Goal: Task Accomplishment & Management: Use online tool/utility

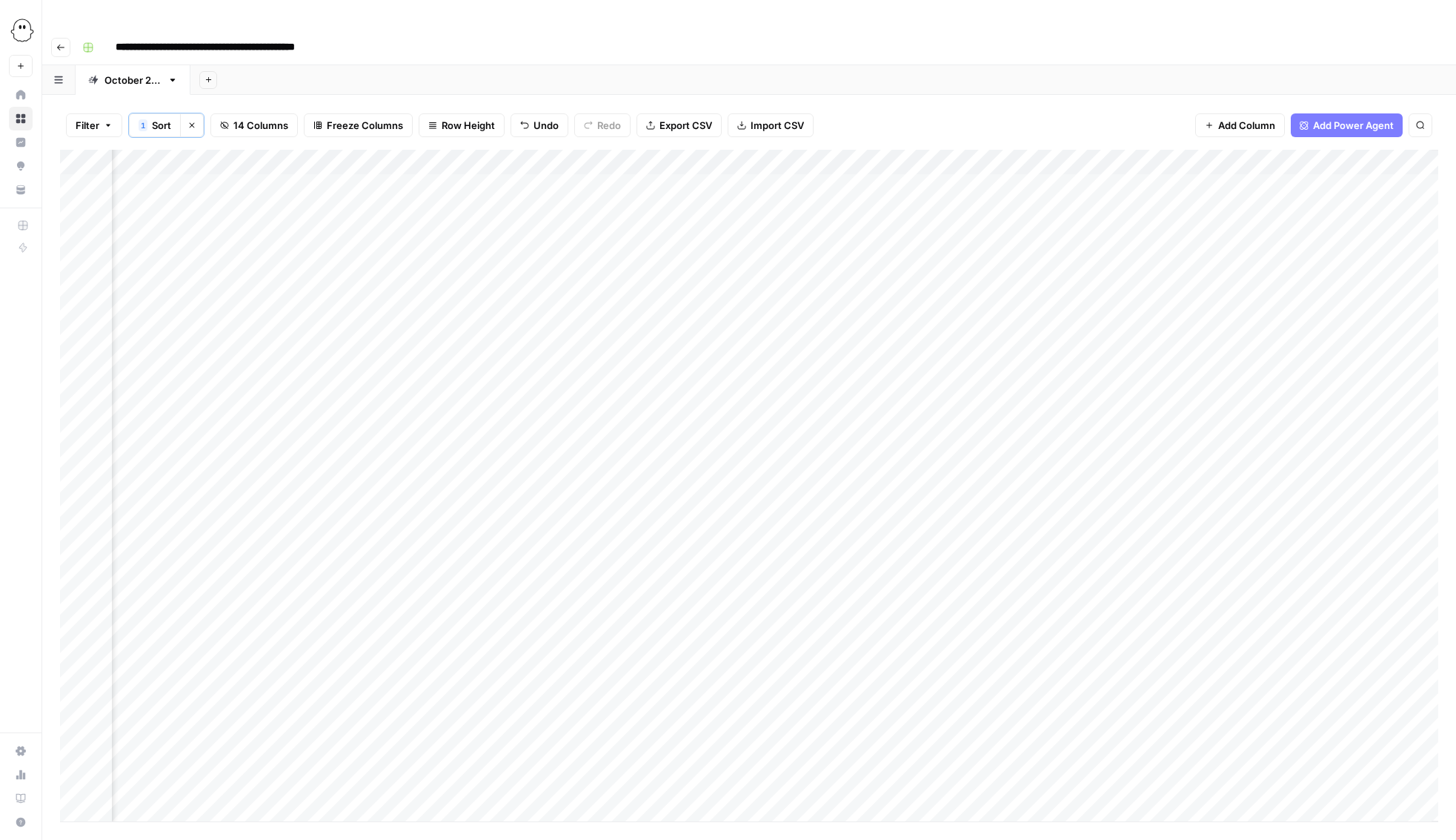
scroll to position [0, 597]
click at [1209, 356] on div "Add Column" at bounding box center [749, 485] width 1378 height 671
click at [1209, 383] on div "Add Column" at bounding box center [749, 485] width 1378 height 671
click at [830, 334] on div "Add Column" at bounding box center [749, 485] width 1378 height 671
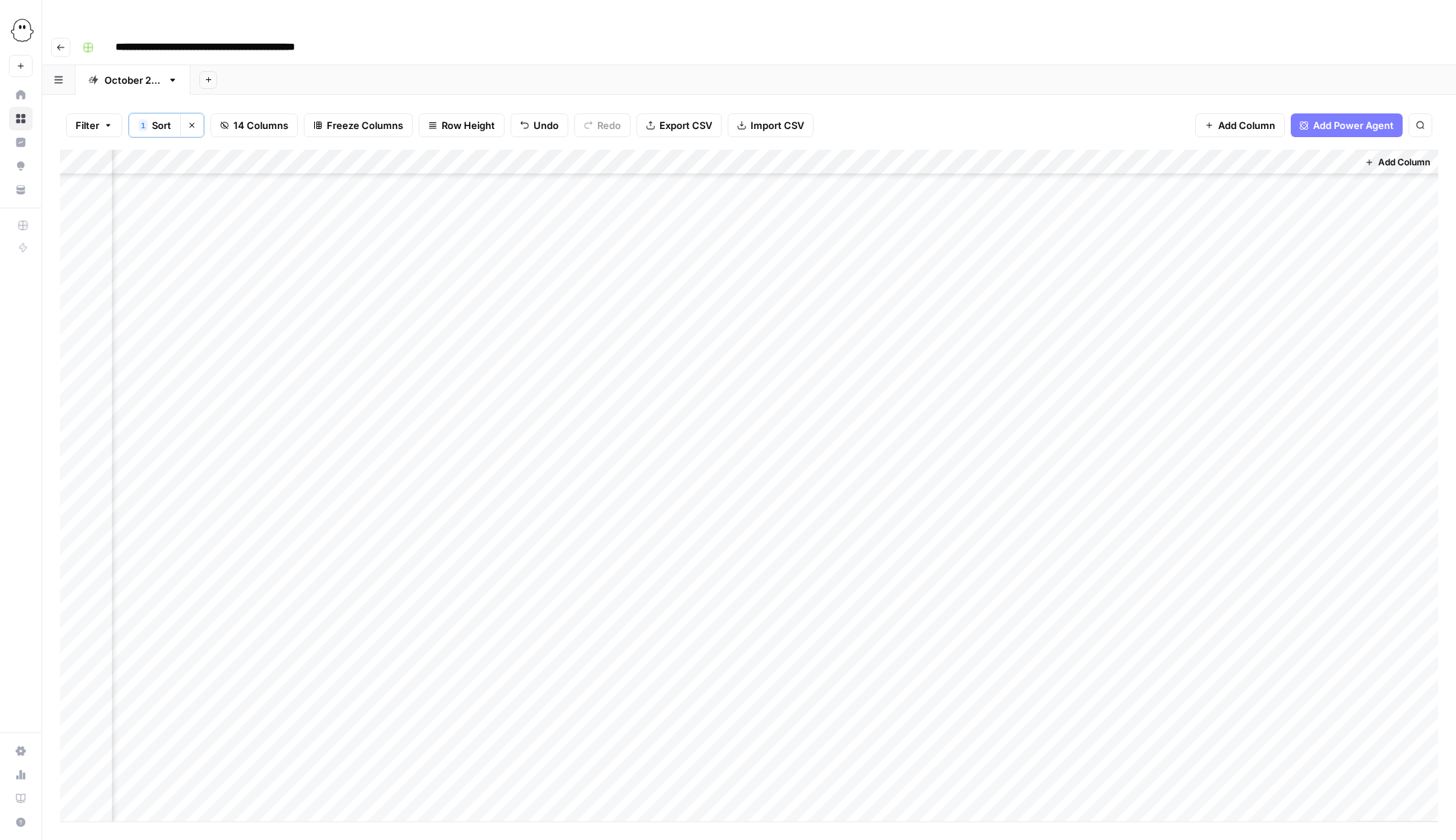
click at [829, 361] on div "Add Column" at bounding box center [749, 485] width 1378 height 671
click at [829, 388] on div "Add Column" at bounding box center [749, 485] width 1378 height 671
click at [827, 414] on div "Add Column" at bounding box center [749, 485] width 1378 height 671
click at [827, 438] on div "Add Column" at bounding box center [749, 485] width 1378 height 671
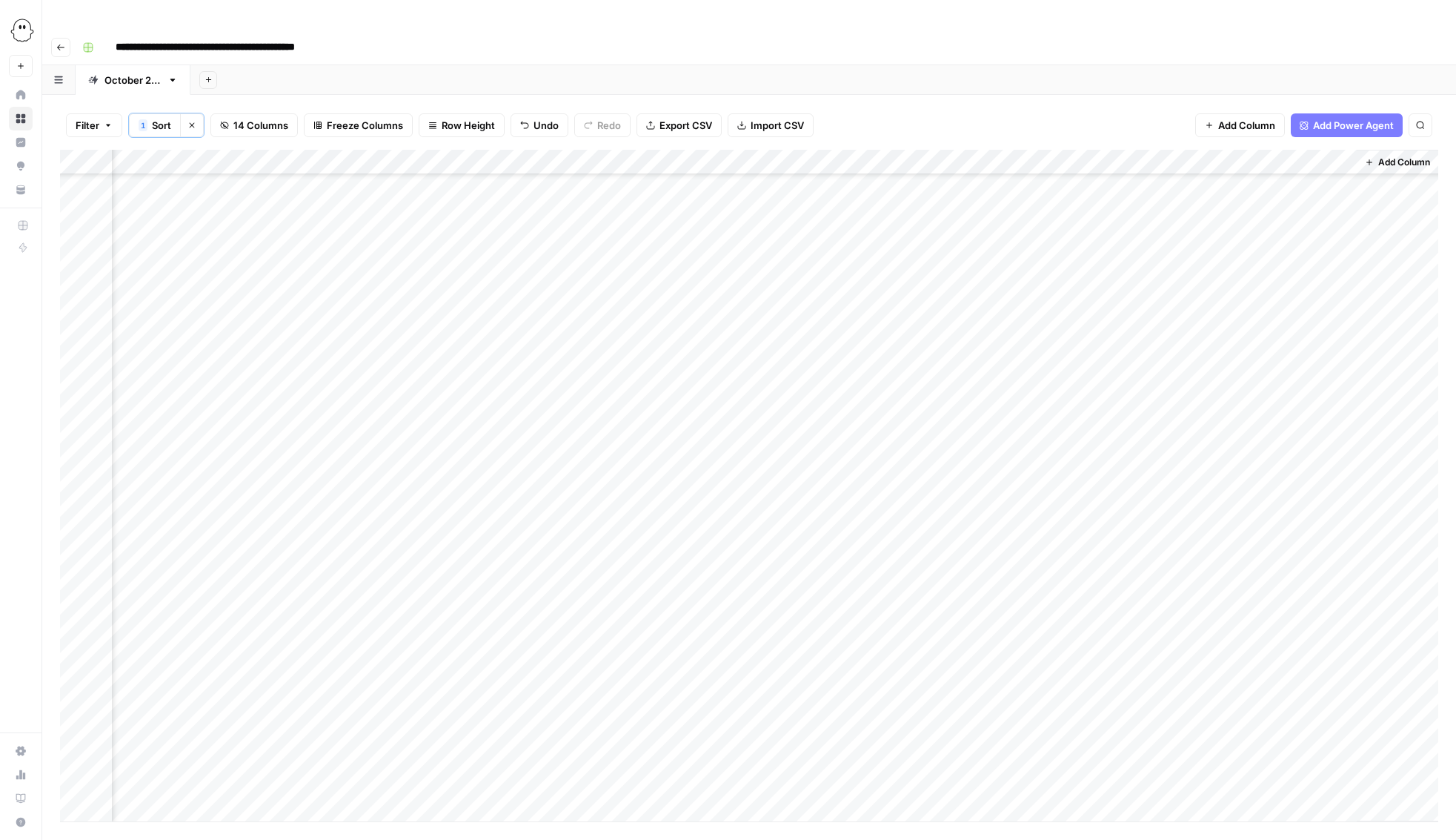
click at [825, 324] on div "Add Column" at bounding box center [749, 485] width 1378 height 671
click at [829, 345] on div "Add Column" at bounding box center [749, 485] width 1378 height 671
click at [829, 372] on div "Add Column" at bounding box center [749, 485] width 1378 height 671
click at [829, 401] on div "Add Column" at bounding box center [749, 485] width 1378 height 671
click at [827, 425] on div "Add Column" at bounding box center [749, 485] width 1378 height 671
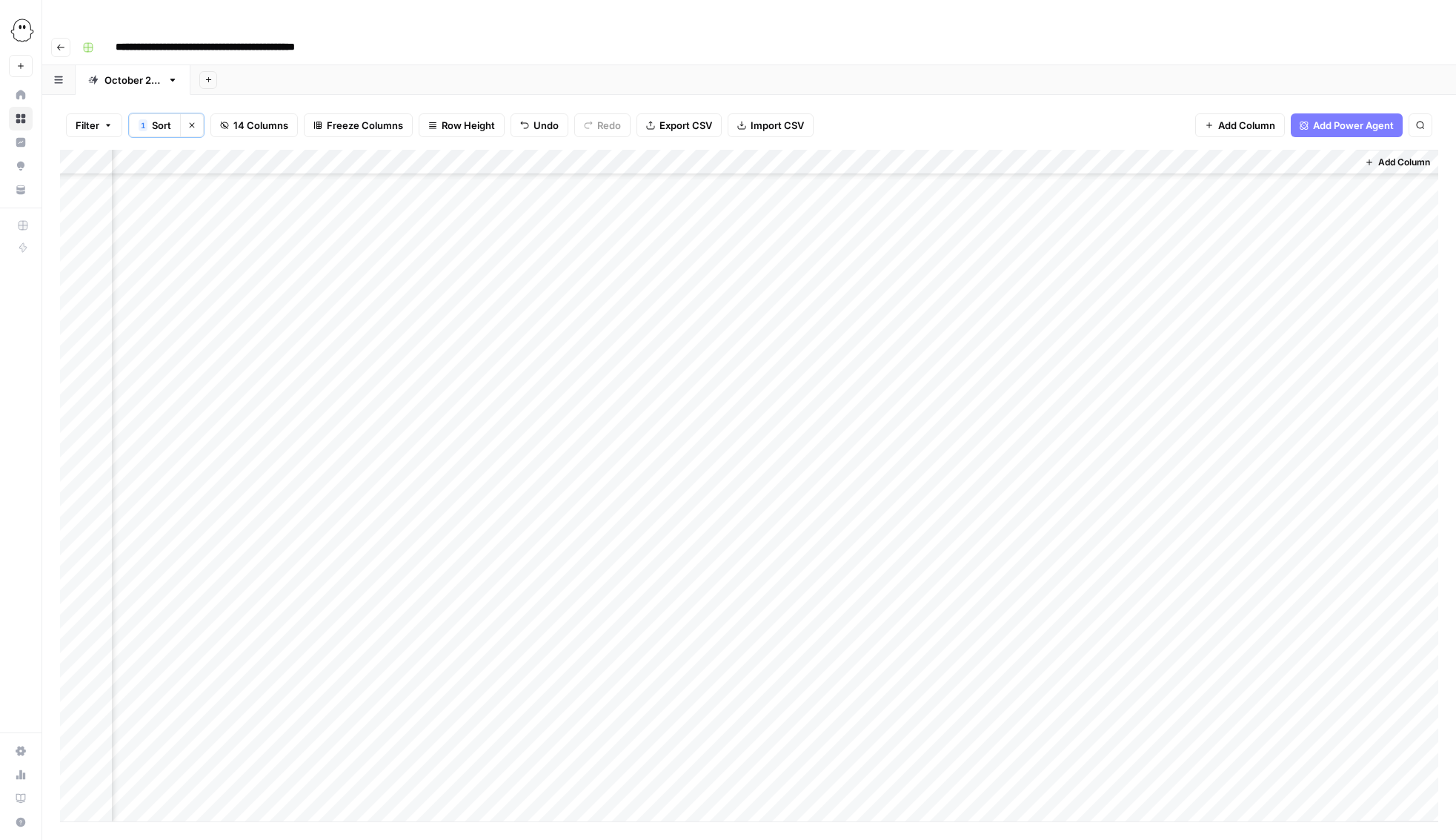
scroll to position [109, 597]
click at [999, 374] on div "Add Column" at bounding box center [749, 485] width 1378 height 671
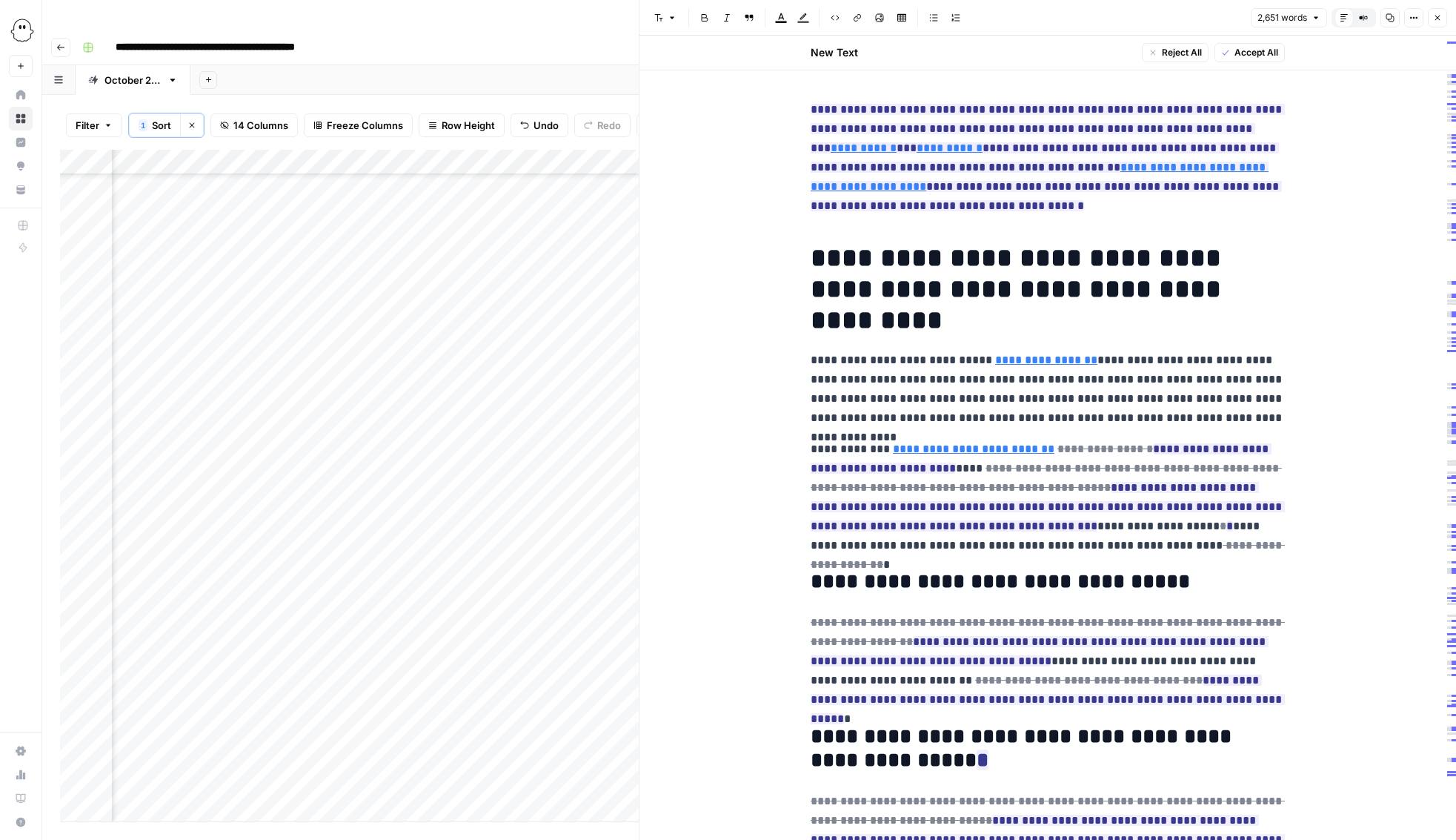
click at [1256, 54] on span "Accept All" at bounding box center [1256, 53] width 44 height 13
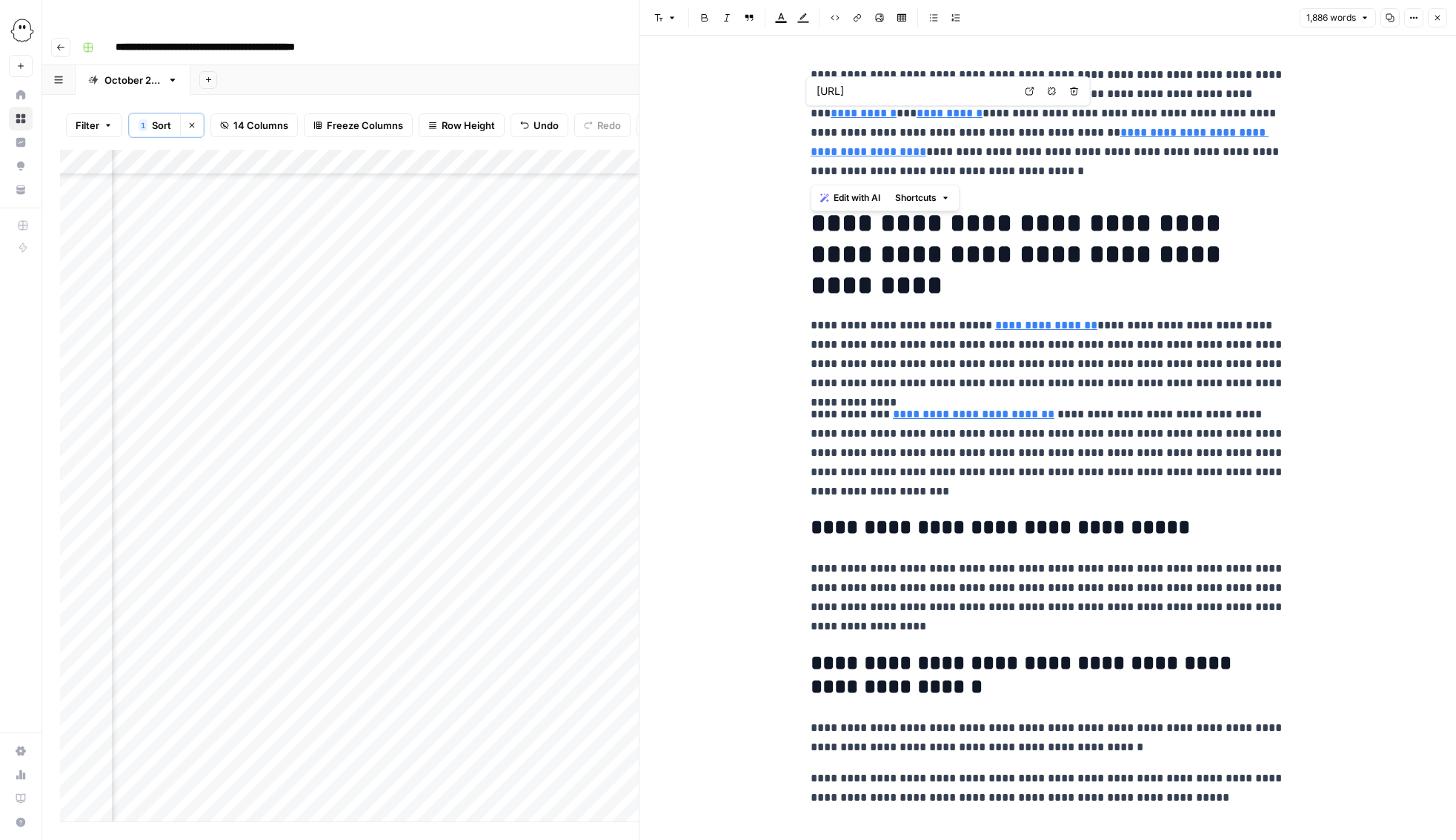
drag, startPoint x: 1002, startPoint y: 175, endPoint x: 817, endPoint y: 91, distance: 203.2
click at [817, 91] on body "**********" at bounding box center [728, 420] width 1456 height 840
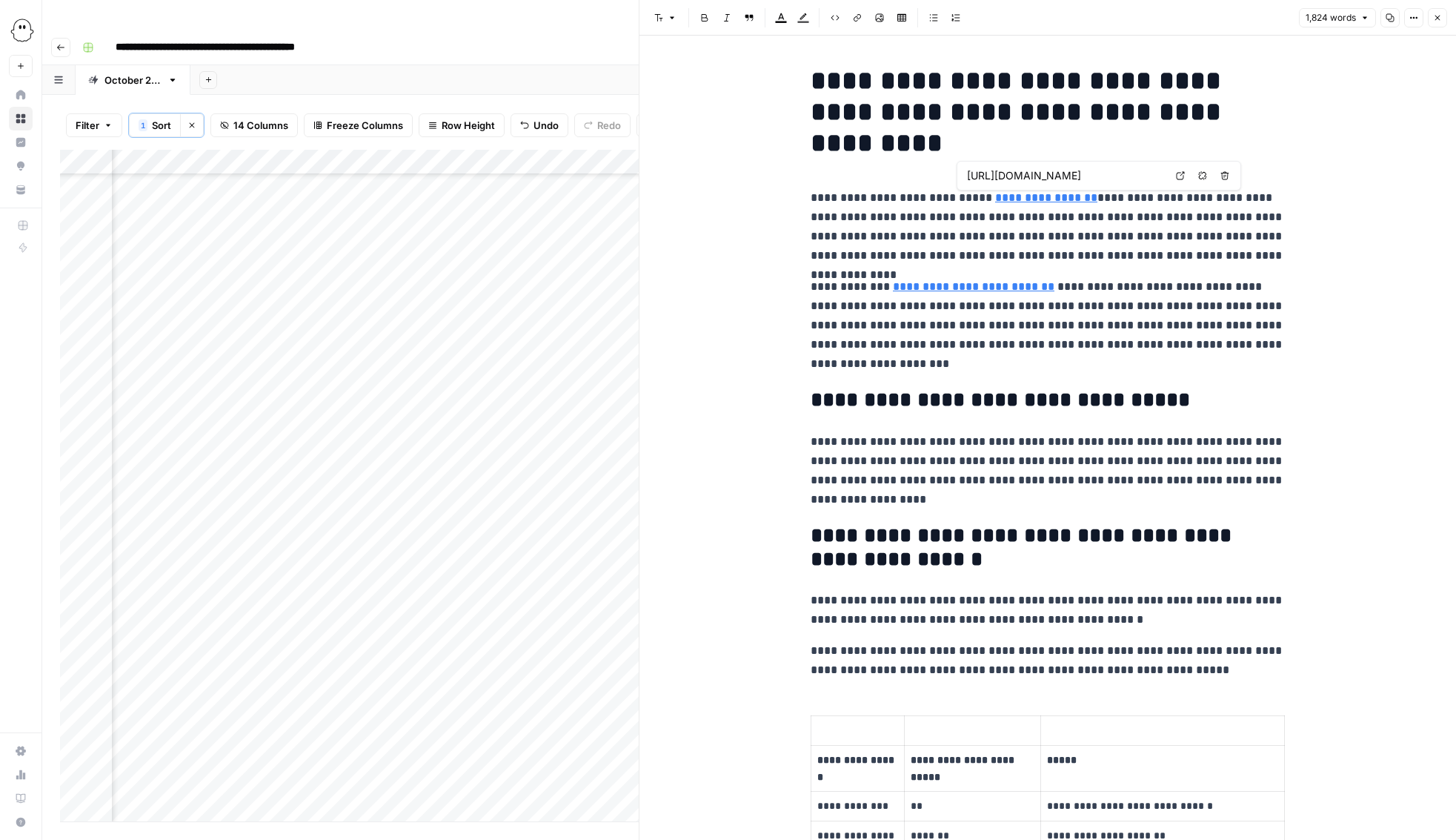
scroll to position [0, 168]
click at [1104, 259] on p "**********" at bounding box center [1047, 226] width 475 height 77
click at [847, 346] on p "**********" at bounding box center [1047, 325] width 475 height 96
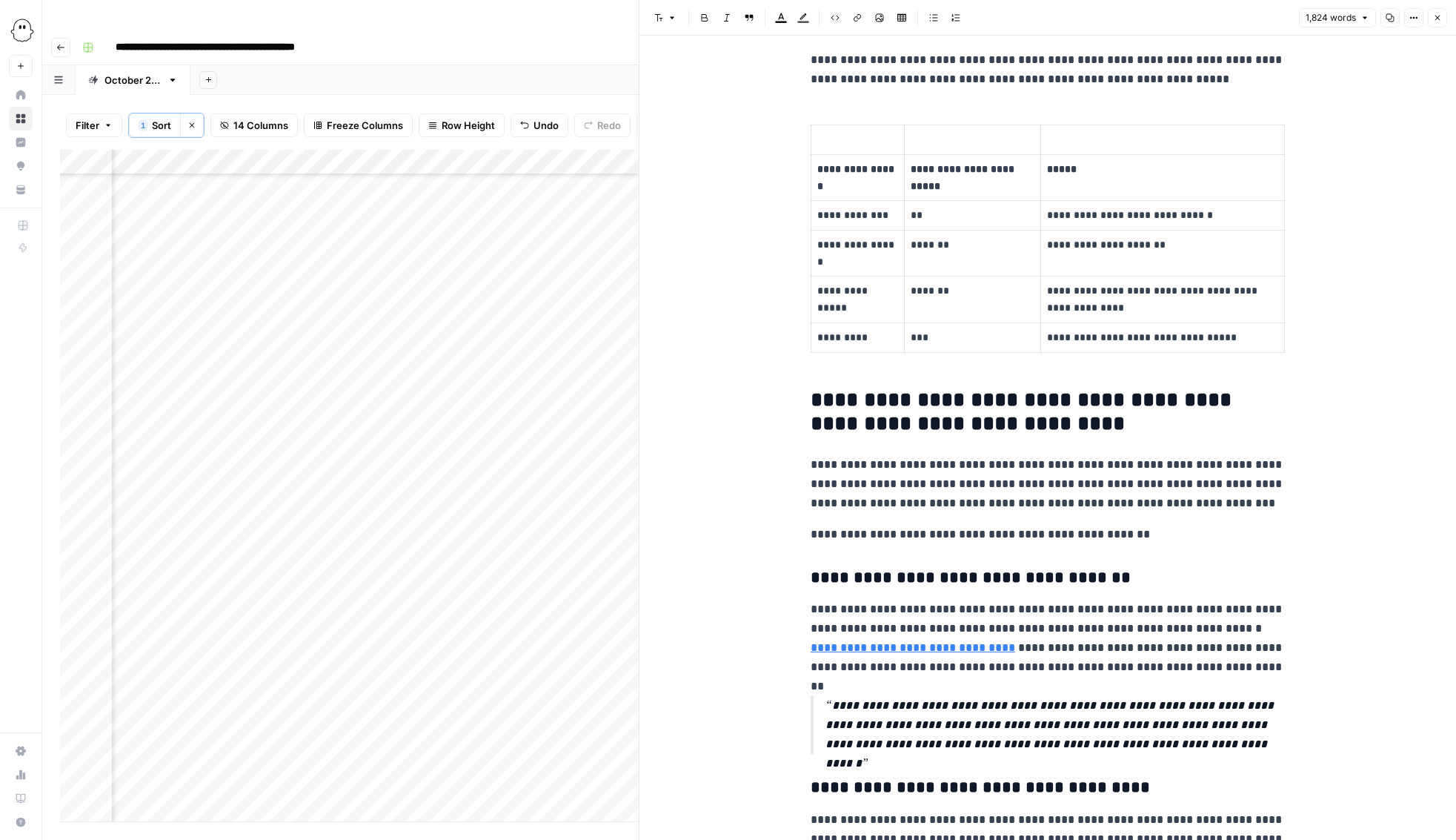
scroll to position [643, 0]
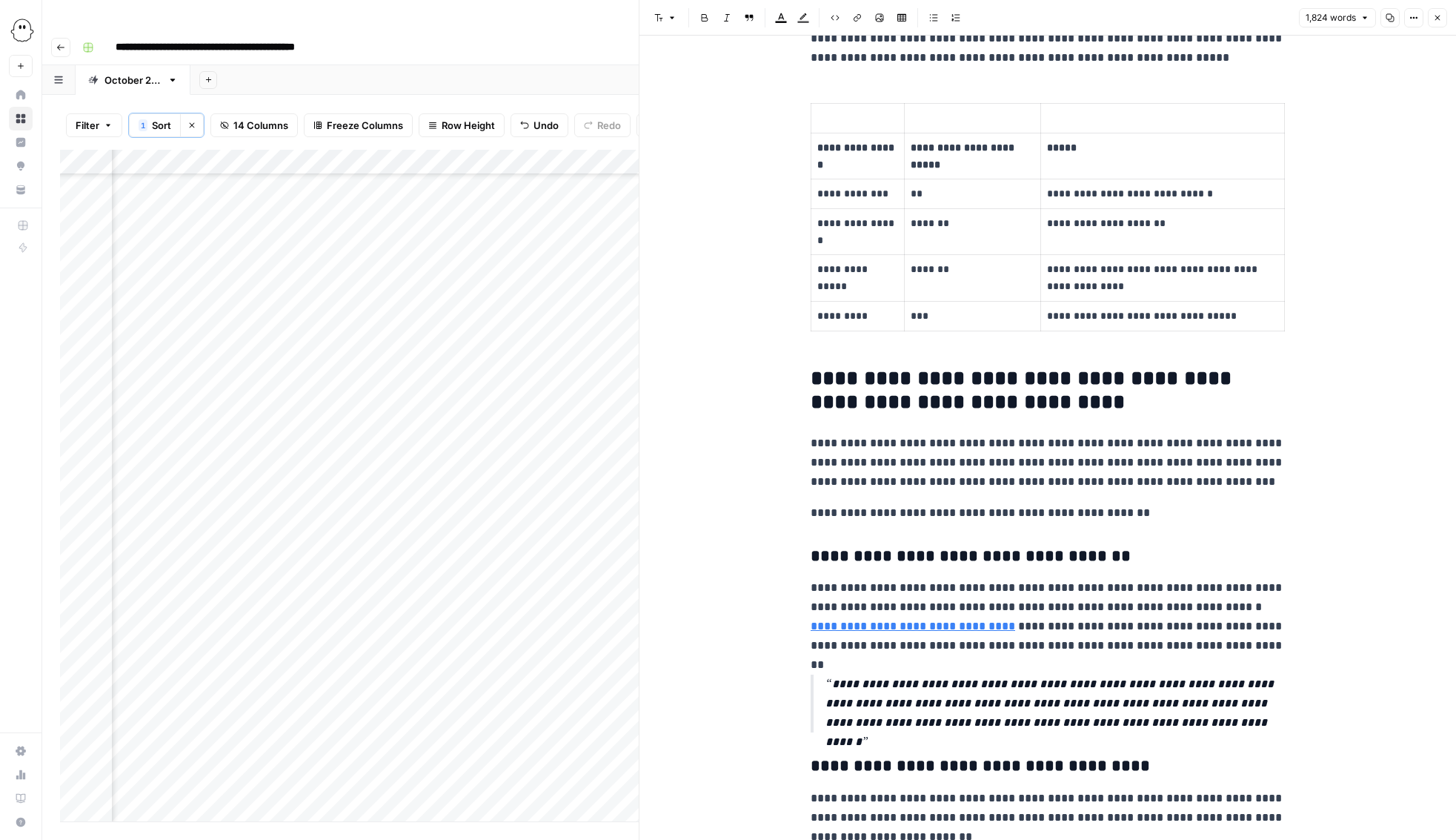
click at [863, 120] on p at bounding box center [857, 118] width 81 height 17
click at [1251, 123] on p at bounding box center [1247, 118] width 61 height 17
click at [884, 118] on p at bounding box center [857, 118] width 81 height 17
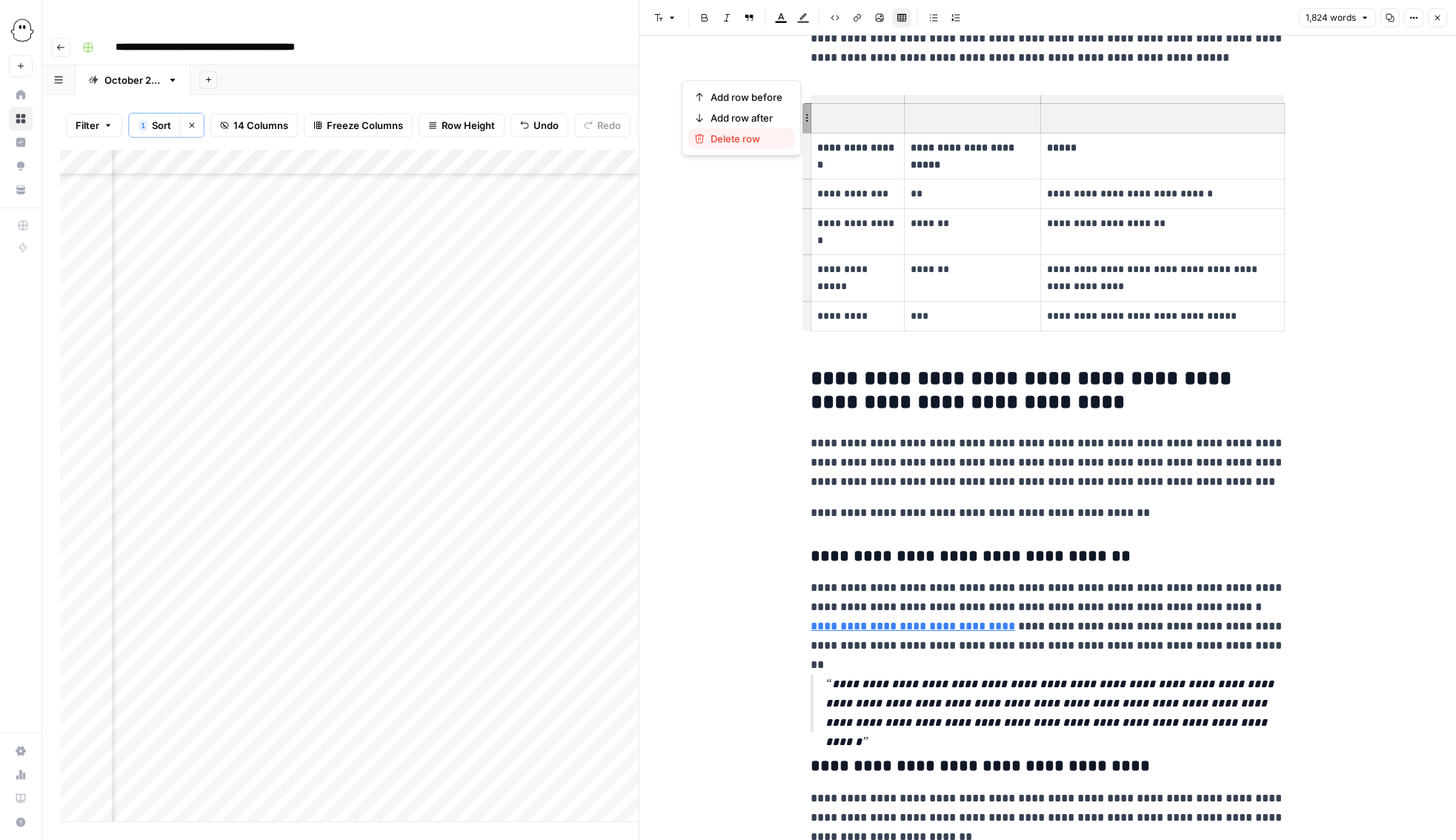
click at [764, 137] on span "Delete row" at bounding box center [747, 138] width 72 height 15
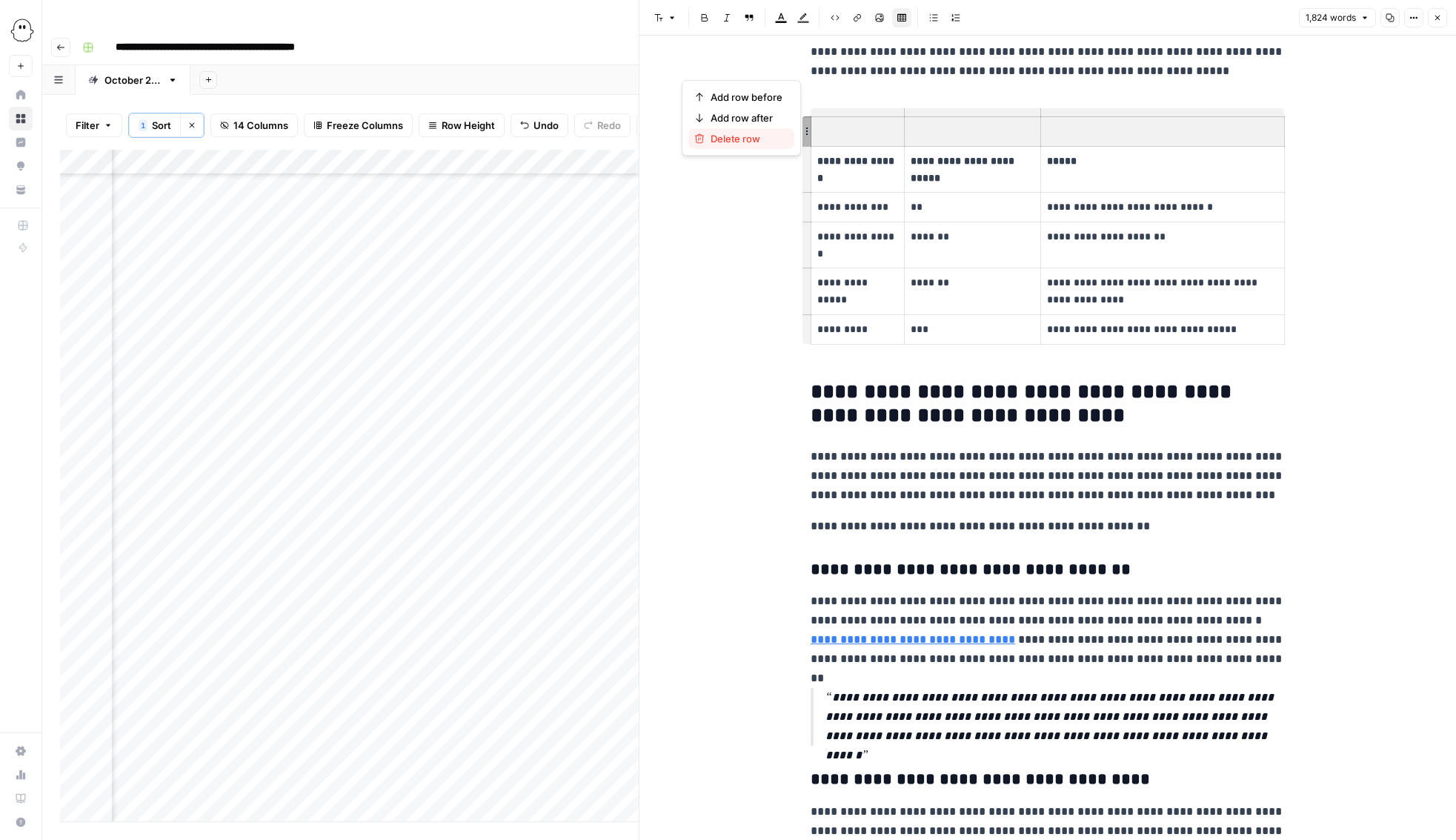
scroll to position [601, 0]
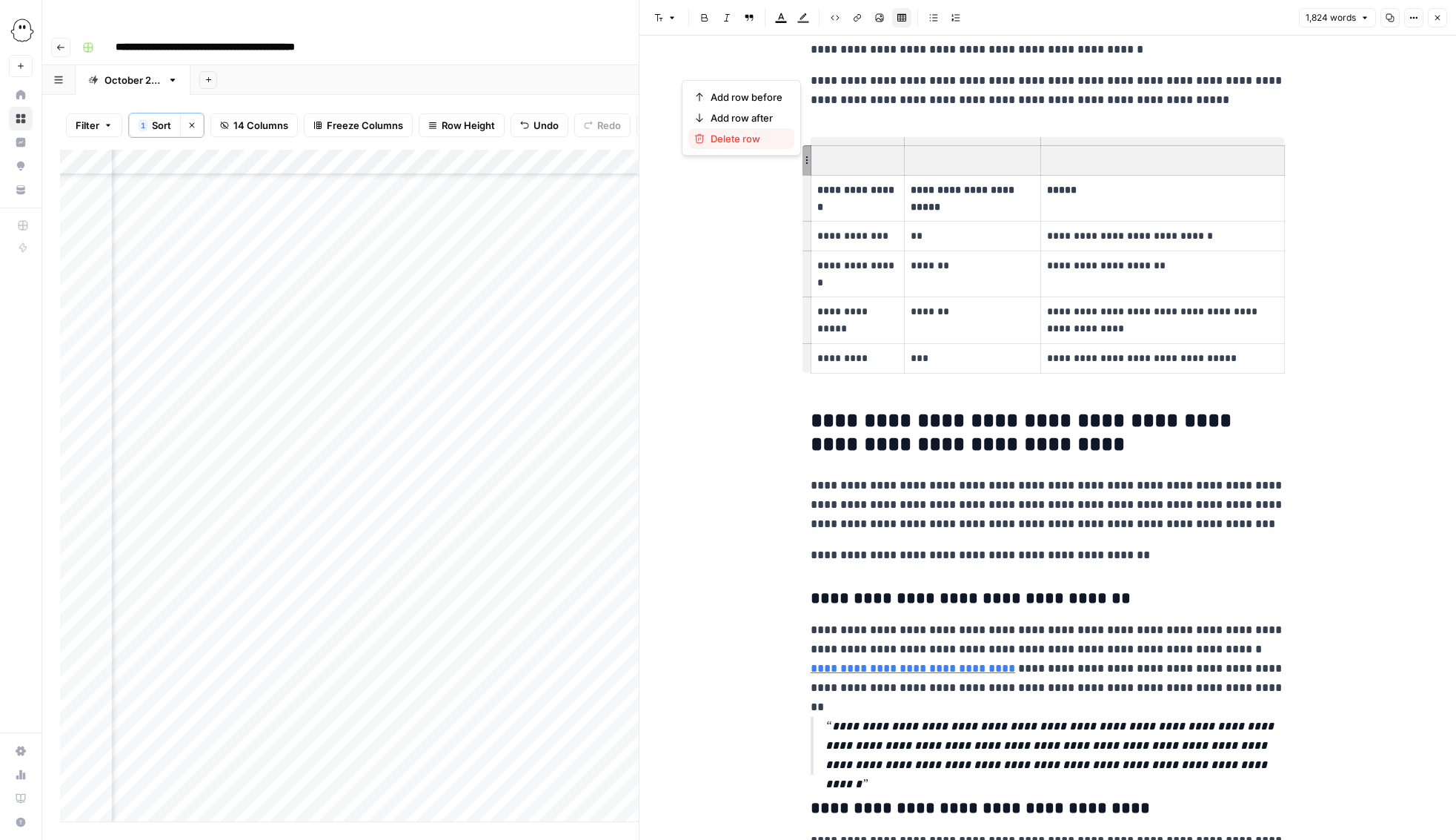
click at [741, 138] on span "Delete row" at bounding box center [747, 138] width 72 height 15
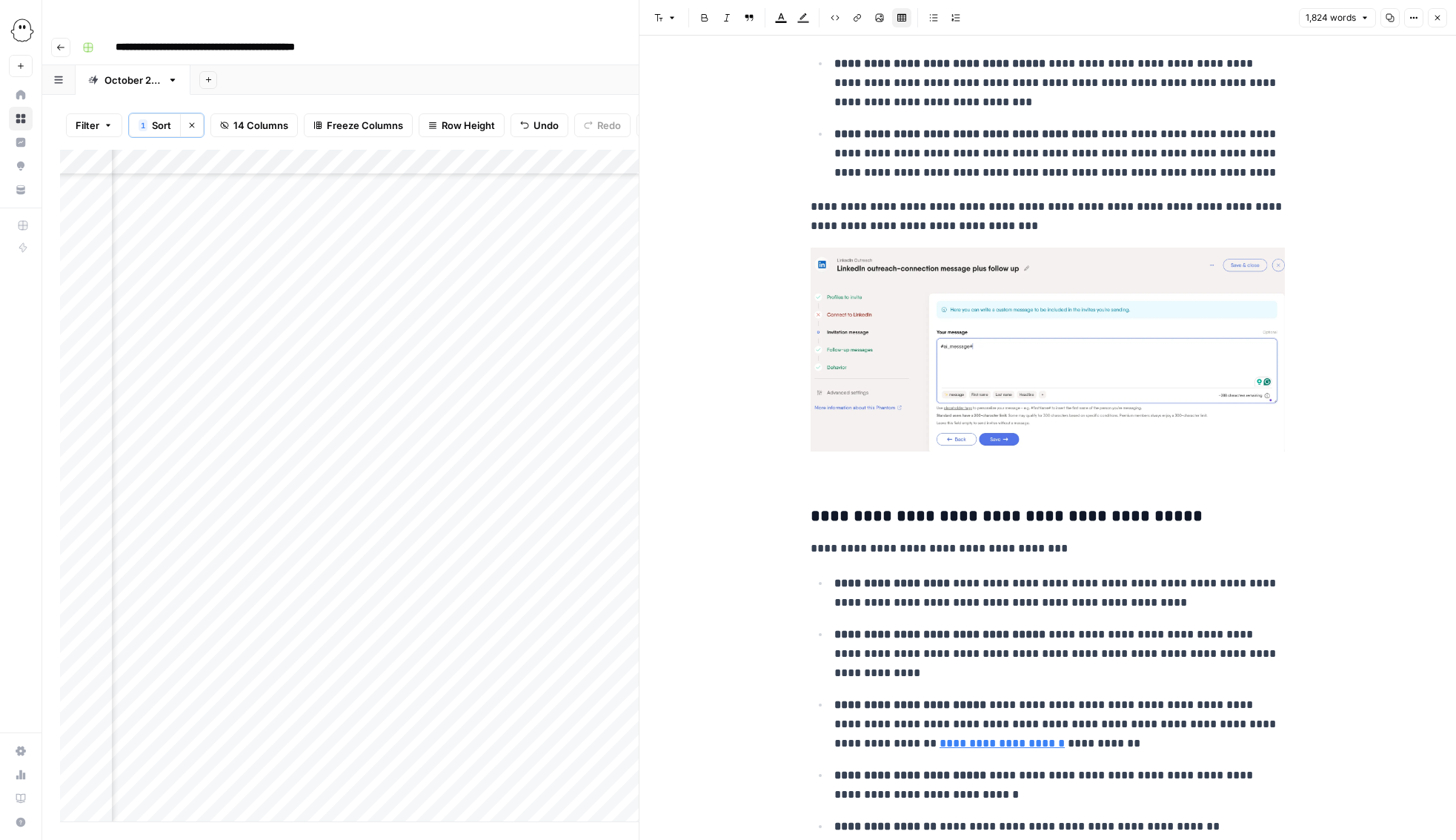
scroll to position [3357, 0]
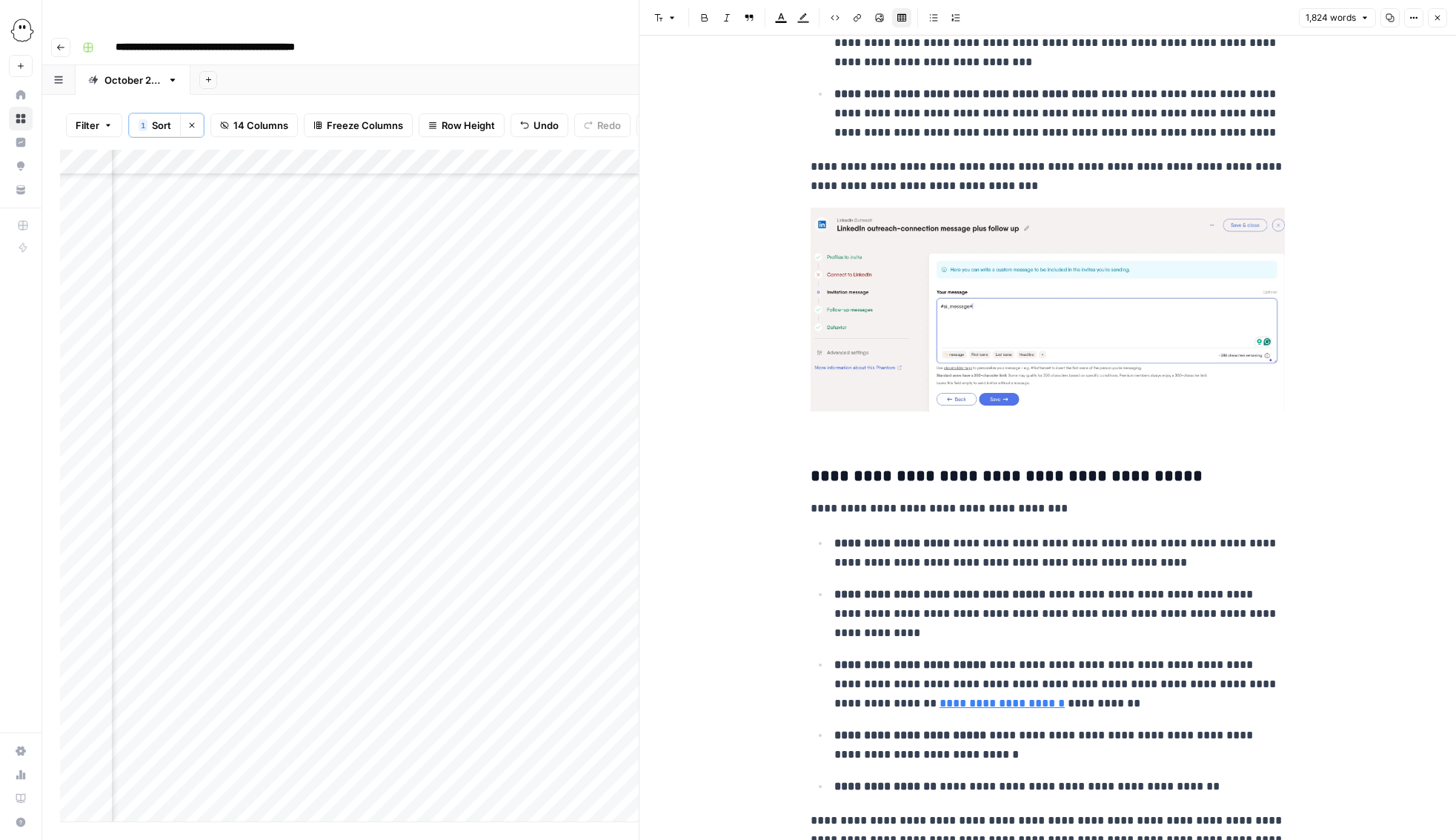
click at [1047, 289] on img at bounding box center [1047, 310] width 475 height 204
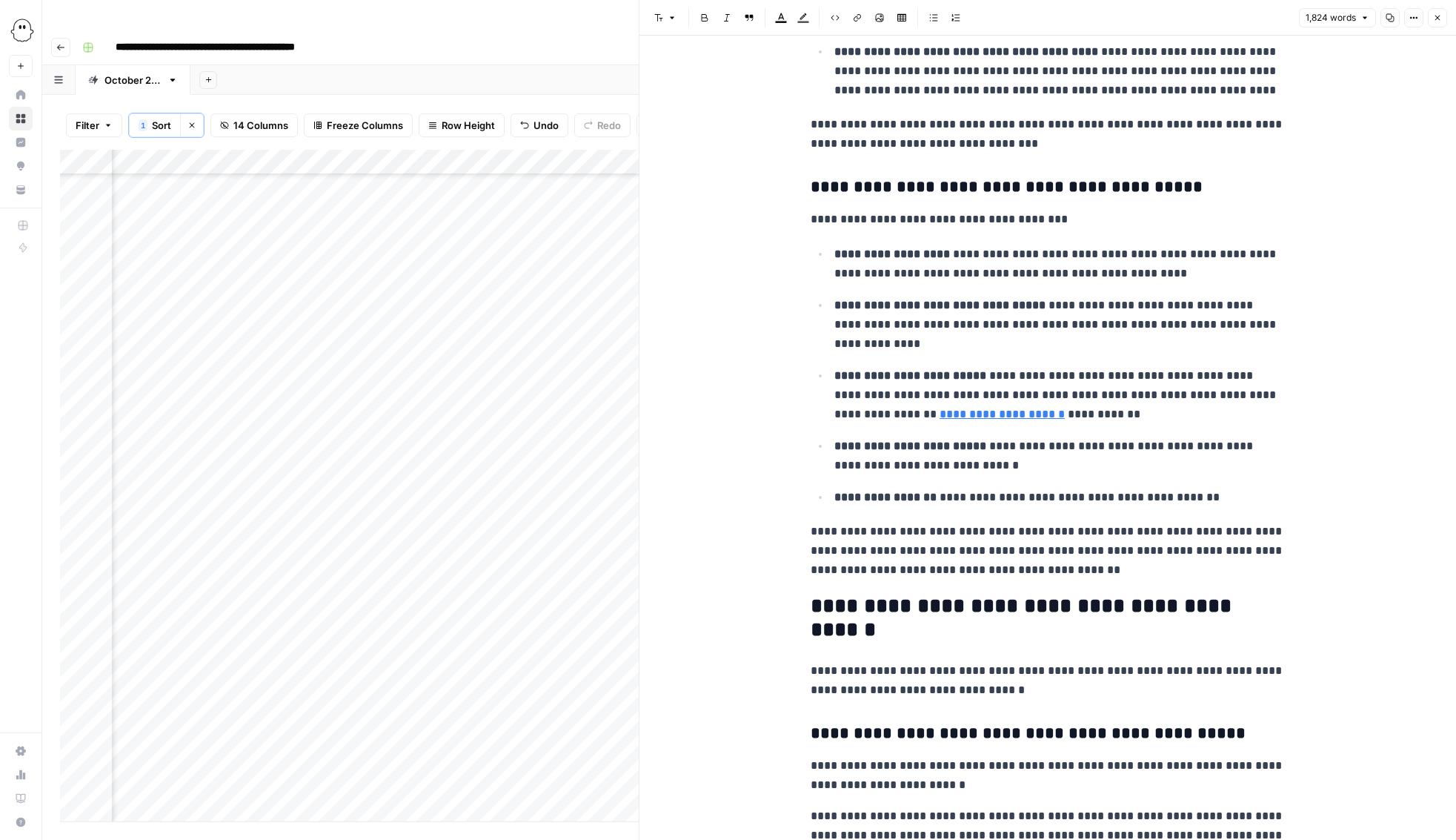
scroll to position [3446, 0]
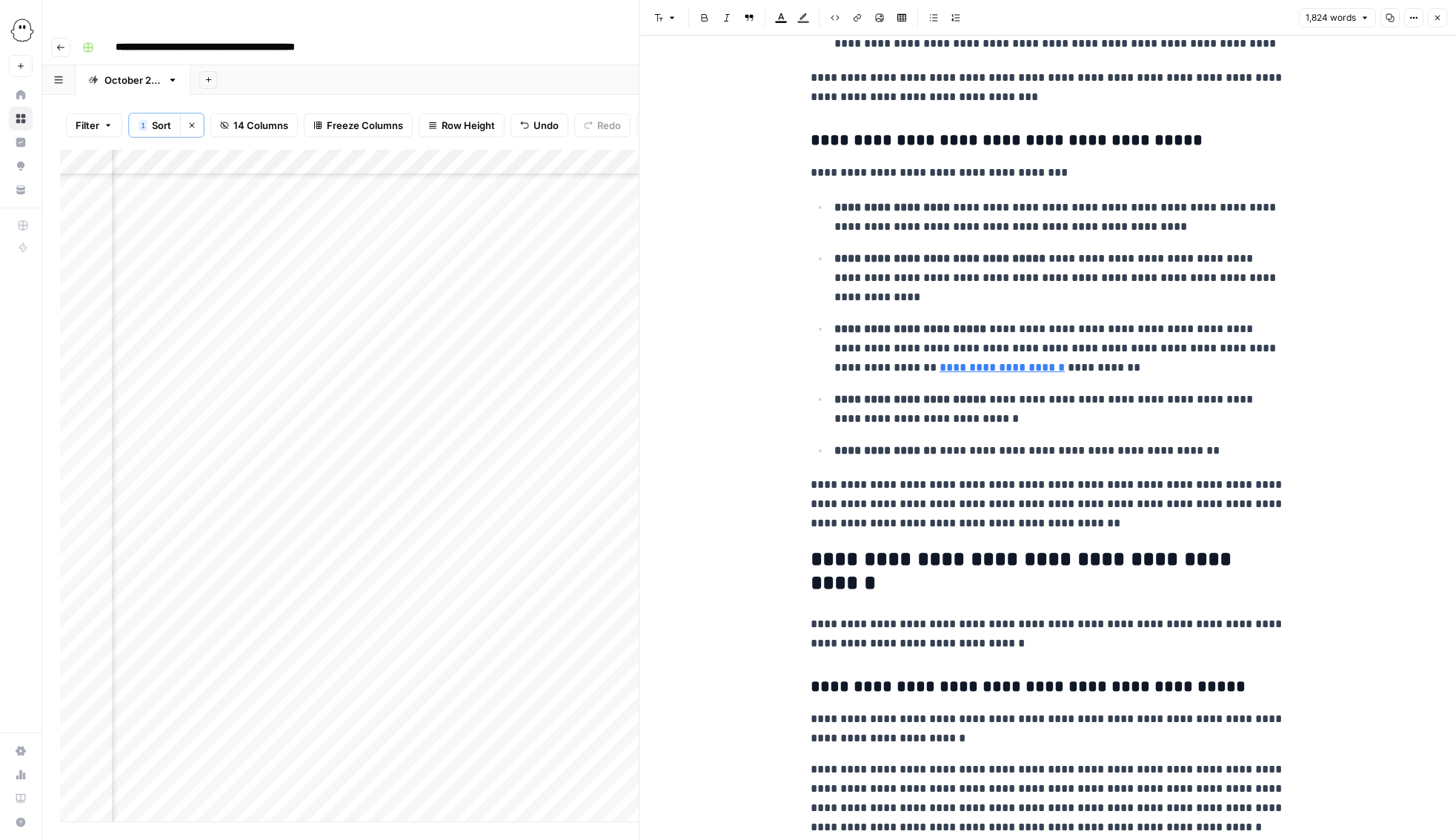
click at [1007, 373] on link "**********" at bounding box center [1002, 367] width 125 height 11
drag, startPoint x: 892, startPoint y: 368, endPoint x: 1112, endPoint y: 368, distance: 220.0
click at [1112, 368] on p "**********" at bounding box center [1059, 349] width 450 height 57
click at [936, 397] on span "Edit with AI" at bounding box center [936, 395] width 46 height 13
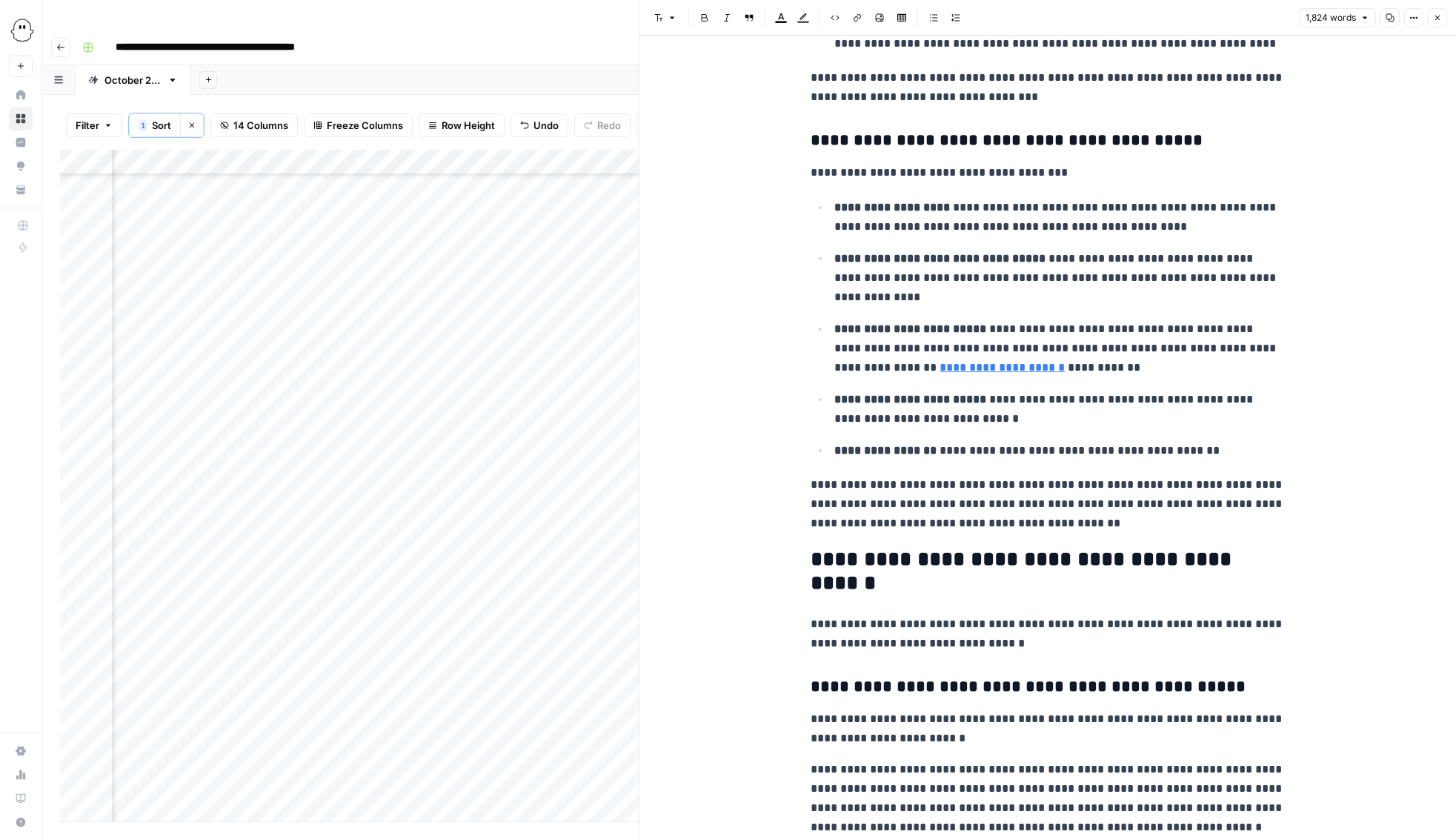
click at [890, 372] on p "**********" at bounding box center [1059, 349] width 450 height 57
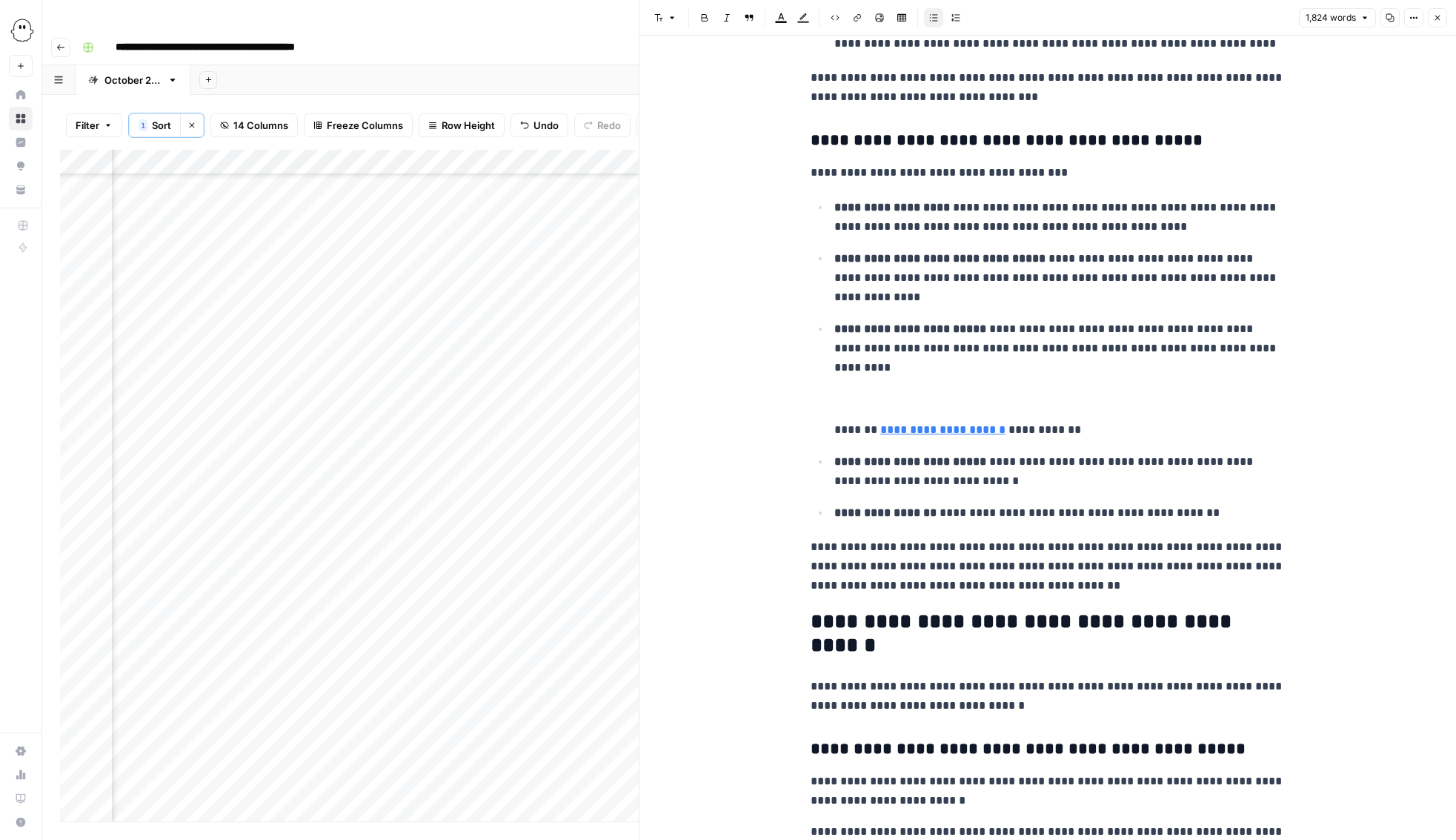
click at [840, 430] on p "**********" at bounding box center [1059, 429] width 450 height 19
click at [855, 452] on button "Edit with AI" at bounding box center [874, 457] width 72 height 19
click at [852, 438] on p "**********" at bounding box center [1059, 429] width 450 height 19
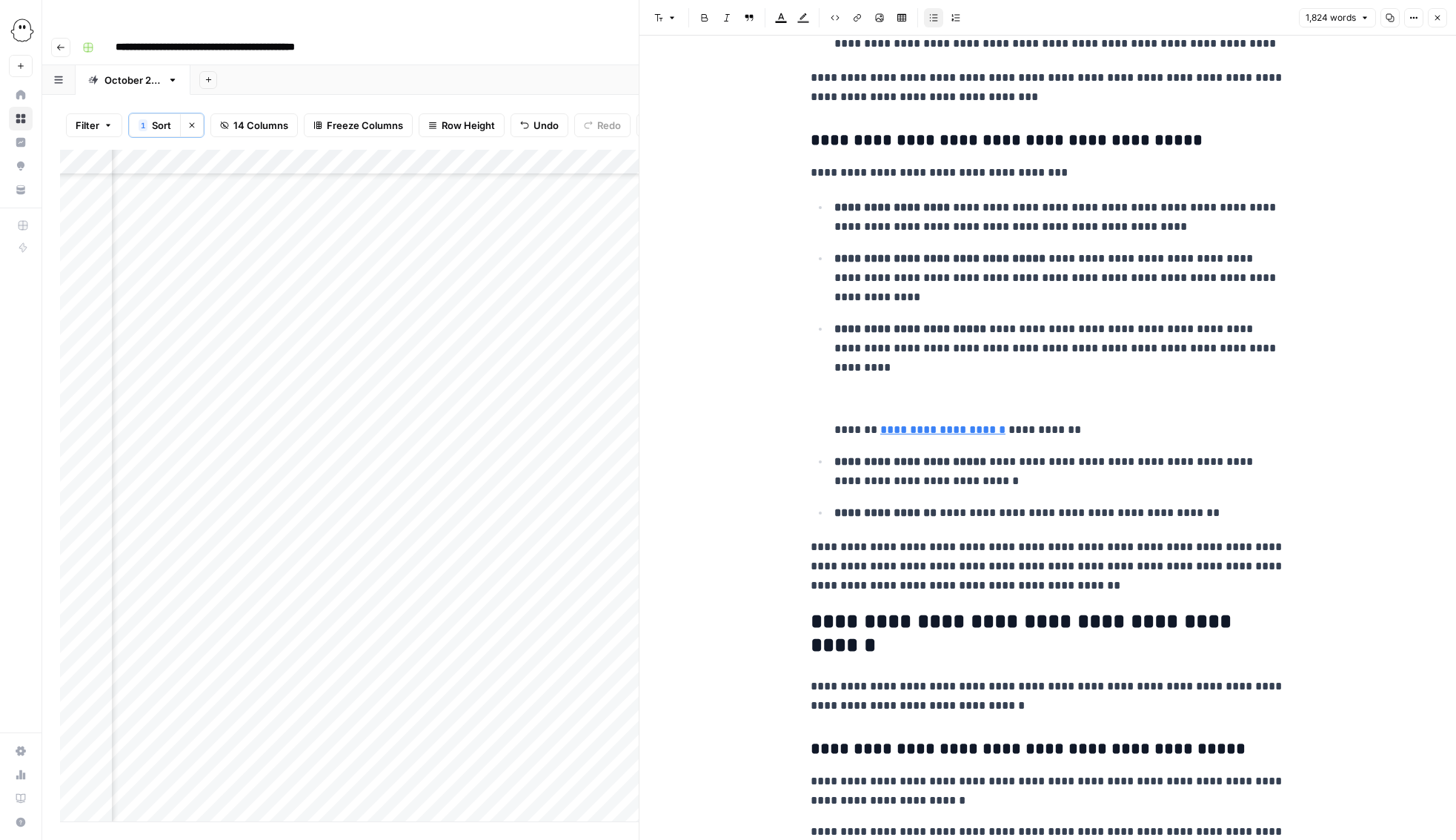
click at [837, 436] on p "**********" at bounding box center [1059, 429] width 450 height 19
click at [750, 16] on icon "button" at bounding box center [749, 18] width 8 height 6
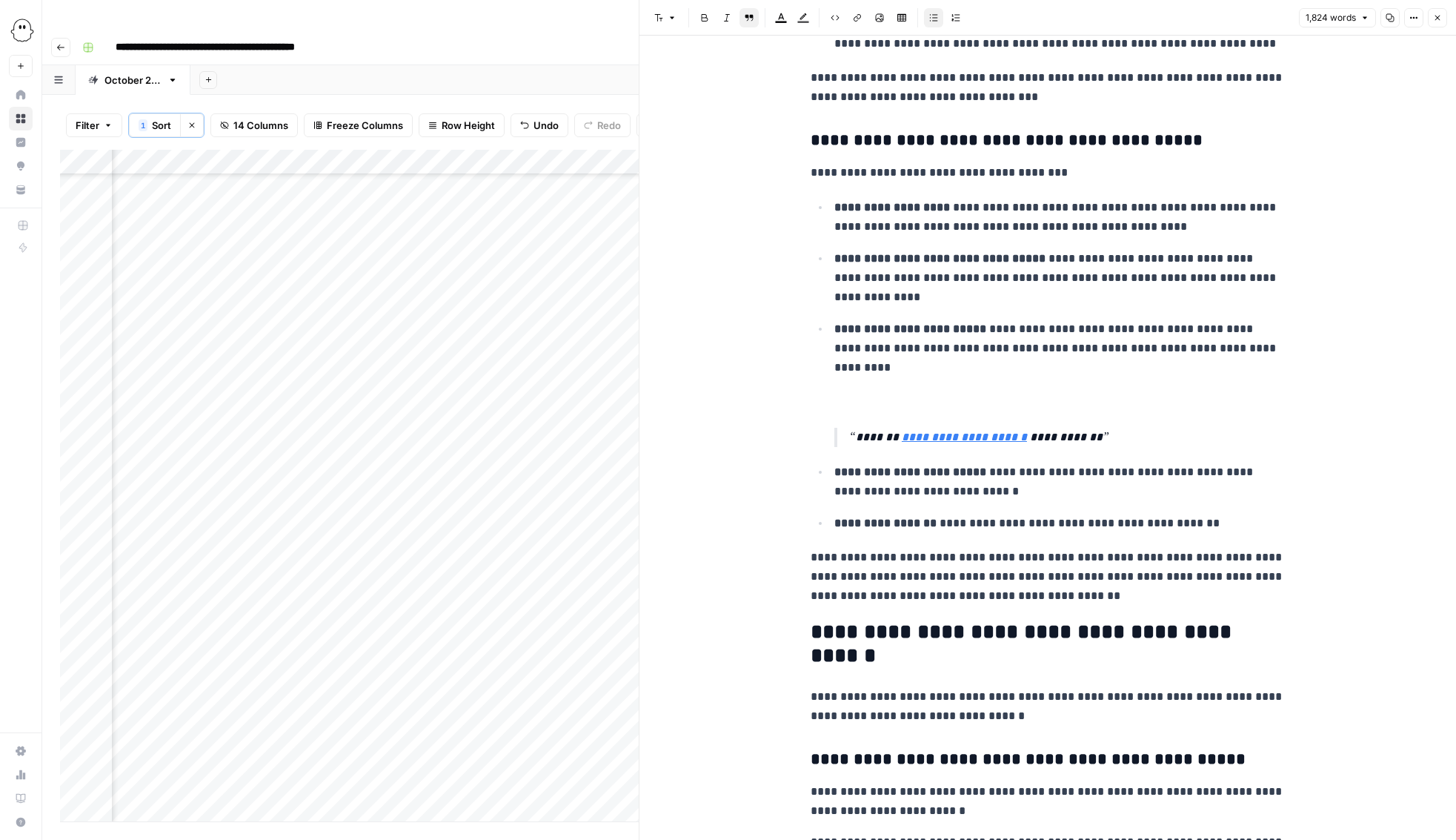
click at [853, 398] on p at bounding box center [1059, 399] width 450 height 19
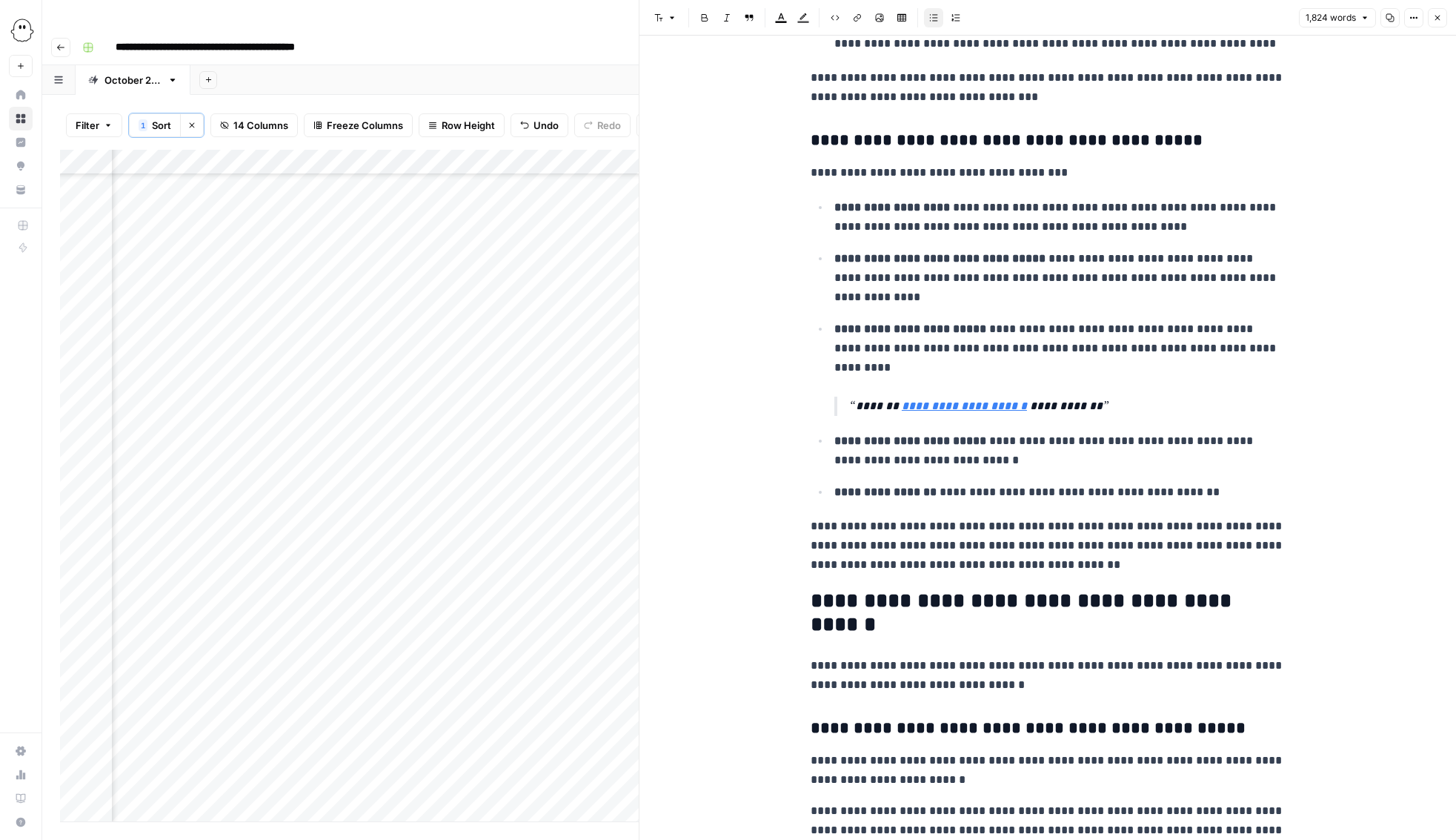
click at [872, 408] on p "**********" at bounding box center [1067, 406] width 436 height 19
click at [932, 17] on icon "button" at bounding box center [933, 18] width 9 height 9
click at [1070, 411] on p "**********" at bounding box center [1067, 406] width 436 height 19
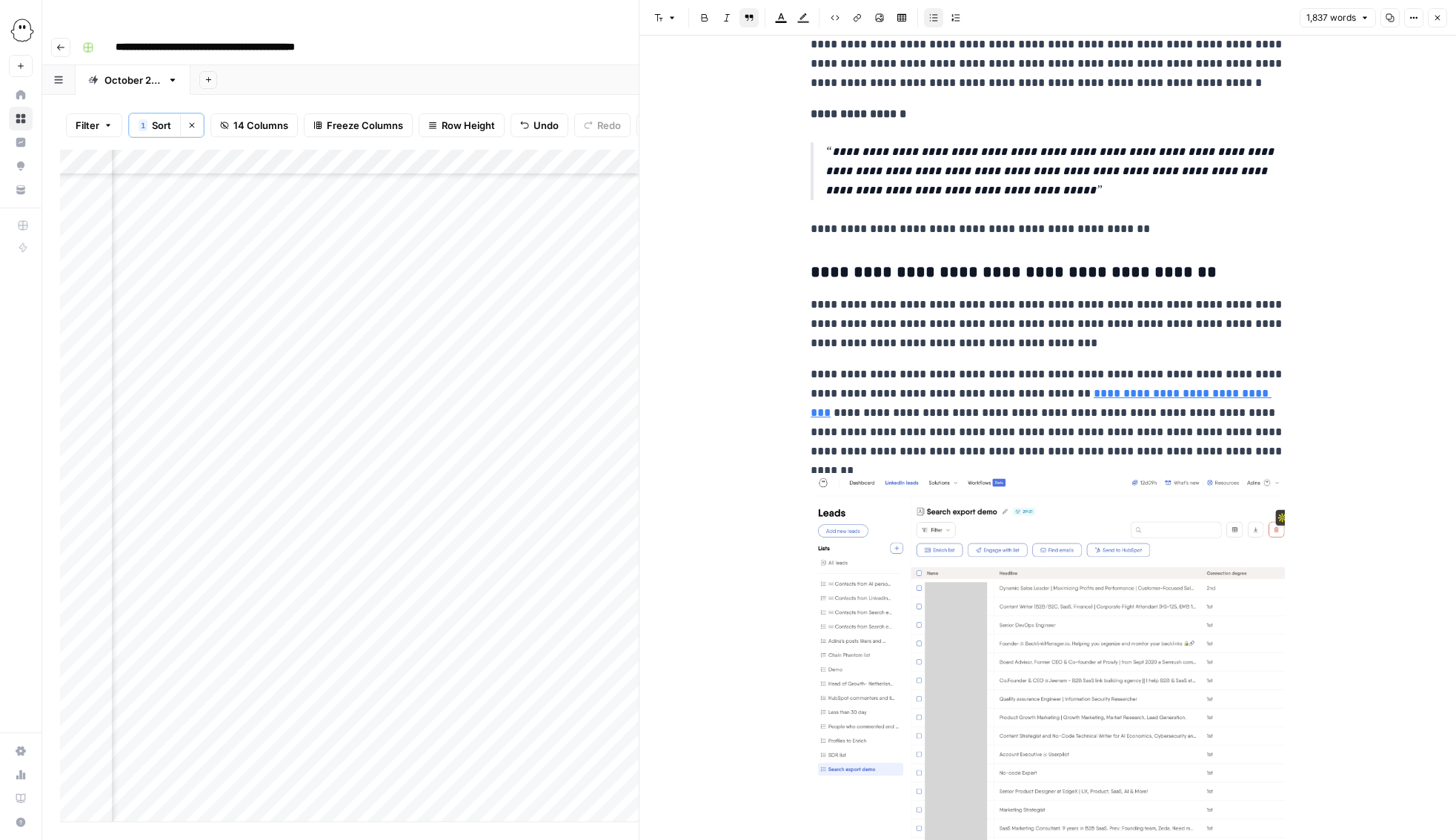
scroll to position [4253, 0]
click at [1234, 414] on p "**********" at bounding box center [1047, 412] width 475 height 96
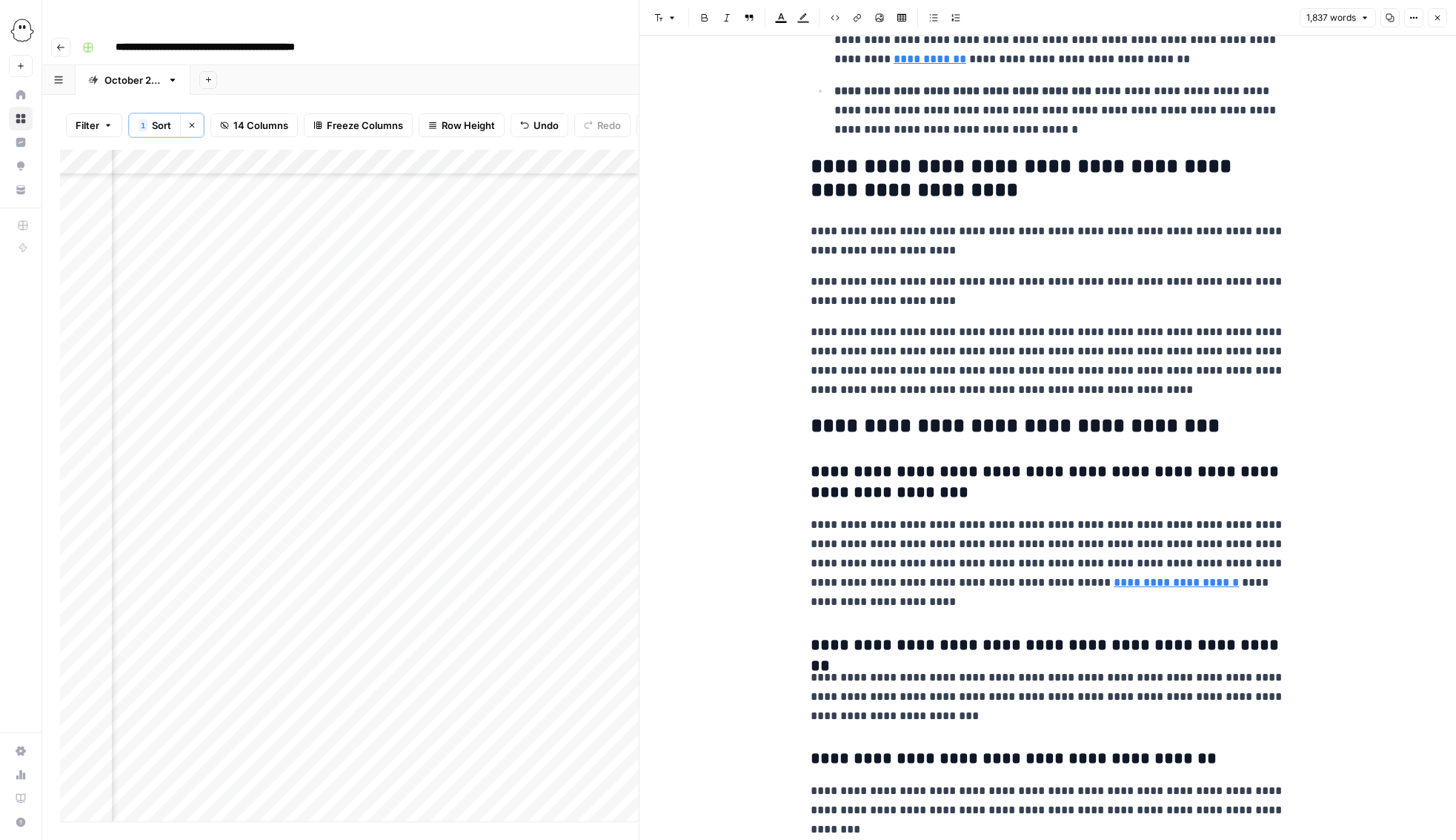
scroll to position [5613, 0]
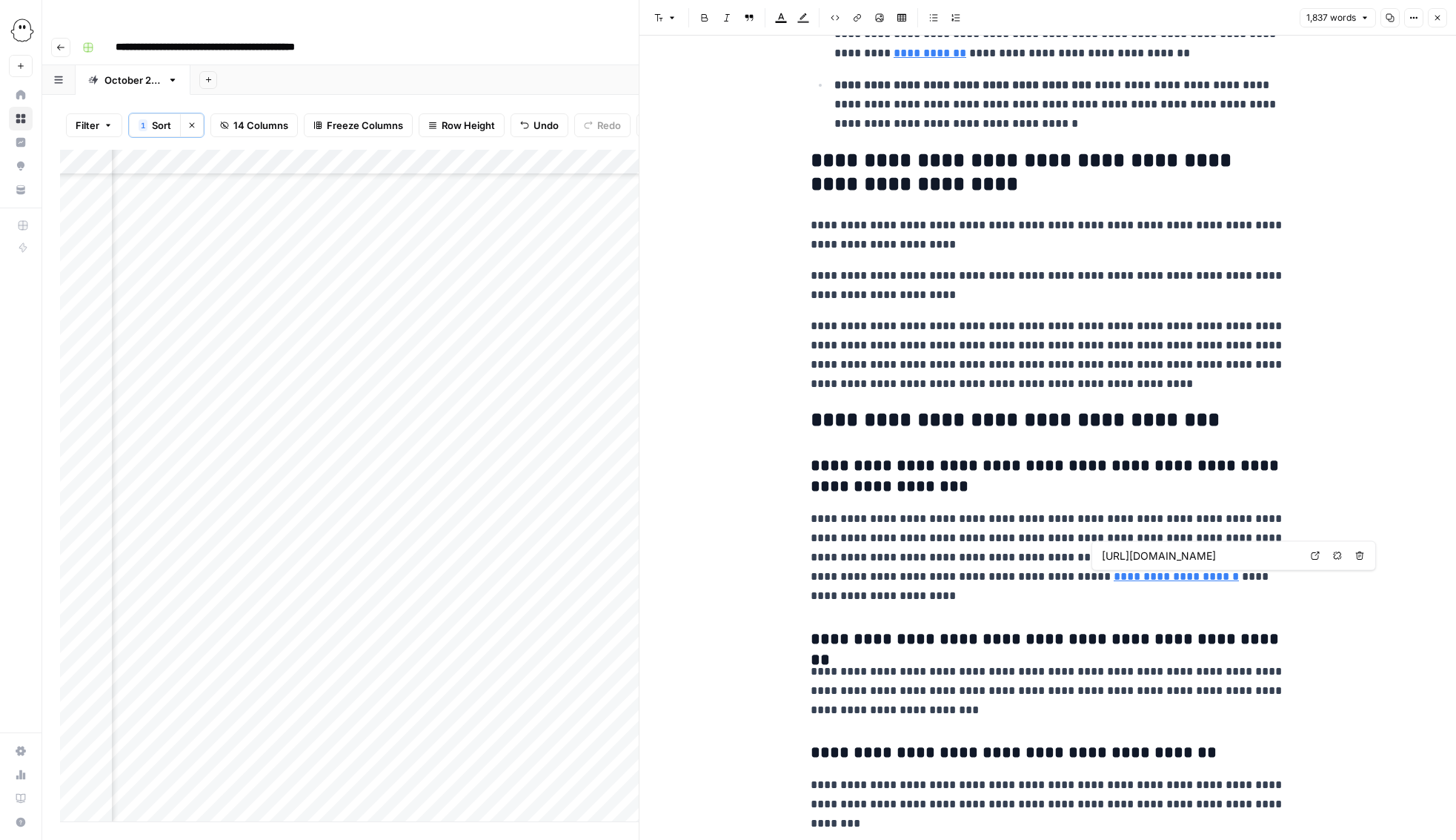
click at [1149, 580] on link "**********" at bounding box center [1175, 576] width 125 height 11
click at [1057, 580] on p "**********" at bounding box center [1047, 557] width 475 height 96
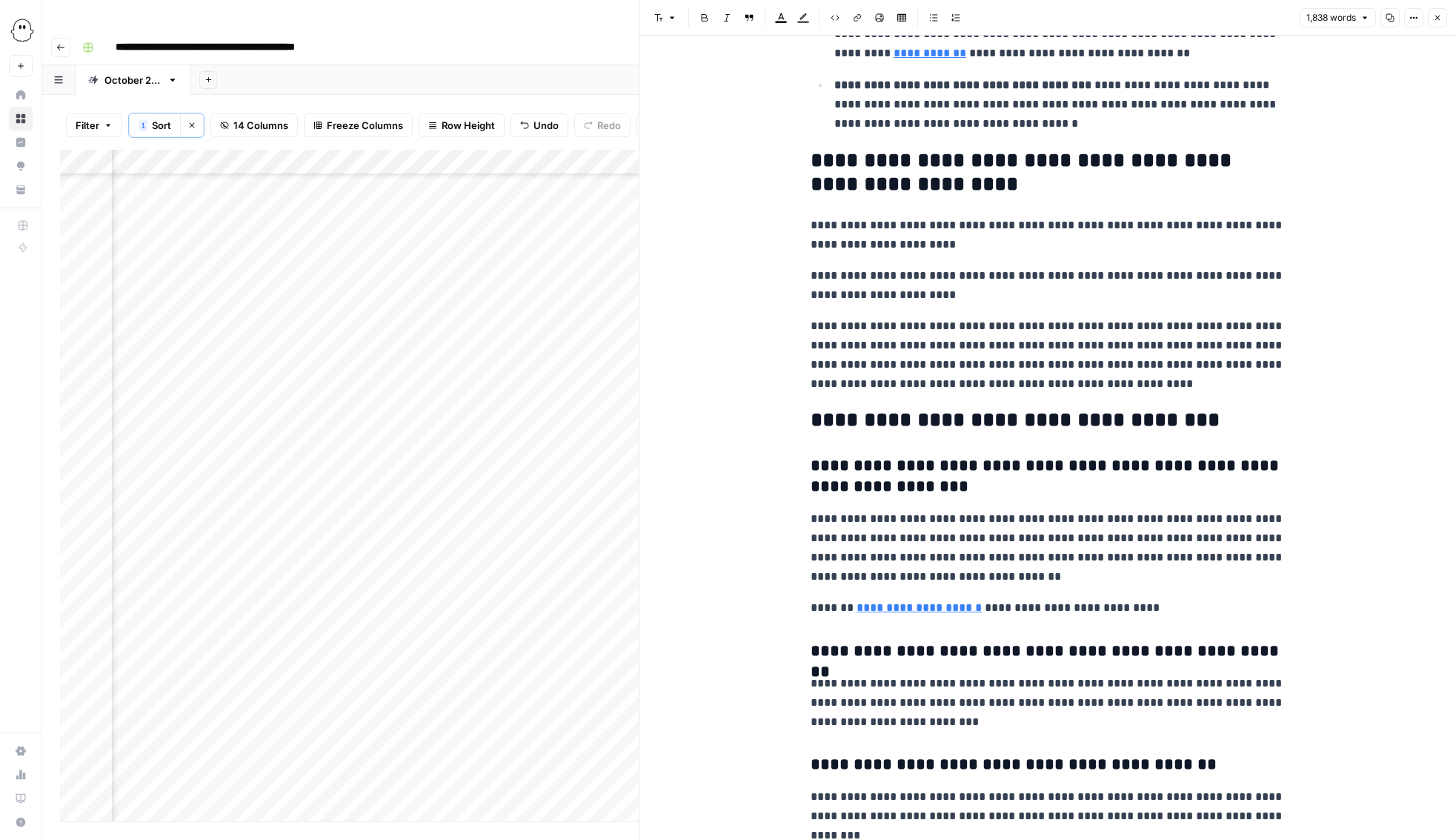
click at [1003, 612] on p "**********" at bounding box center [1047, 607] width 475 height 19
click at [718, 18] on button "Italic" at bounding box center [727, 18] width 19 height 19
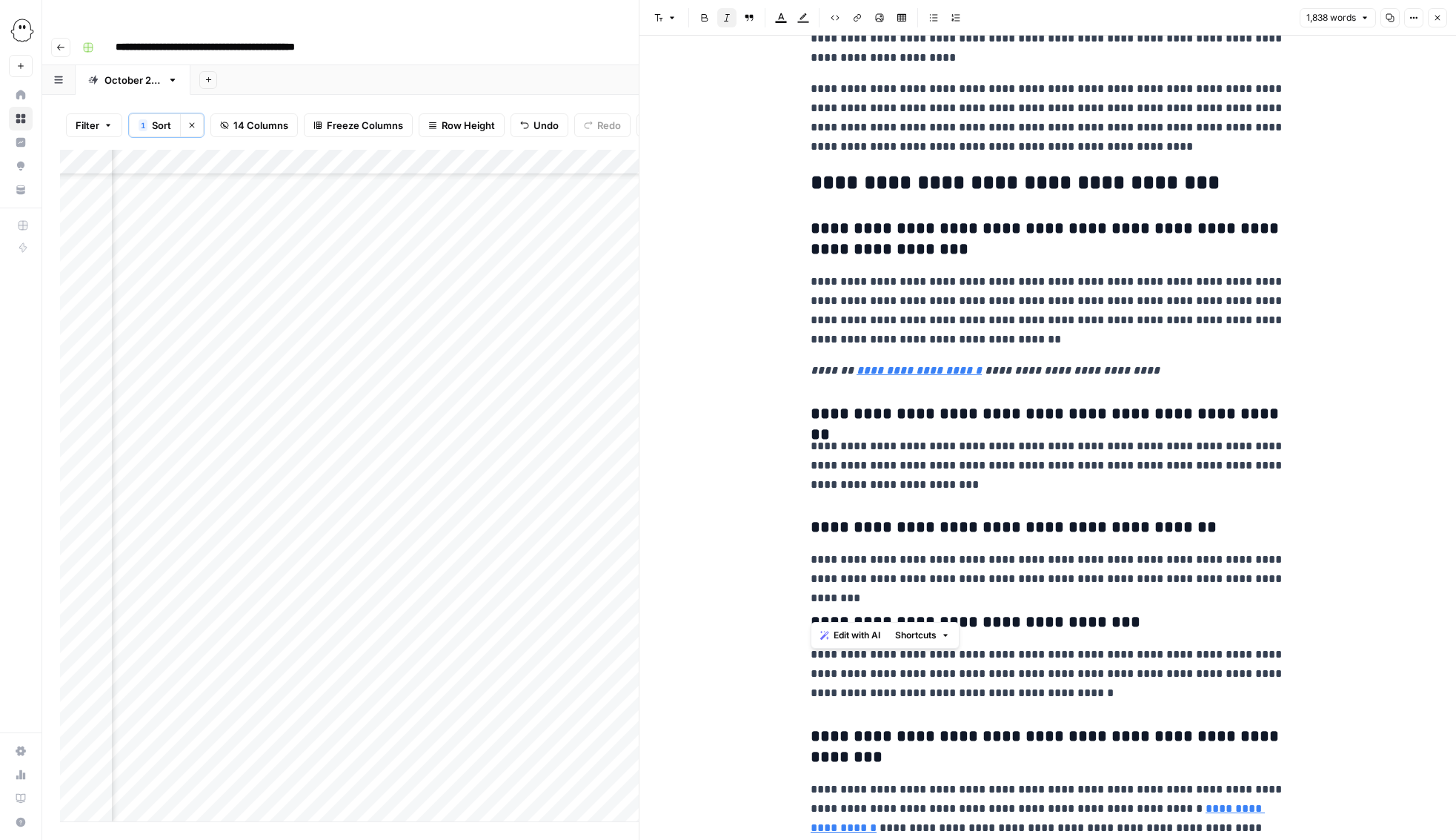
scroll to position [5997, 0]
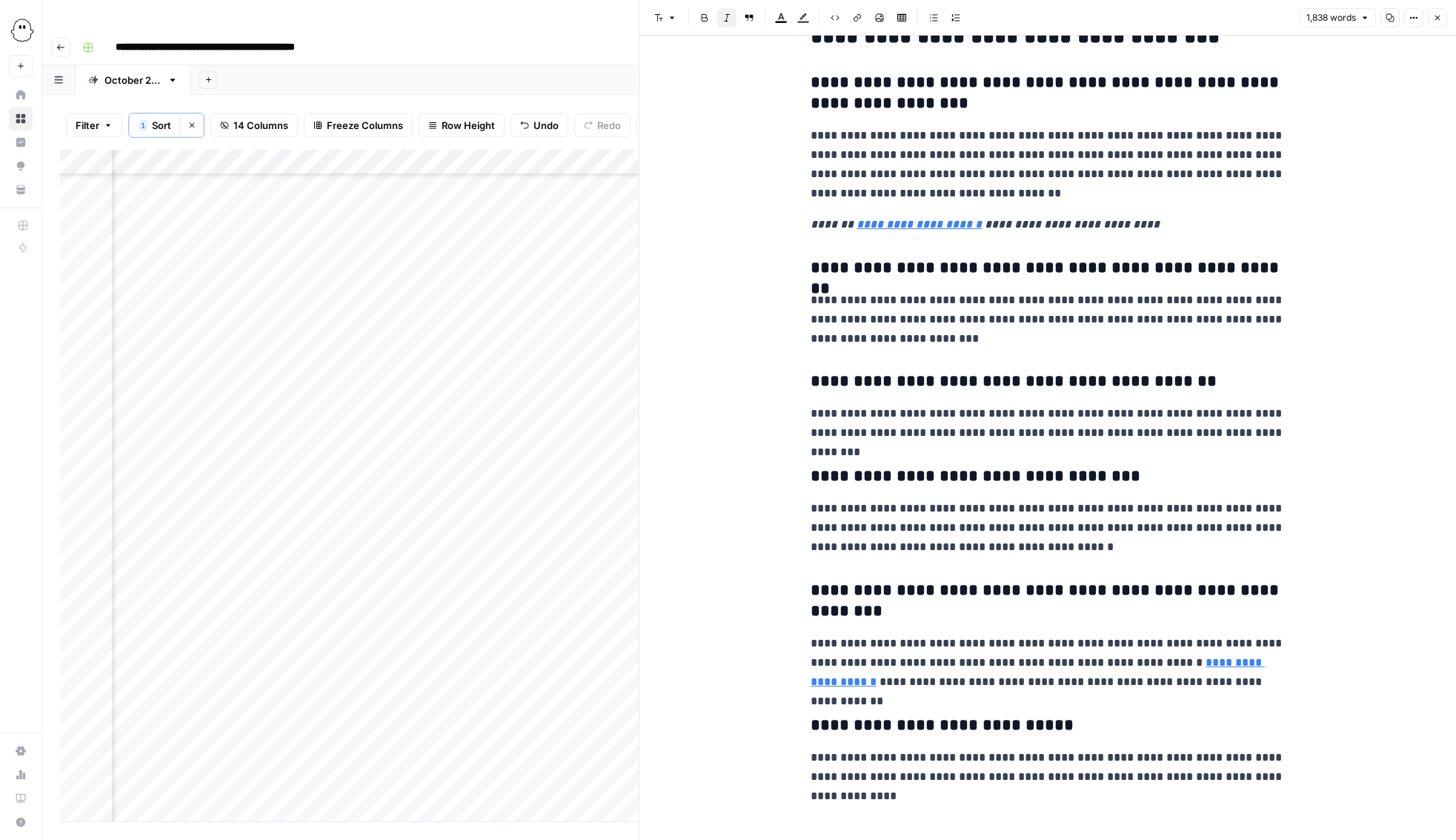
click at [1438, 17] on icon "button" at bounding box center [1437, 18] width 9 height 9
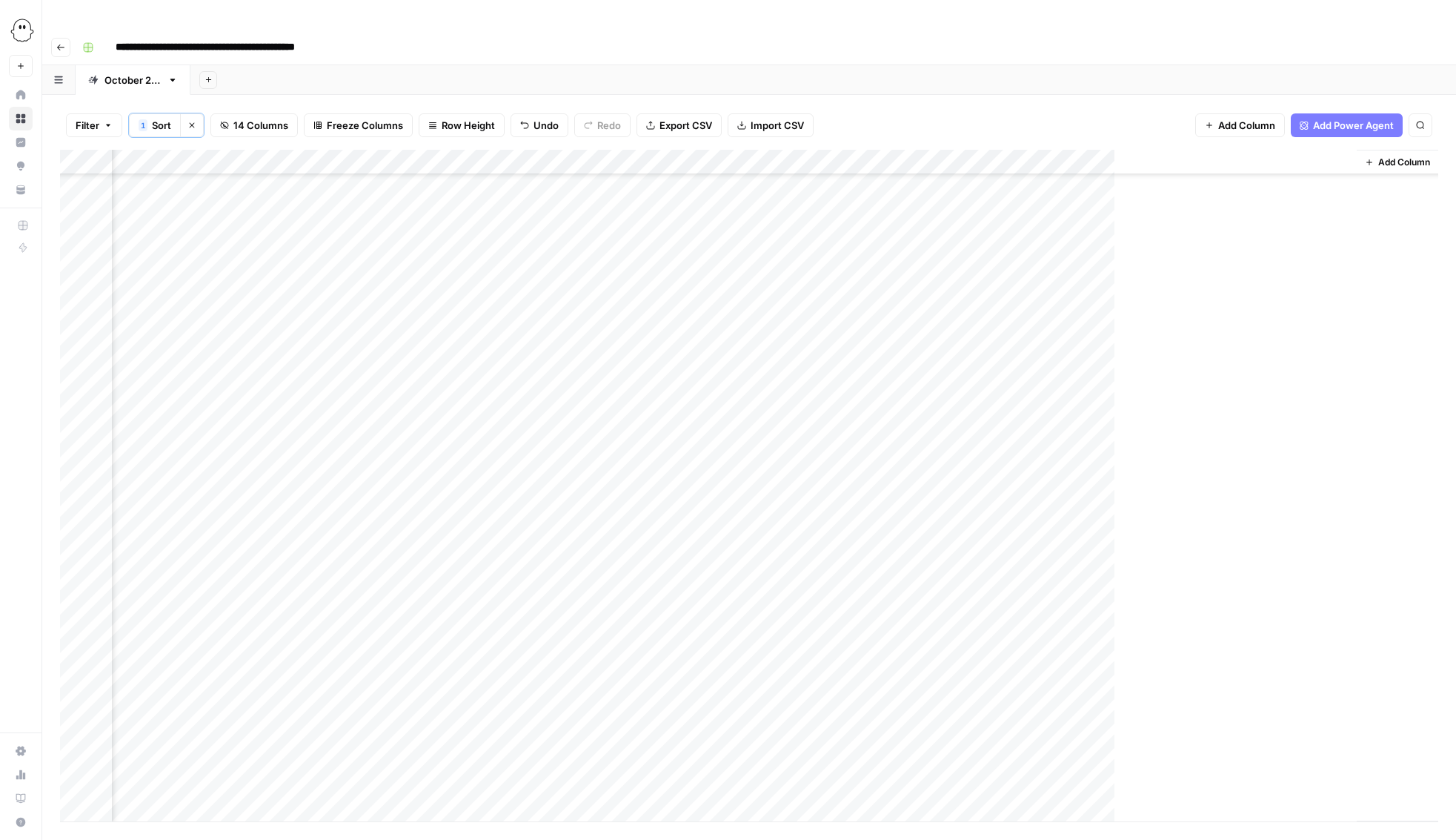
scroll to position [109, 579]
click at [1142, 370] on div "Add Column" at bounding box center [749, 485] width 1378 height 671
click at [681, 374] on div "Add Column" at bounding box center [749, 485] width 1378 height 671
click at [694, 372] on div "Add Column" at bounding box center [749, 485] width 1378 height 671
click at [712, 461] on button "Needs Links" at bounding box center [725, 458] width 69 height 18
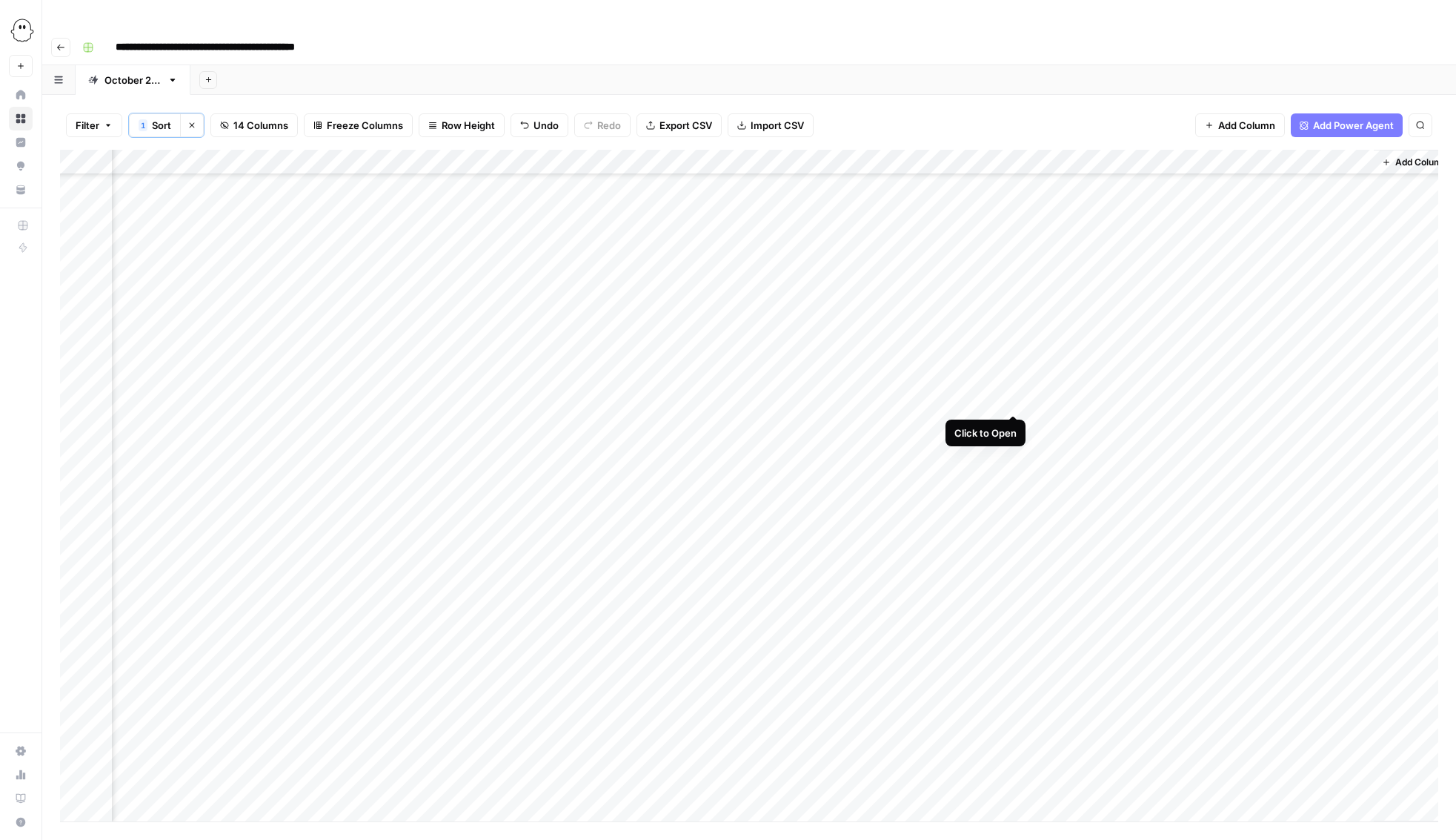
click at [1012, 400] on div "Add Column" at bounding box center [749, 485] width 1378 height 671
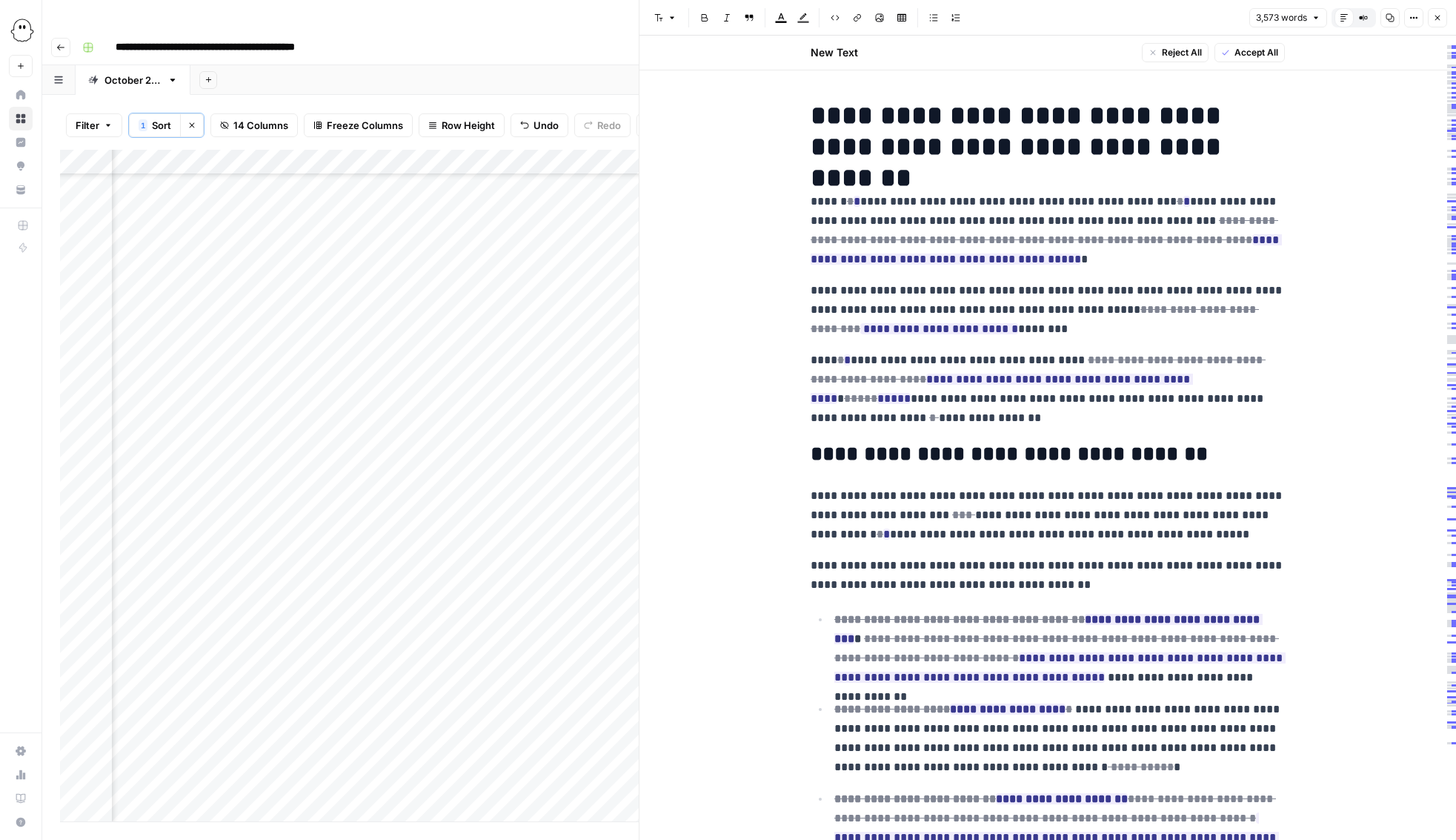
click at [1253, 50] on span "Accept All" at bounding box center [1256, 53] width 44 height 13
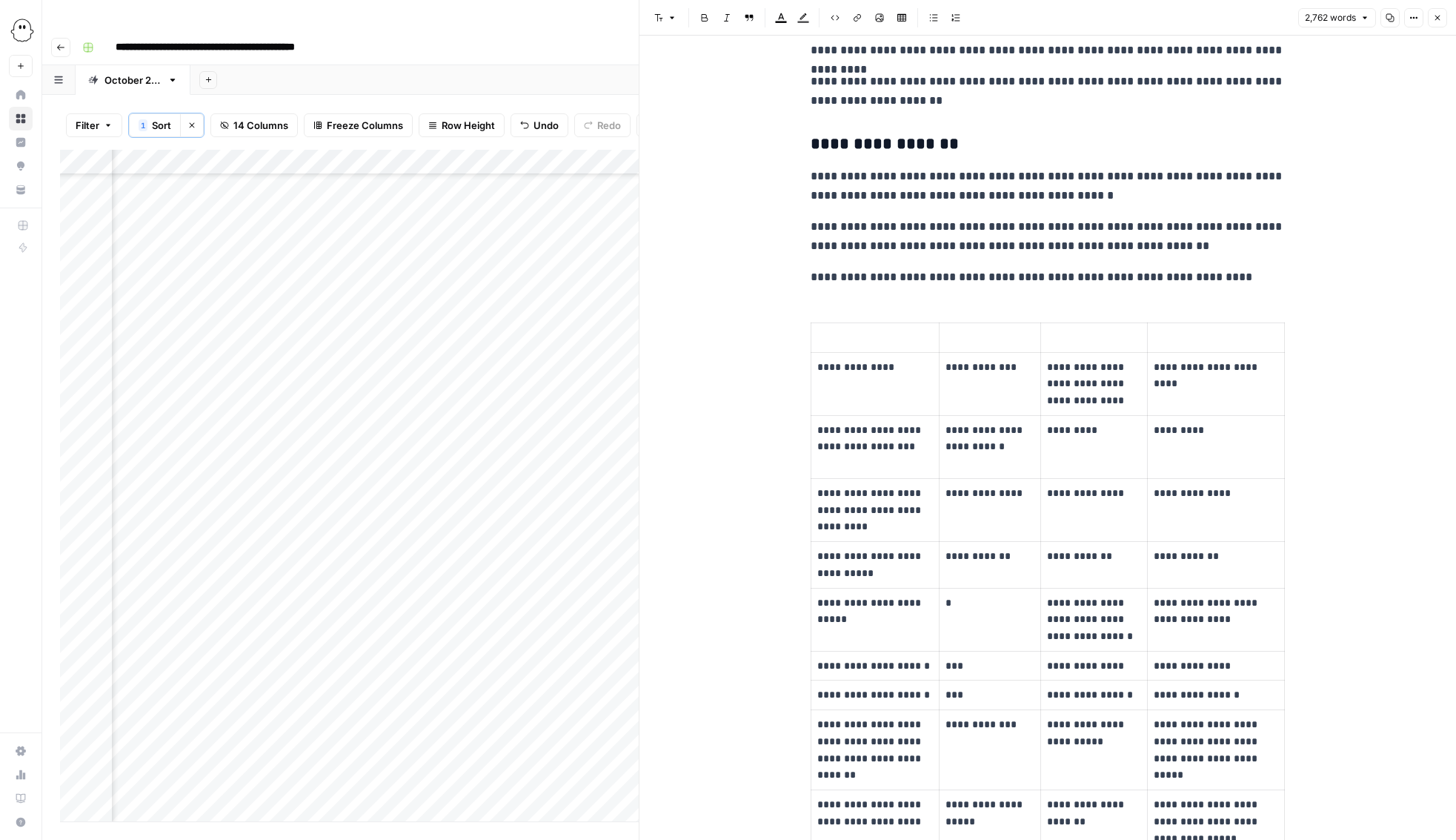
scroll to position [1094, 0]
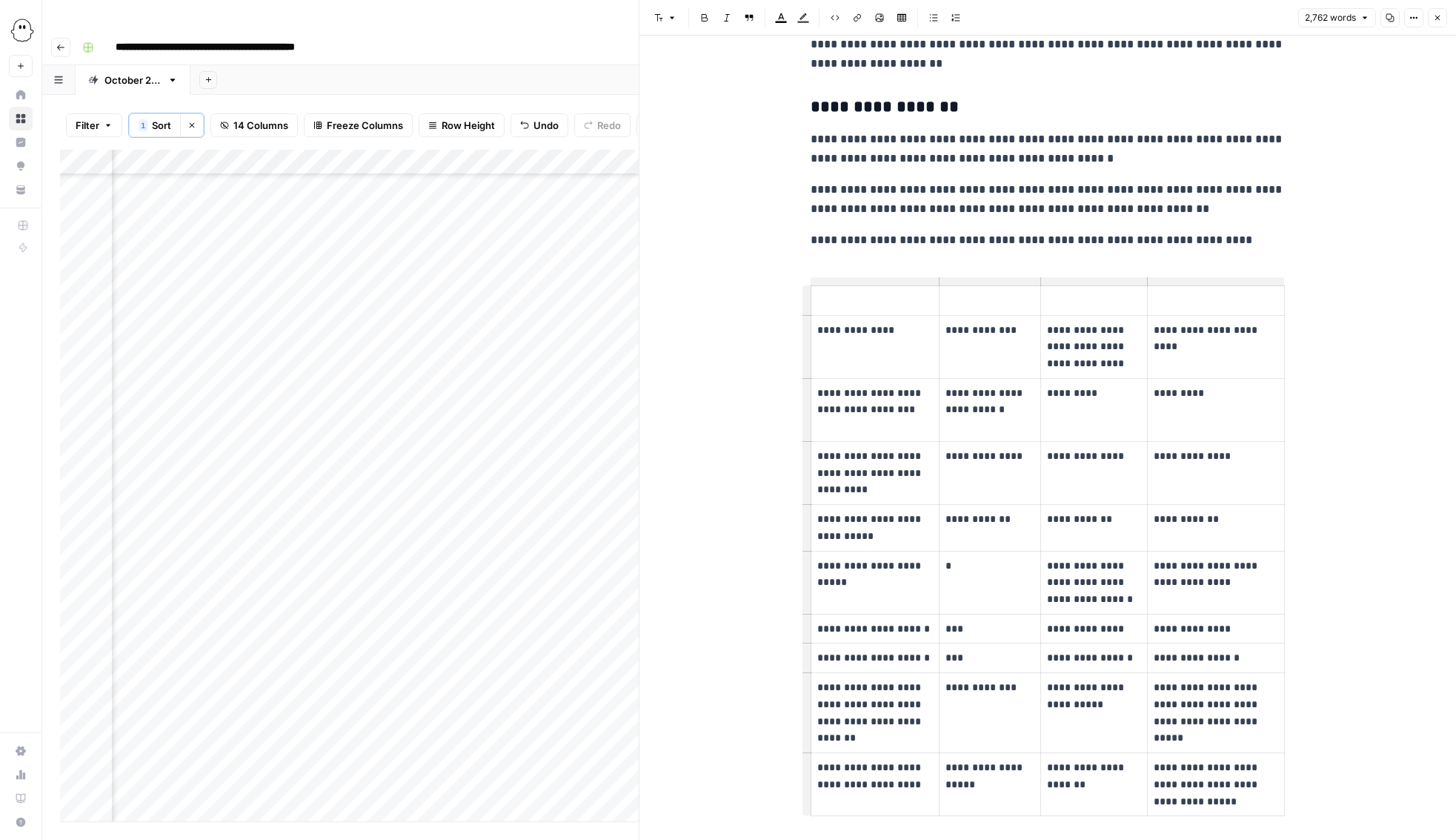
click at [817, 299] on p at bounding box center [875, 300] width 116 height 17
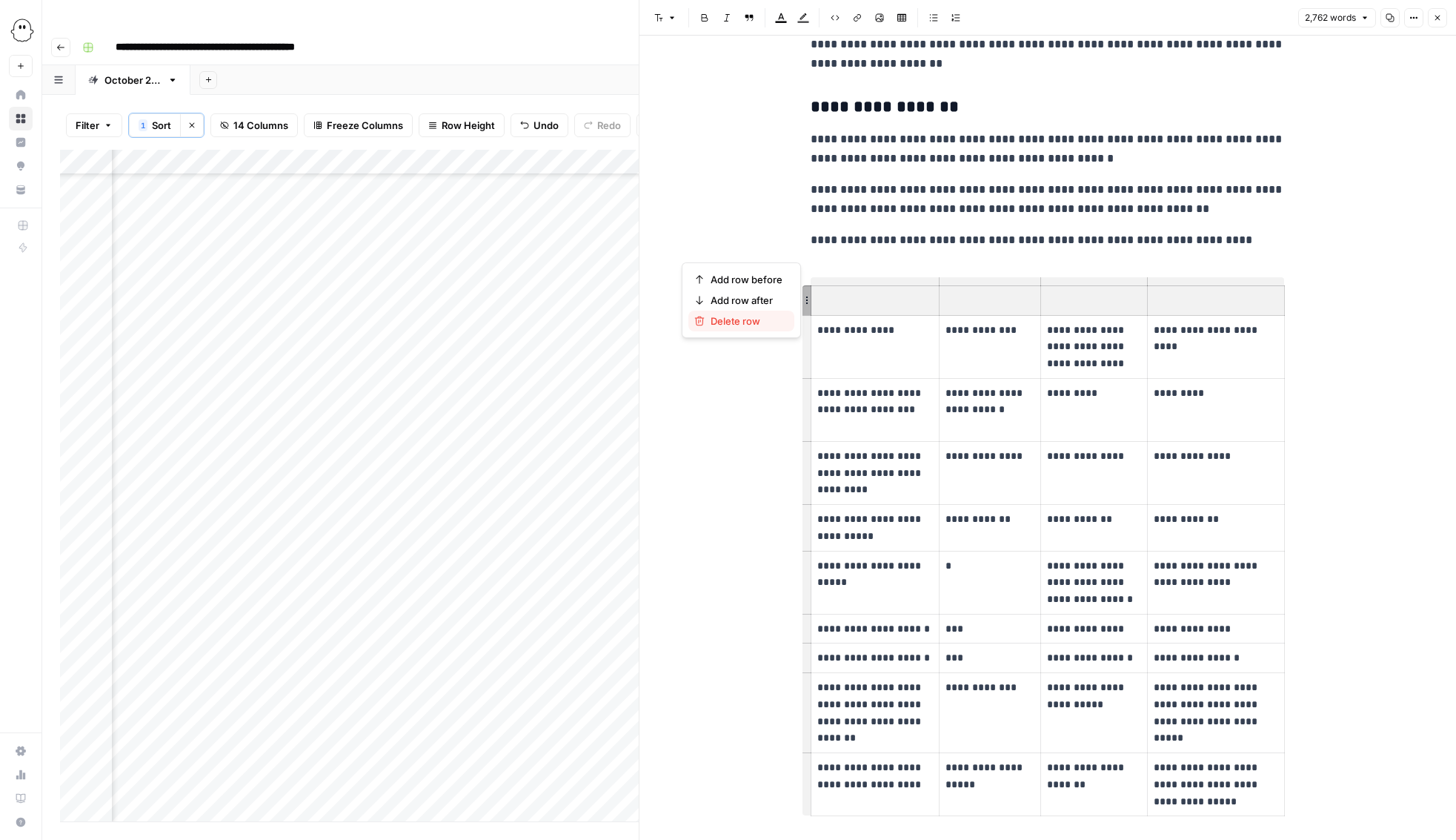
click at [763, 324] on span "Delete row" at bounding box center [747, 321] width 72 height 15
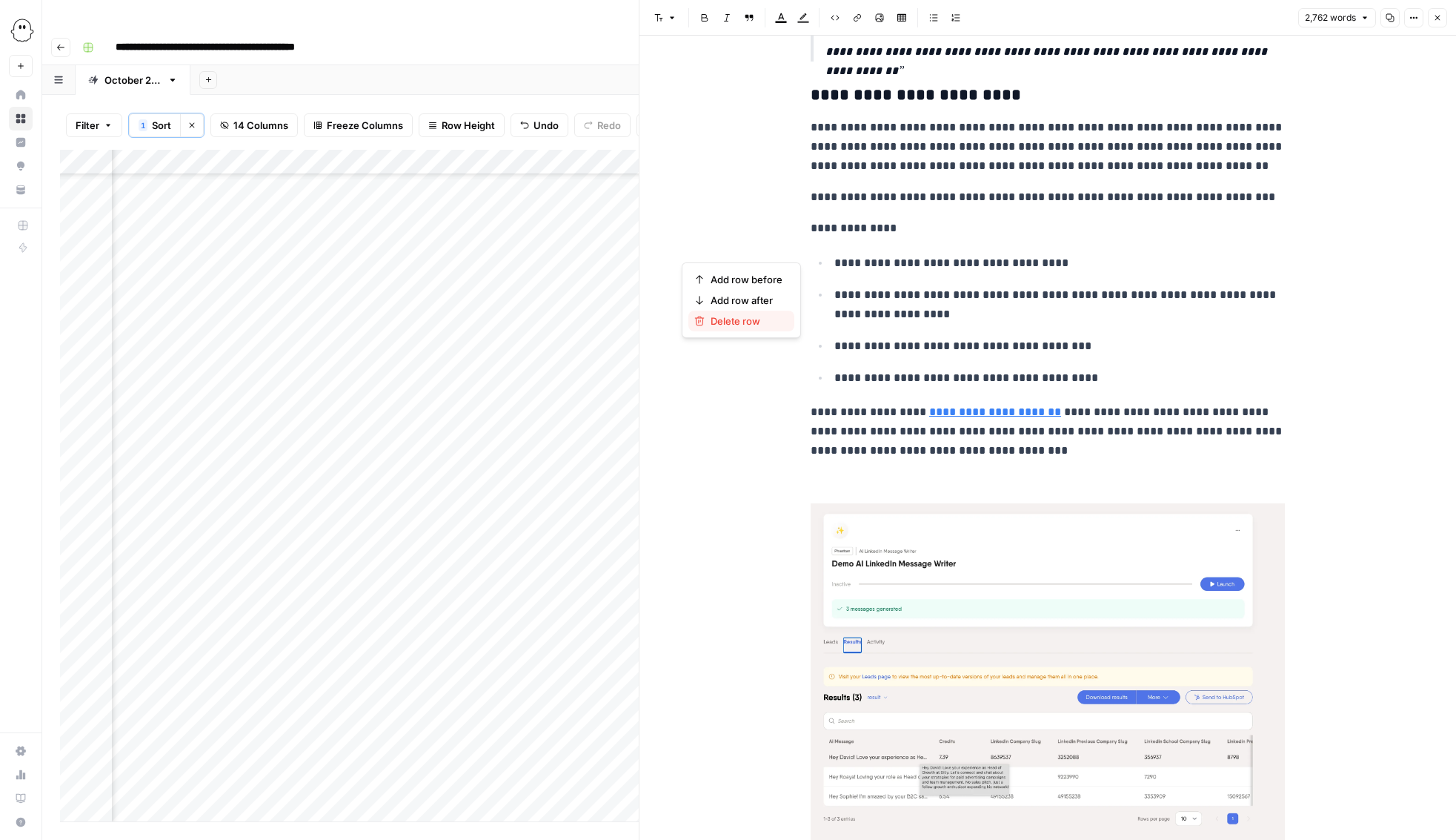
scroll to position [1952, 0]
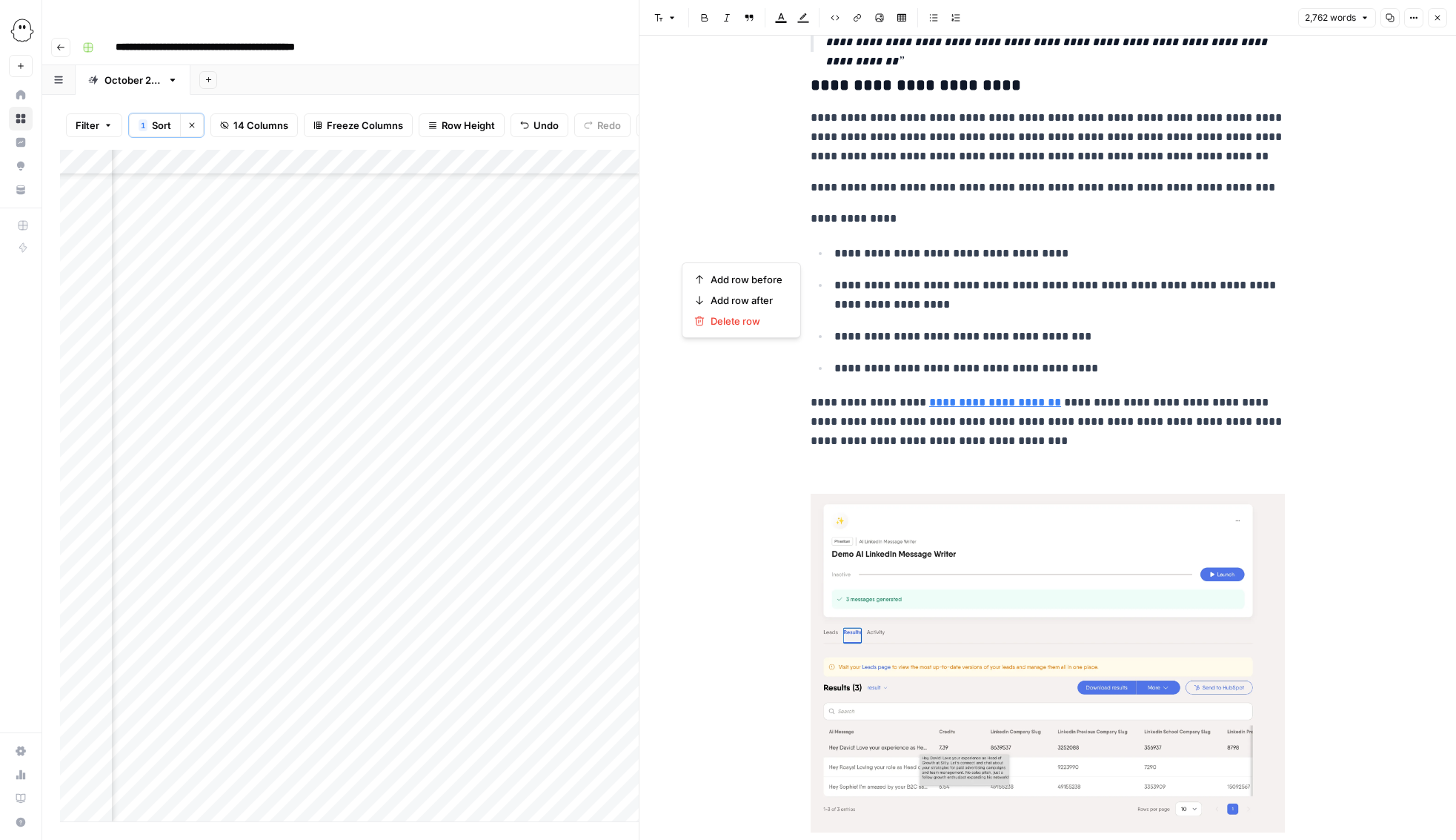
click at [1150, 402] on p "**********" at bounding box center [1047, 422] width 475 height 57
click at [1148, 405] on p "**********" at bounding box center [1047, 422] width 475 height 57
click at [1219, 425] on p "**********" at bounding box center [1047, 422] width 475 height 57
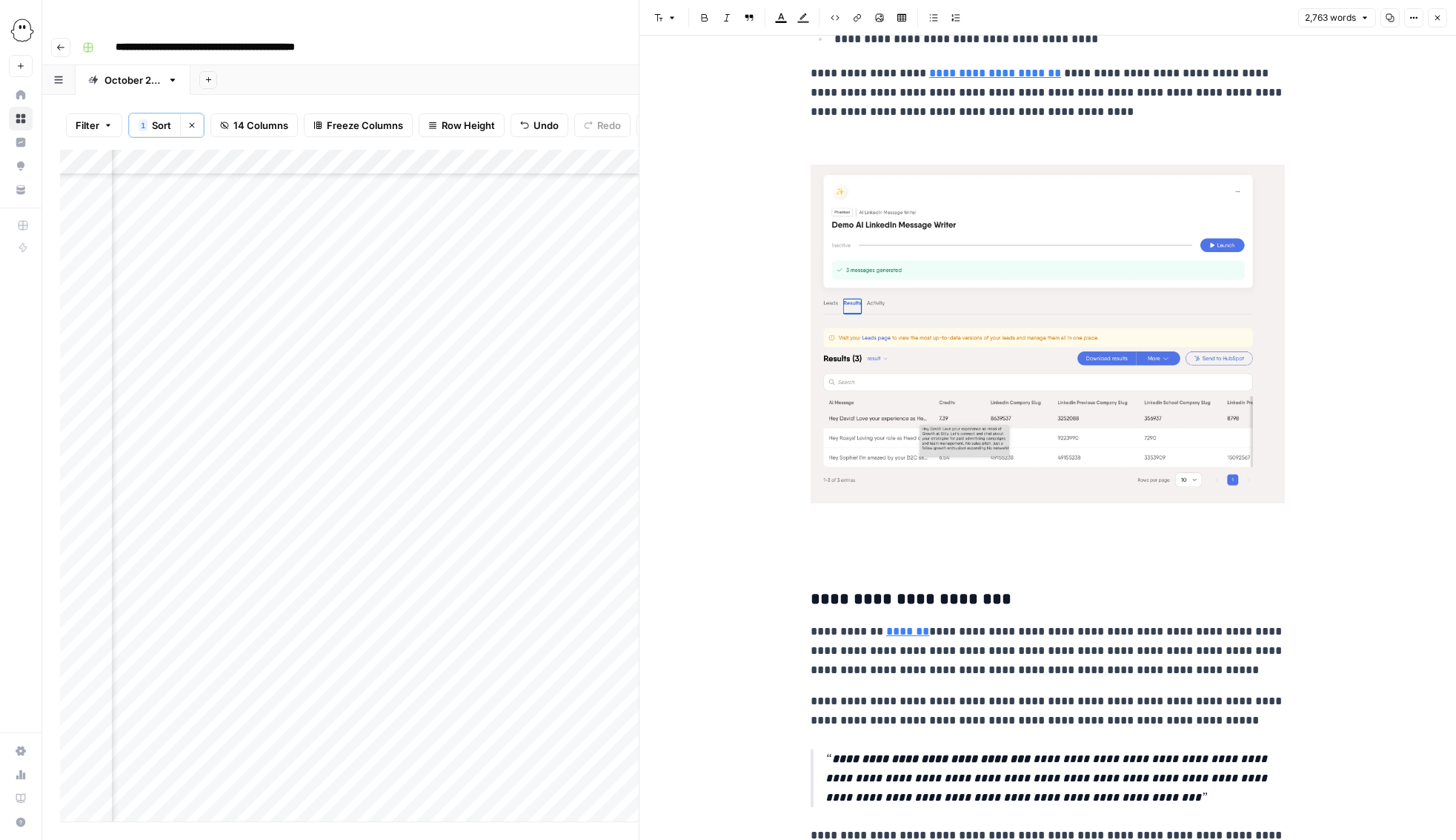
scroll to position [2302, 0]
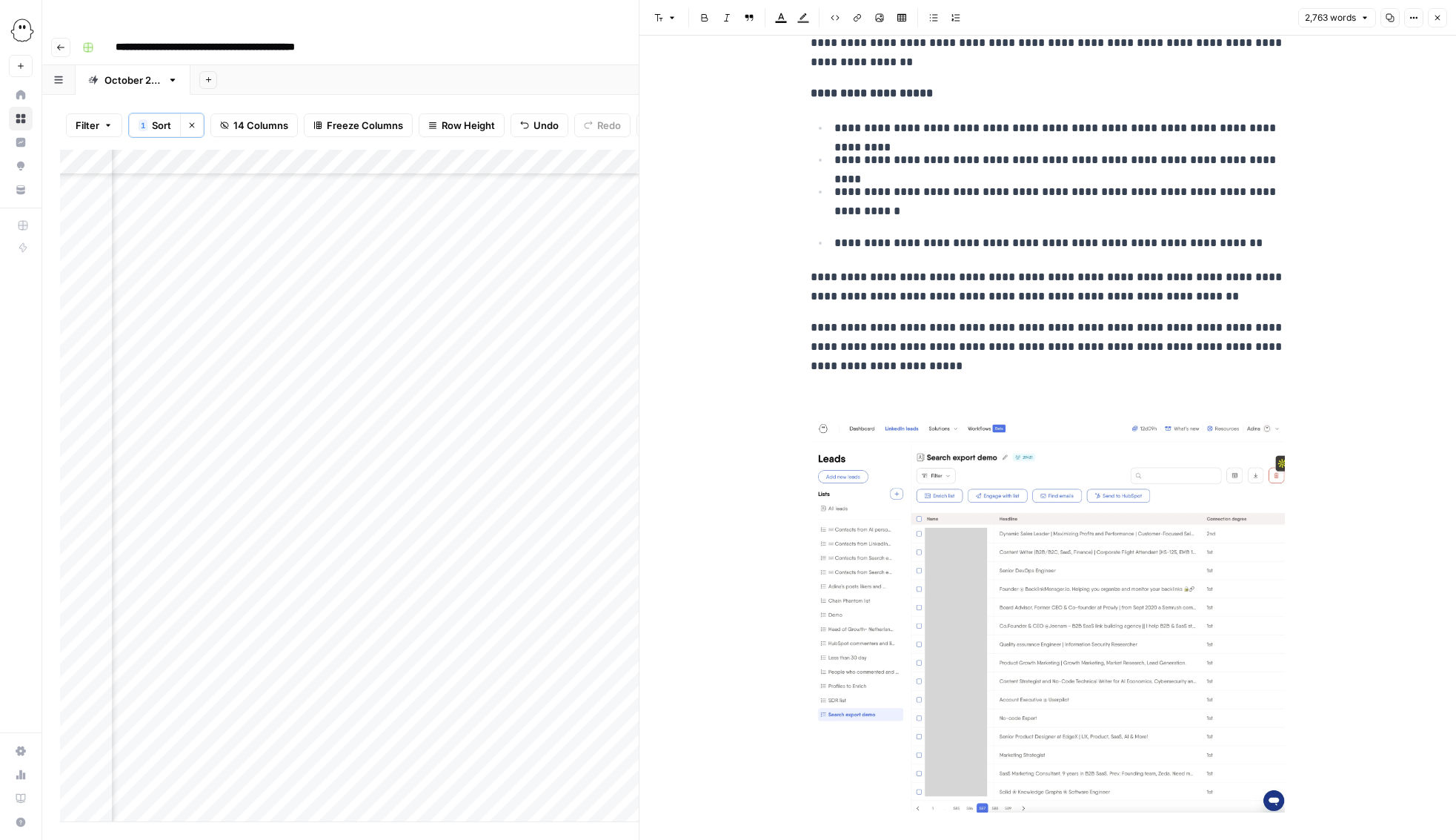
scroll to position [3457, 0]
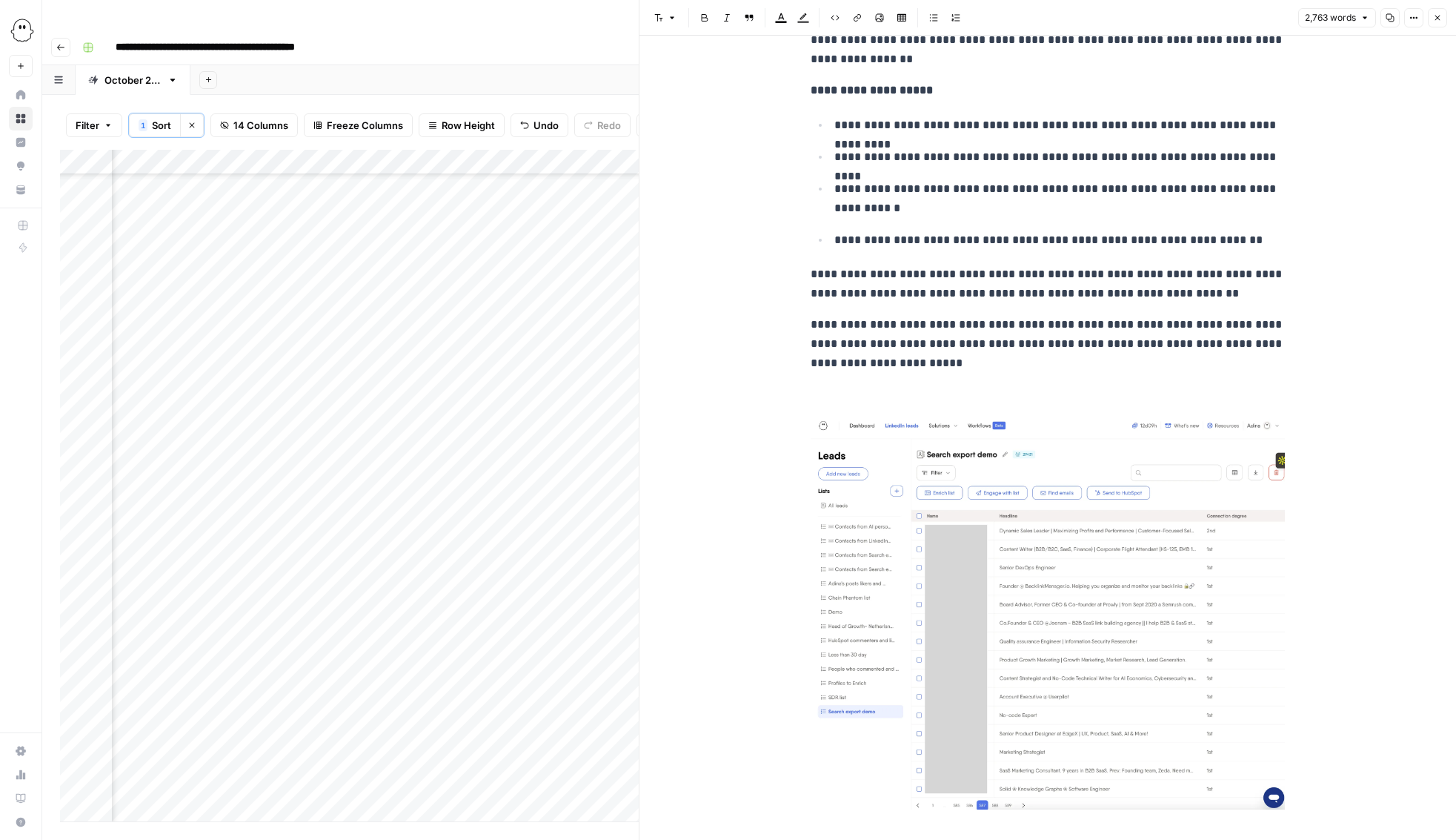
click at [1240, 325] on p "**********" at bounding box center [1047, 344] width 475 height 57
drag, startPoint x: 1263, startPoint y: 325, endPoint x: 856, endPoint y: 343, distance: 407.4
click at [856, 343] on p "**********" at bounding box center [1047, 344] width 475 height 57
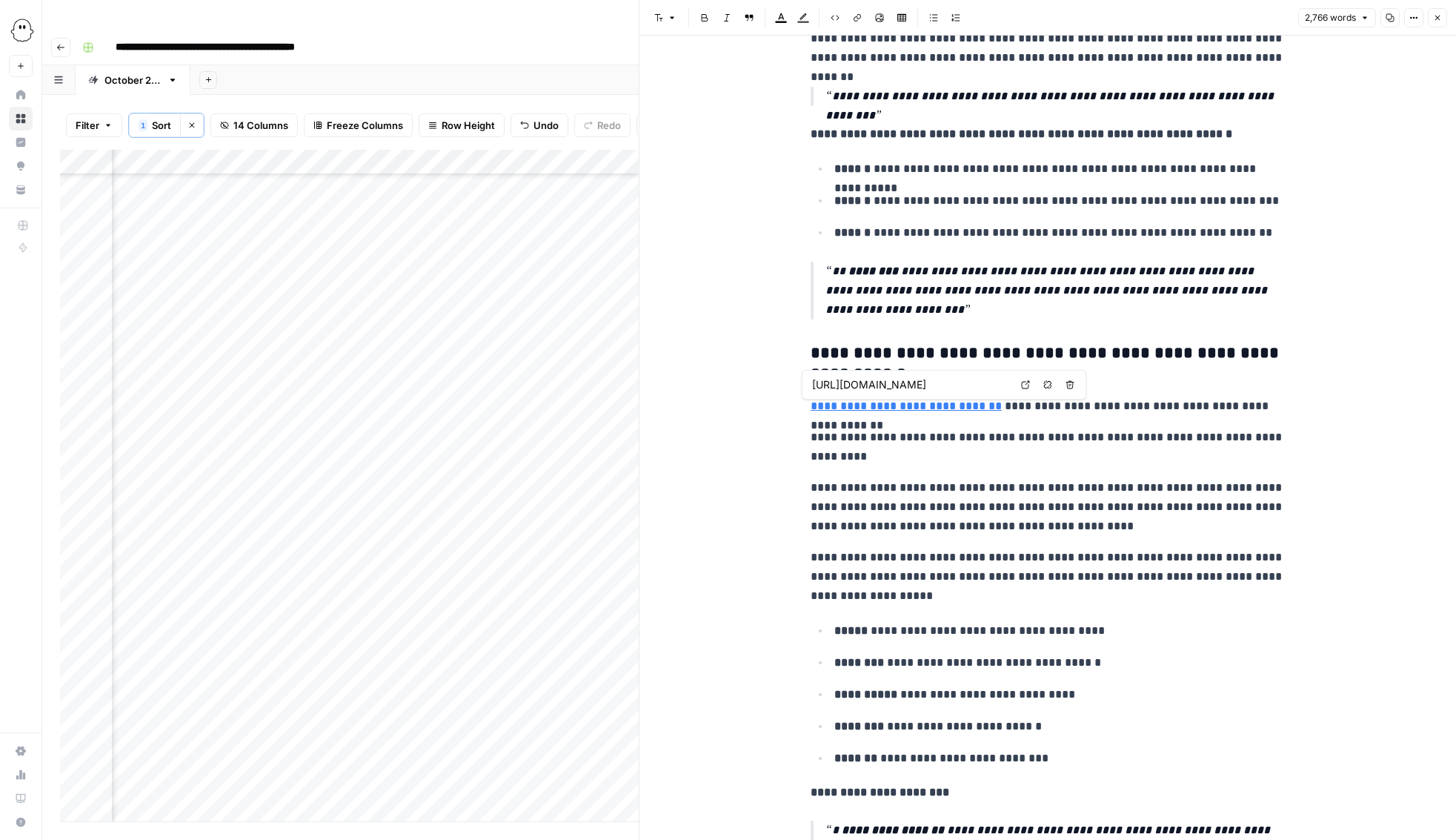
scroll to position [0, 32]
click at [1046, 386] on icon "button" at bounding box center [1047, 385] width 9 height 9
click at [992, 435] on p "**********" at bounding box center [1047, 447] width 475 height 39
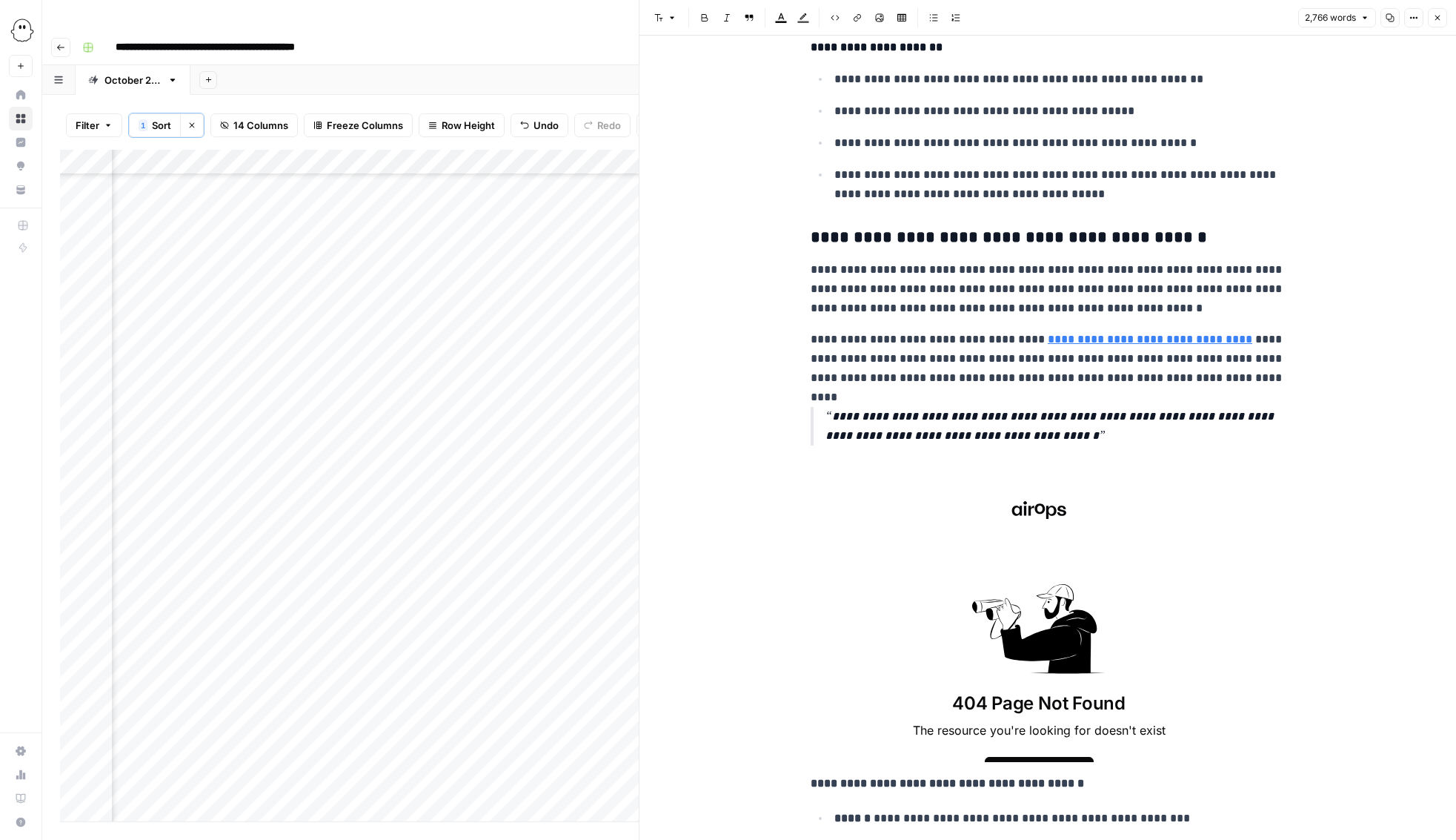
scroll to position [6007, 0]
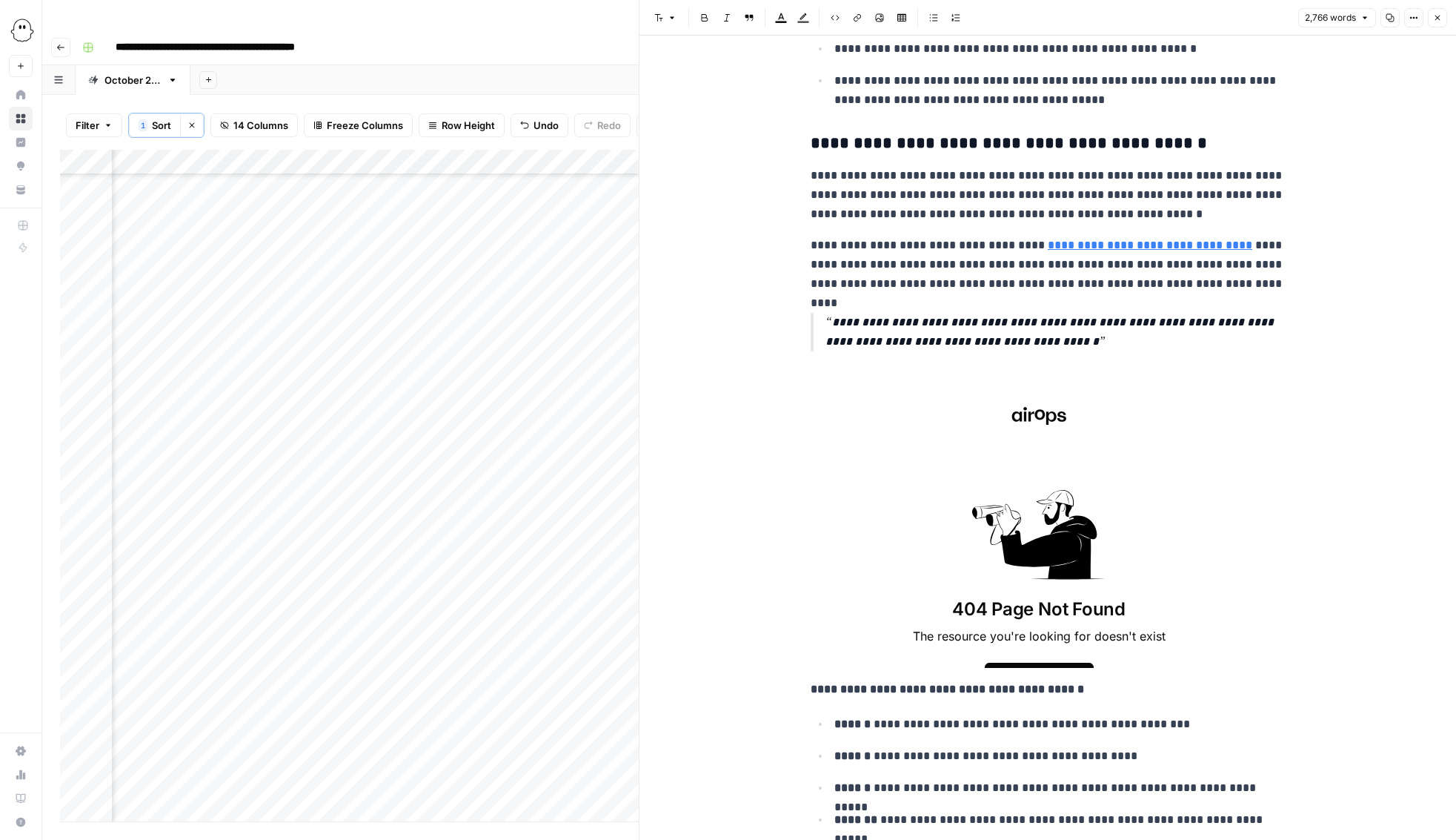
click at [1027, 506] on icon at bounding box center [1039, 534] width 133 height 90
click at [1010, 549] on icon at bounding box center [1048, 547] width 96 height 63
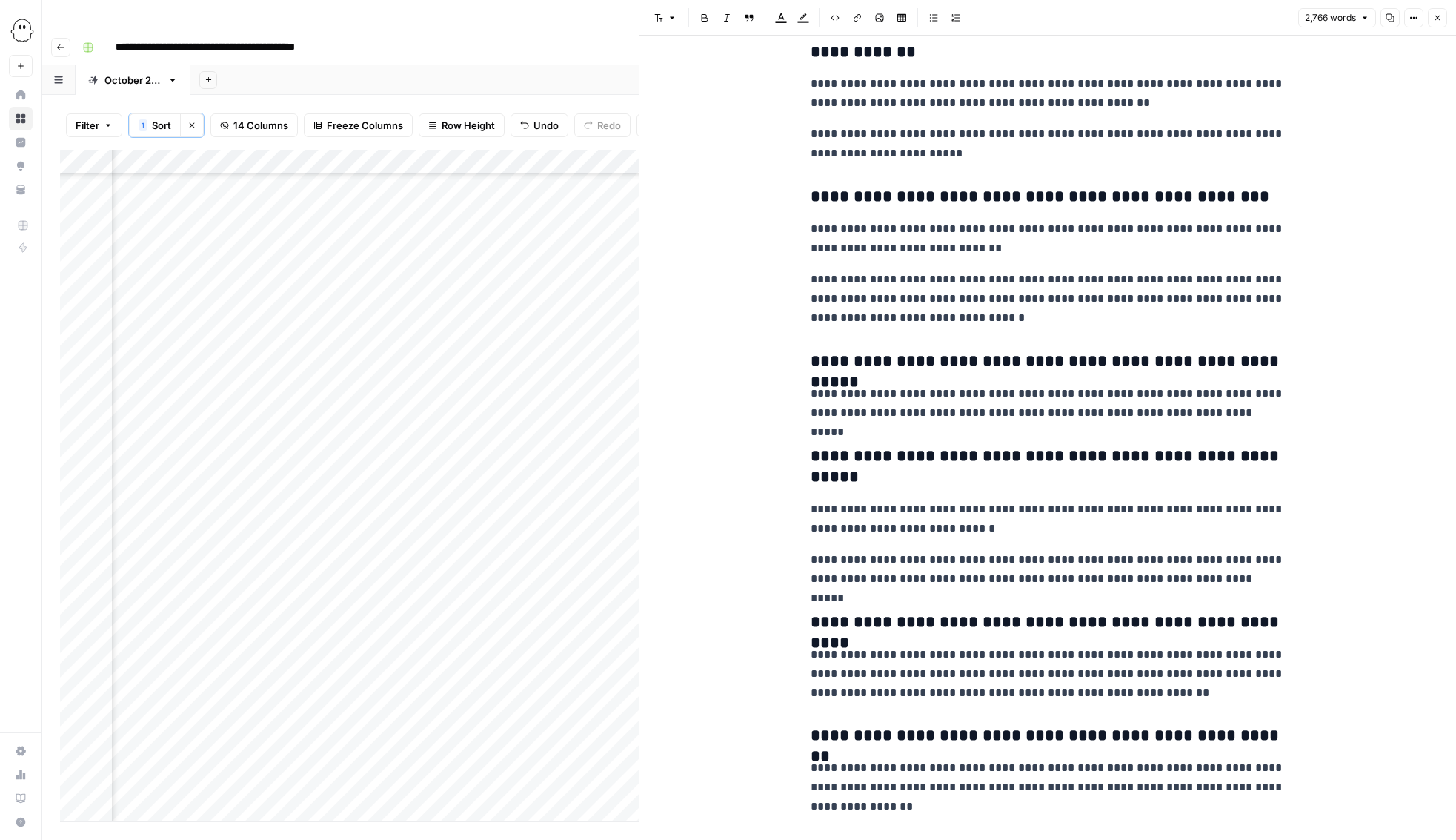
scroll to position [9617, 0]
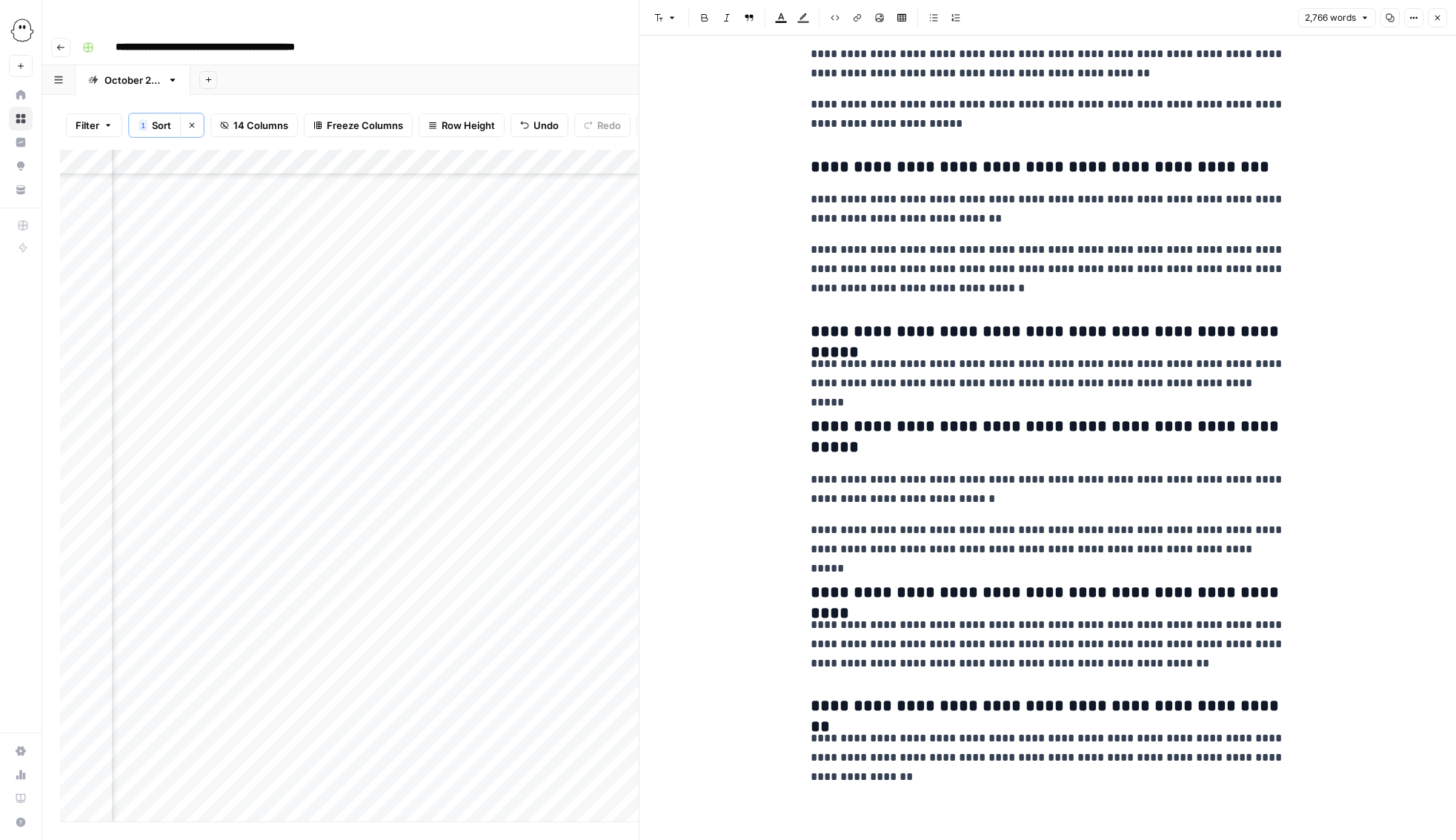
click at [1436, 16] on icon "button" at bounding box center [1437, 18] width 9 height 9
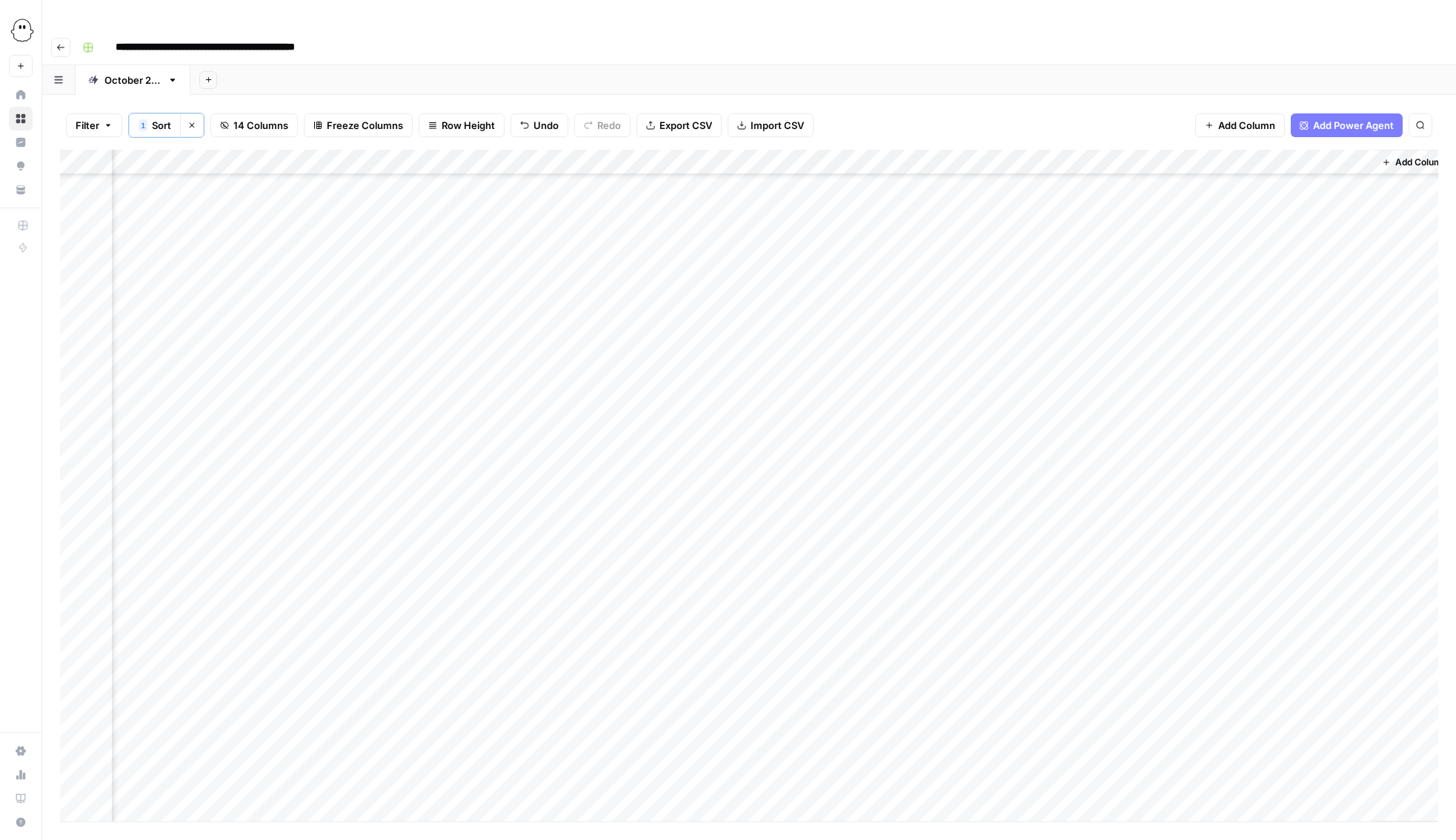
click at [696, 397] on div "Add Column" at bounding box center [749, 485] width 1378 height 671
click at [696, 398] on div "Add Column" at bounding box center [749, 485] width 1378 height 671
click at [706, 484] on button "Needs Links" at bounding box center [725, 483] width 69 height 18
click at [711, 370] on div "Add Column" at bounding box center [749, 485] width 1378 height 671
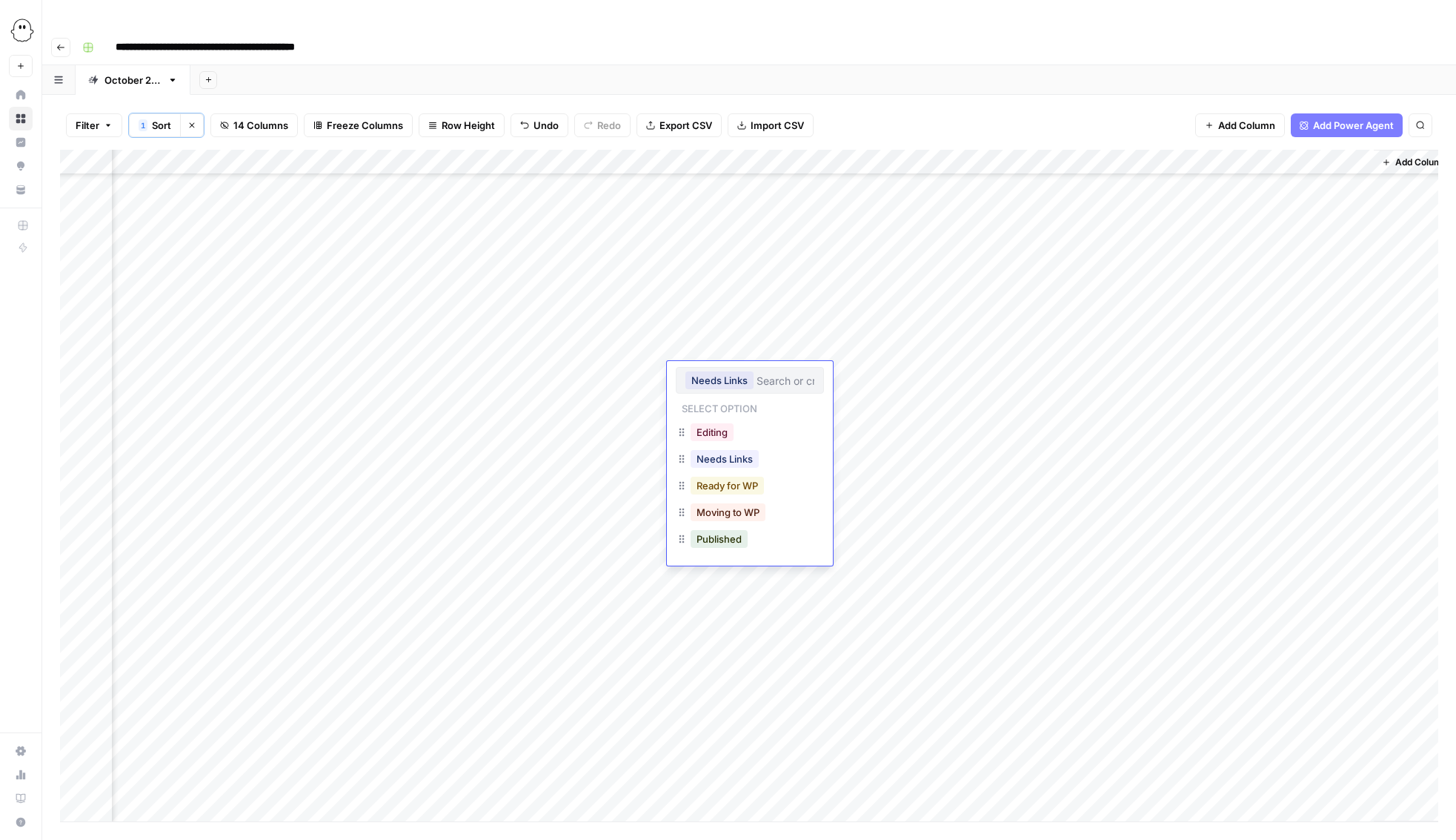
click at [718, 487] on button "Ready for WP" at bounding box center [727, 485] width 73 height 18
click at [1144, 397] on div "Add Column" at bounding box center [749, 485] width 1378 height 671
click at [847, 375] on div "Add Column" at bounding box center [749, 485] width 1378 height 671
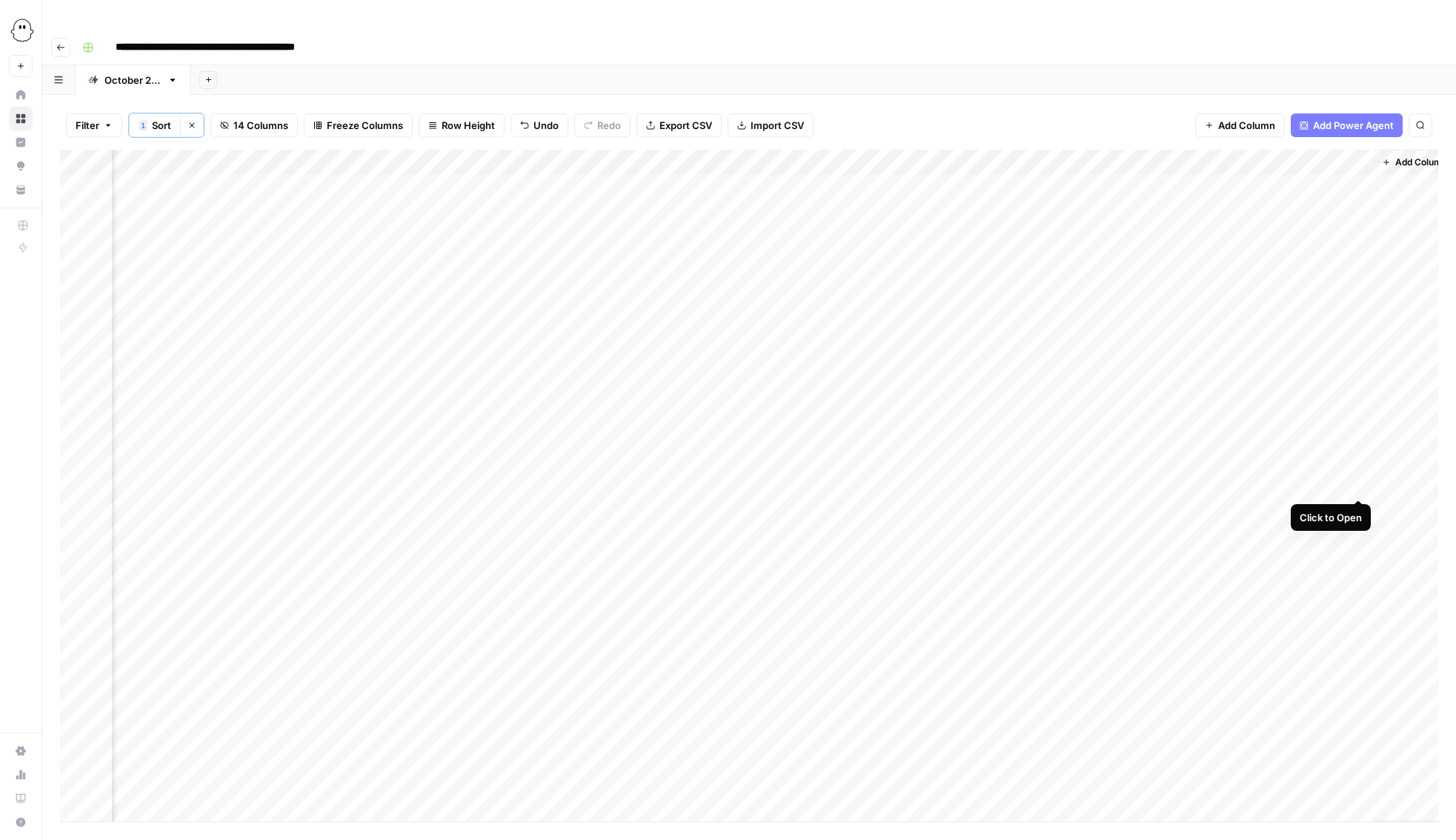
click at [1357, 483] on div "Add Column" at bounding box center [749, 485] width 1378 height 671
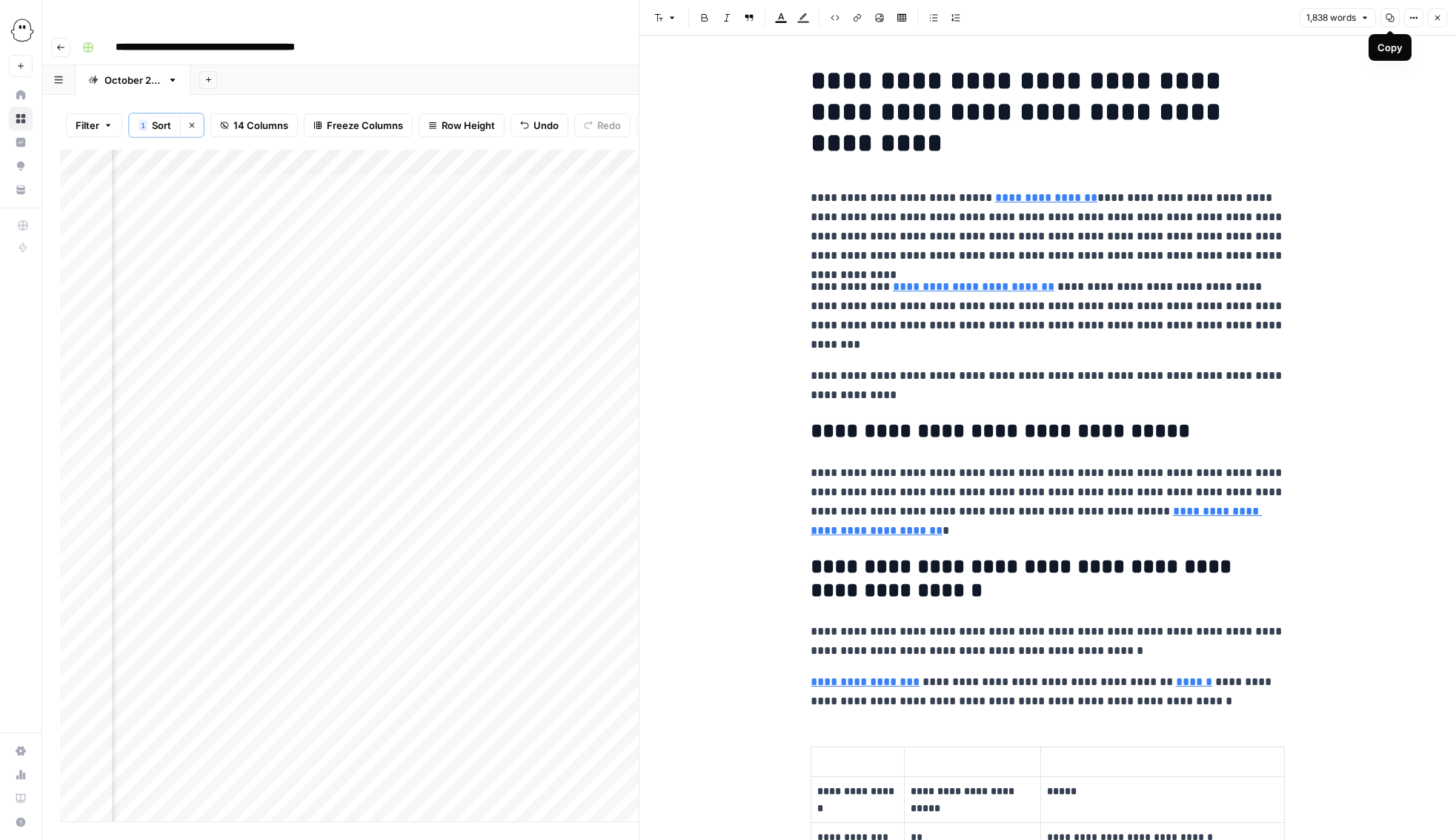
click at [1391, 17] on icon "button" at bounding box center [1390, 18] width 8 height 8
click at [1442, 20] on button "Close" at bounding box center [1437, 18] width 19 height 19
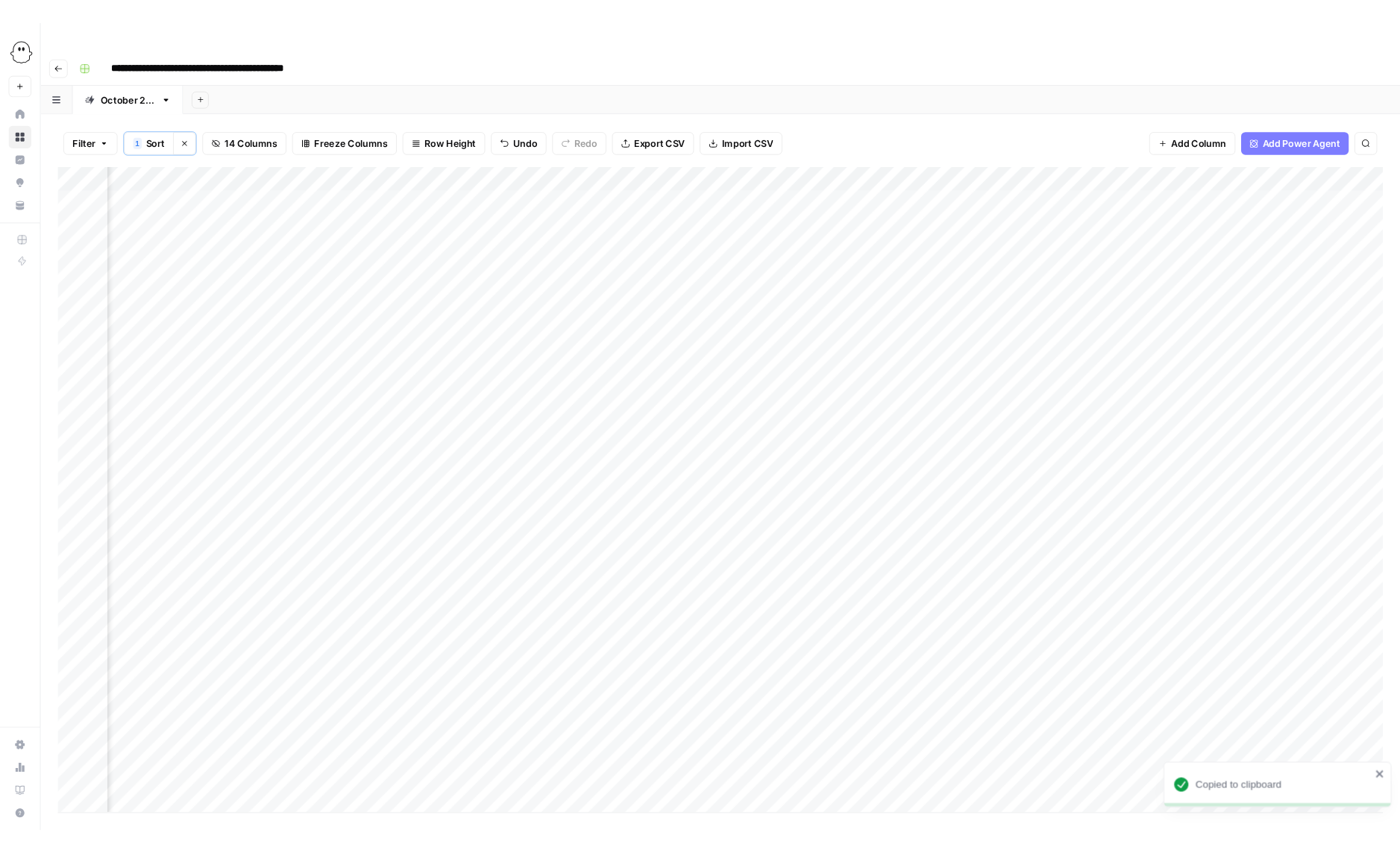
scroll to position [0, 221]
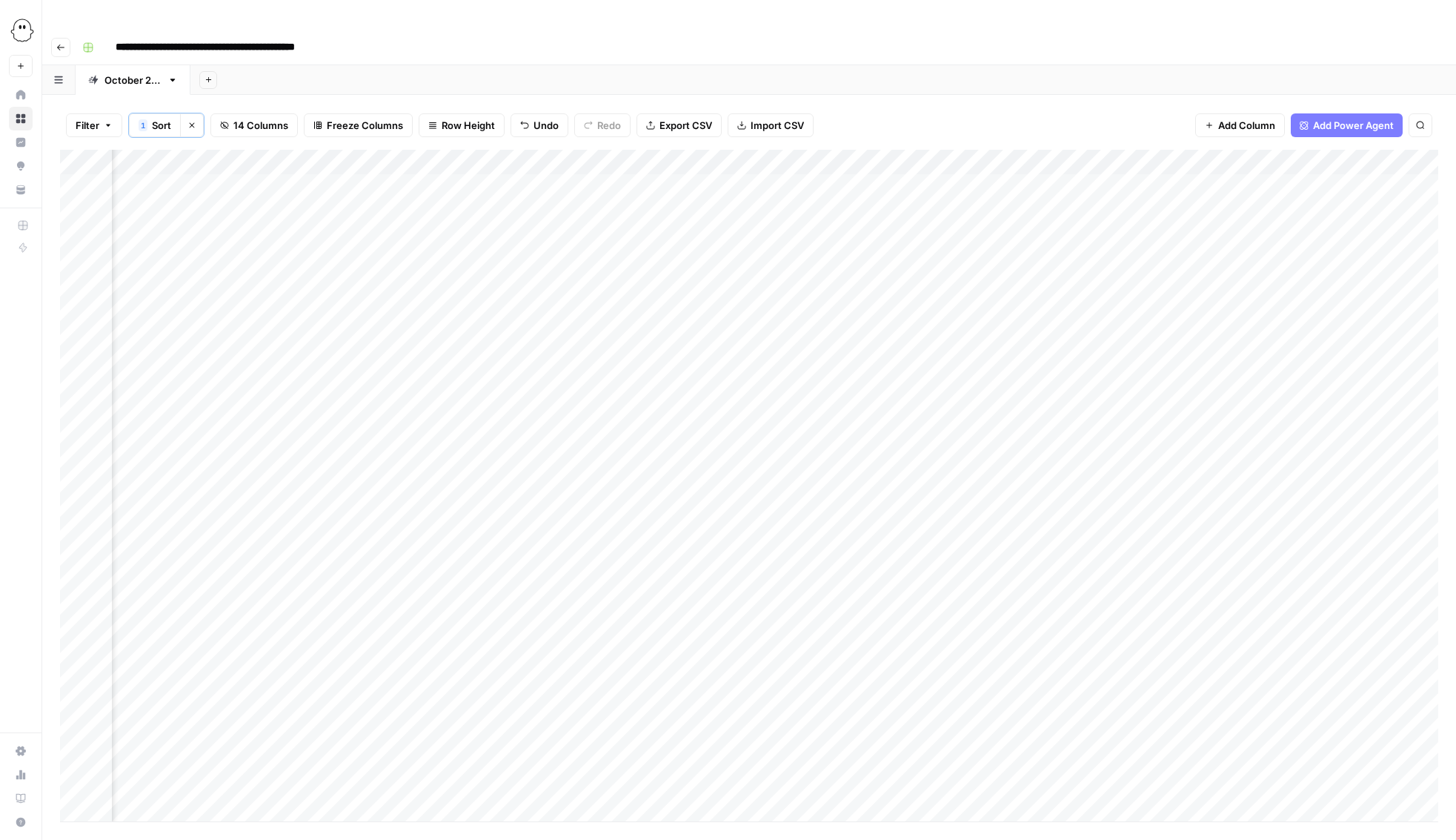
click at [312, 486] on div "Add Column" at bounding box center [749, 485] width 1378 height 671
click at [372, 483] on div "Add Column" at bounding box center [749, 485] width 1378 height 671
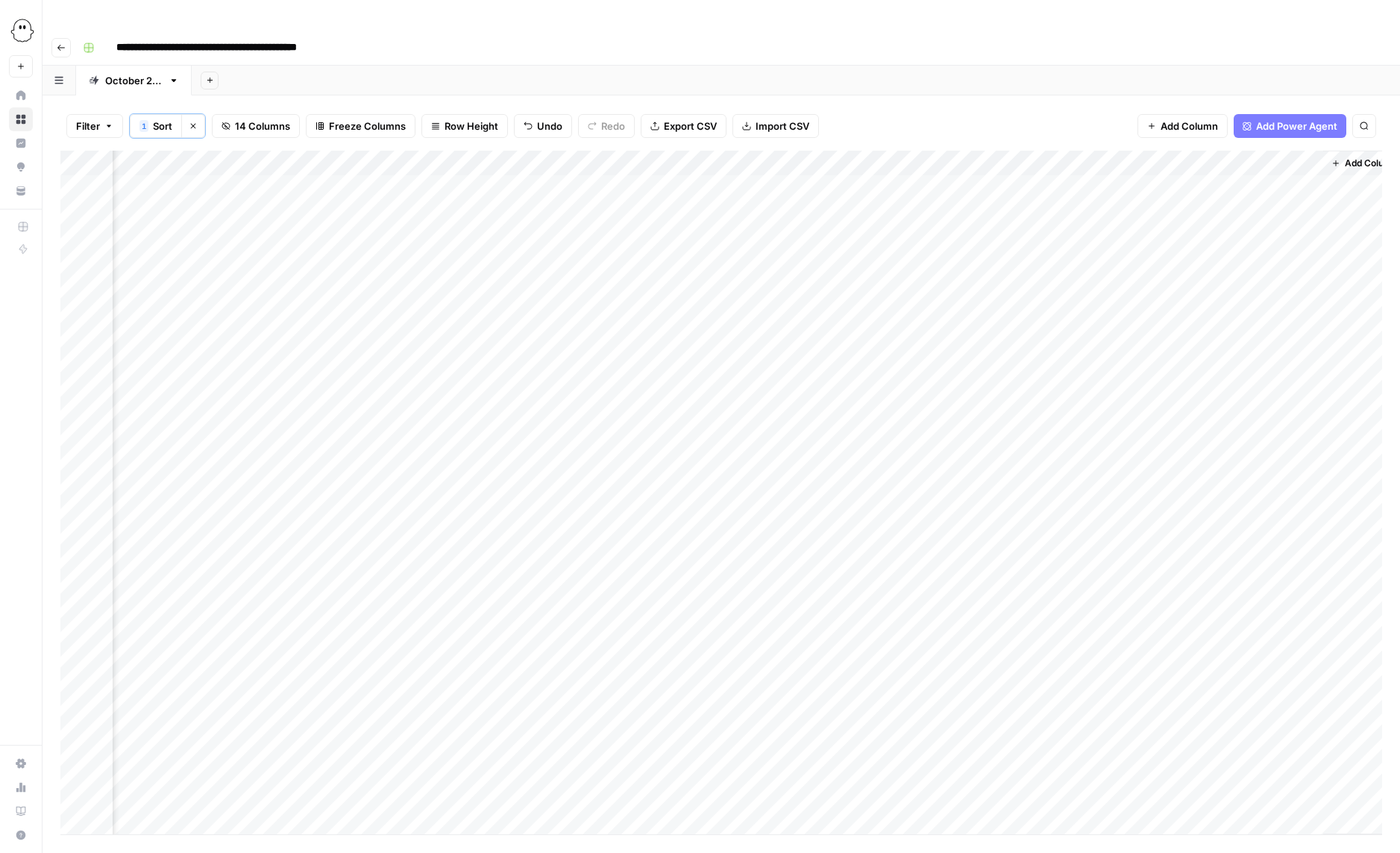
scroll to position [0, 667]
click at [1286, 487] on div "Add Column" at bounding box center [721, 492] width 1322 height 684
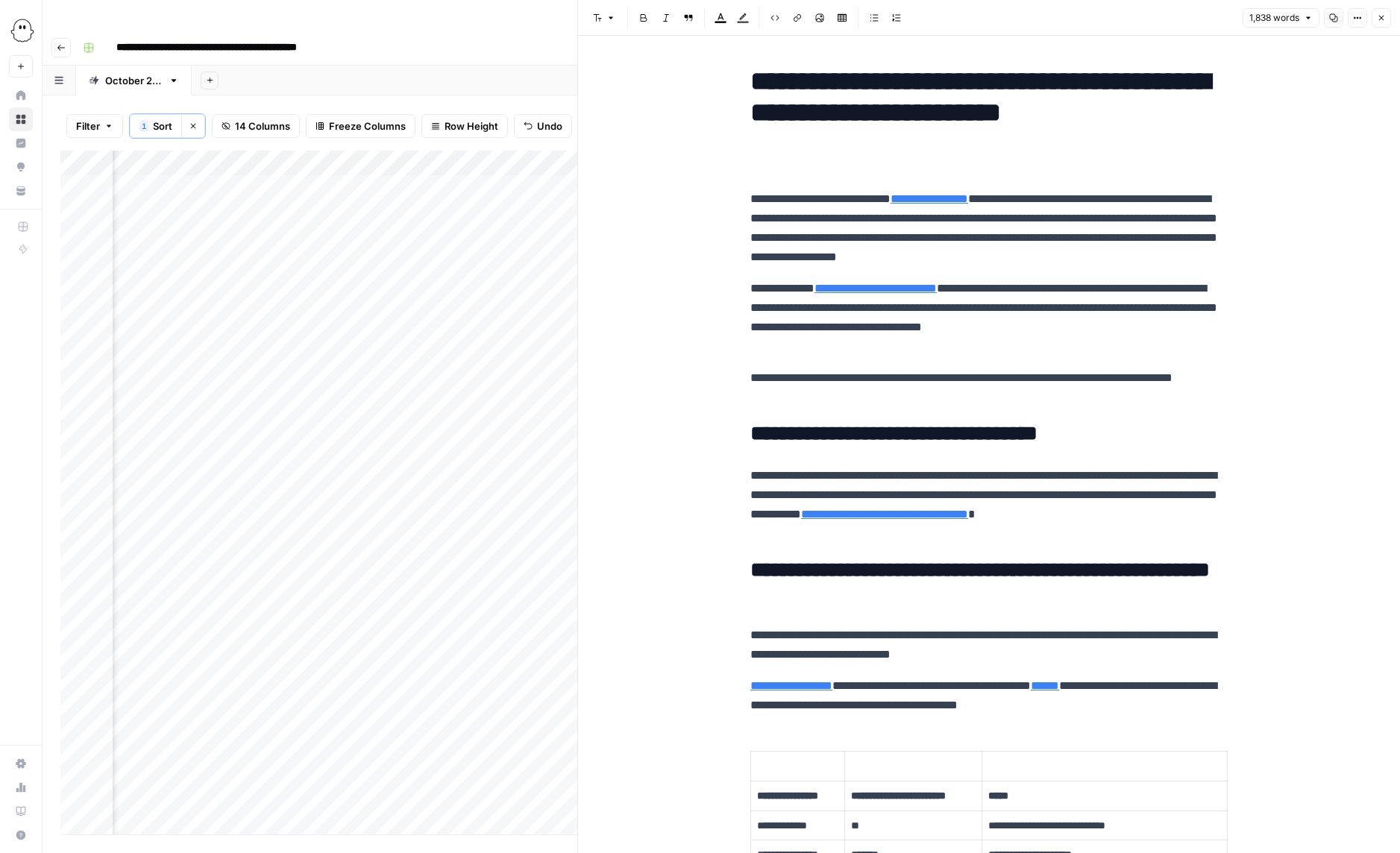
click at [1334, 21] on icon "button" at bounding box center [1334, 18] width 9 height 9
click at [521, 482] on div "Add Column" at bounding box center [319, 492] width 517 height 684
click at [538, 658] on button "Published" at bounding box center [536, 652] width 58 height 18
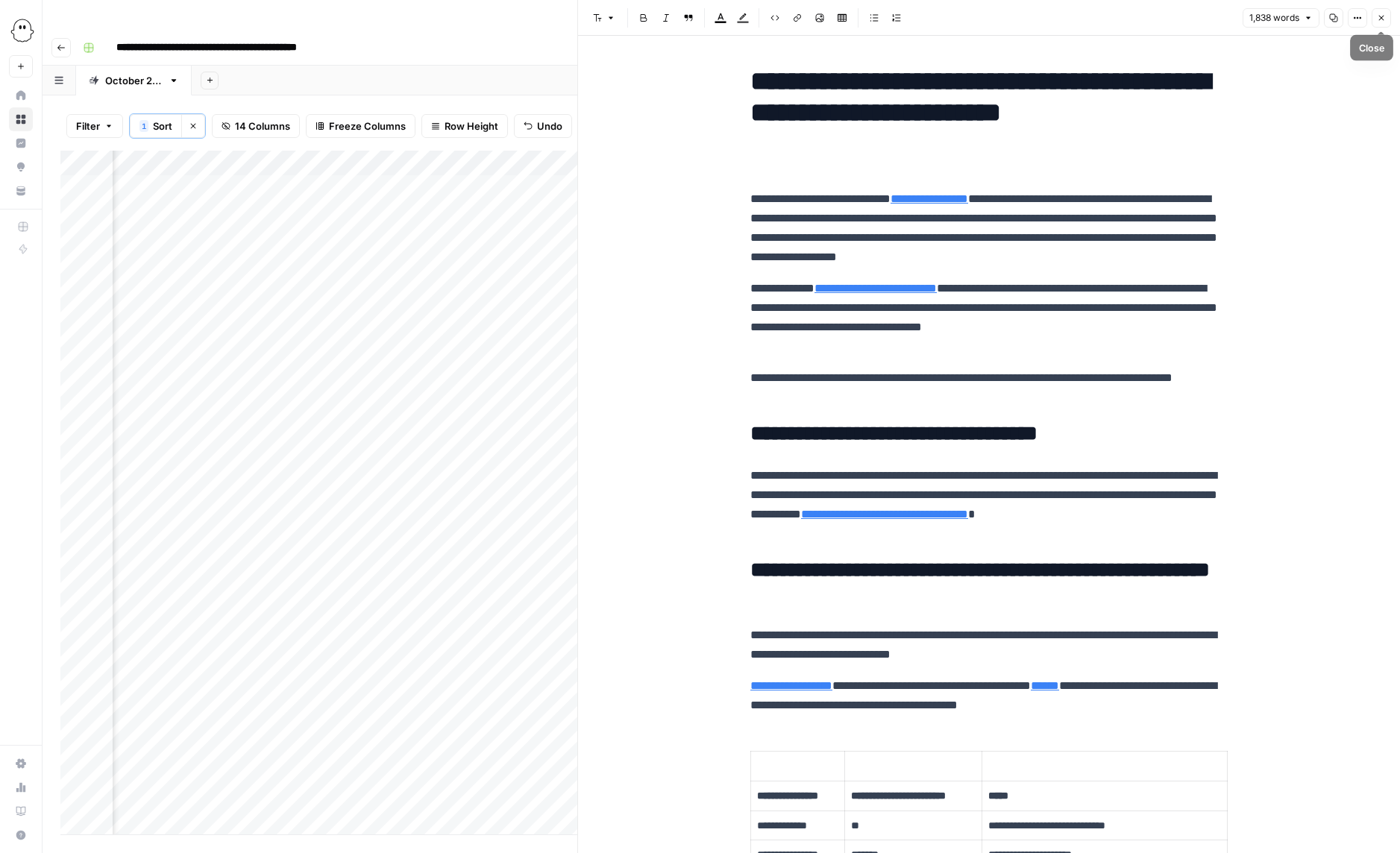
click at [1379, 15] on icon "button" at bounding box center [1382, 18] width 9 height 9
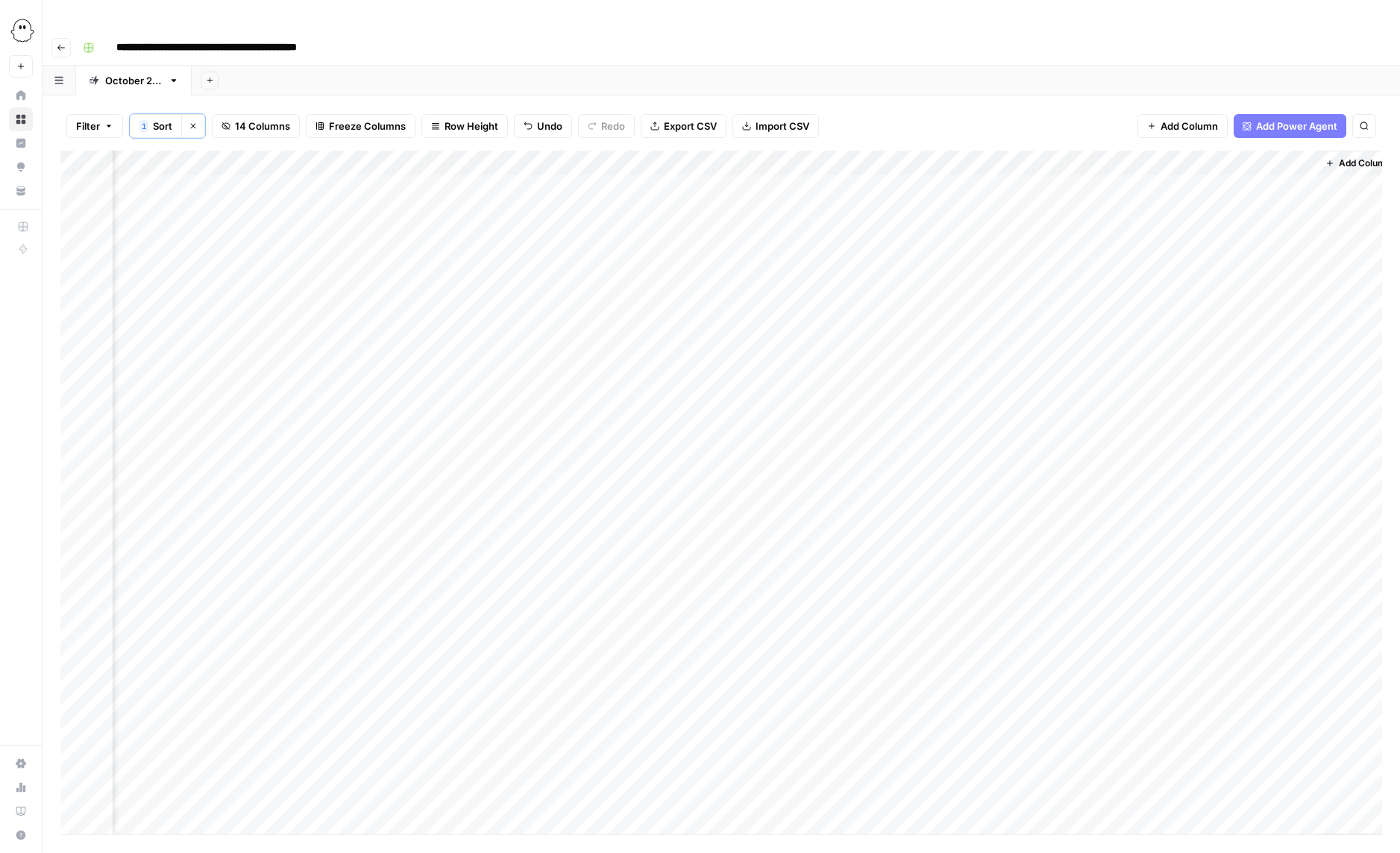
scroll to position [0, 649]
click at [656, 516] on div "Add Column" at bounding box center [721, 492] width 1322 height 684
click at [653, 514] on div "Add Column" at bounding box center [721, 492] width 1322 height 684
click at [652, 629] on button "Ready for WP" at bounding box center [666, 623] width 74 height 18
click at [956, 536] on div "Add Column" at bounding box center [721, 492] width 1322 height 684
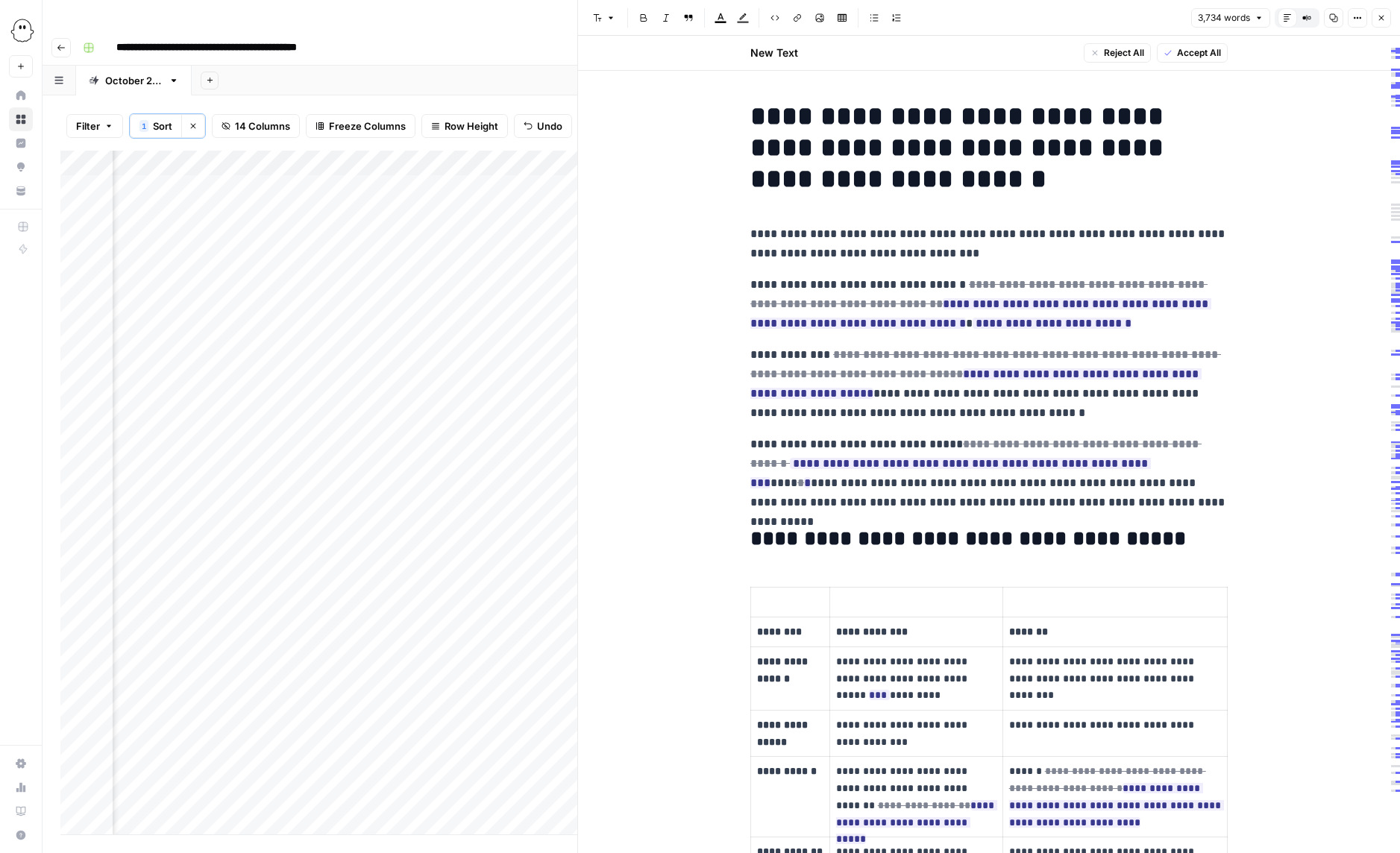
click at [1200, 51] on span "Accept All" at bounding box center [1198, 53] width 44 height 13
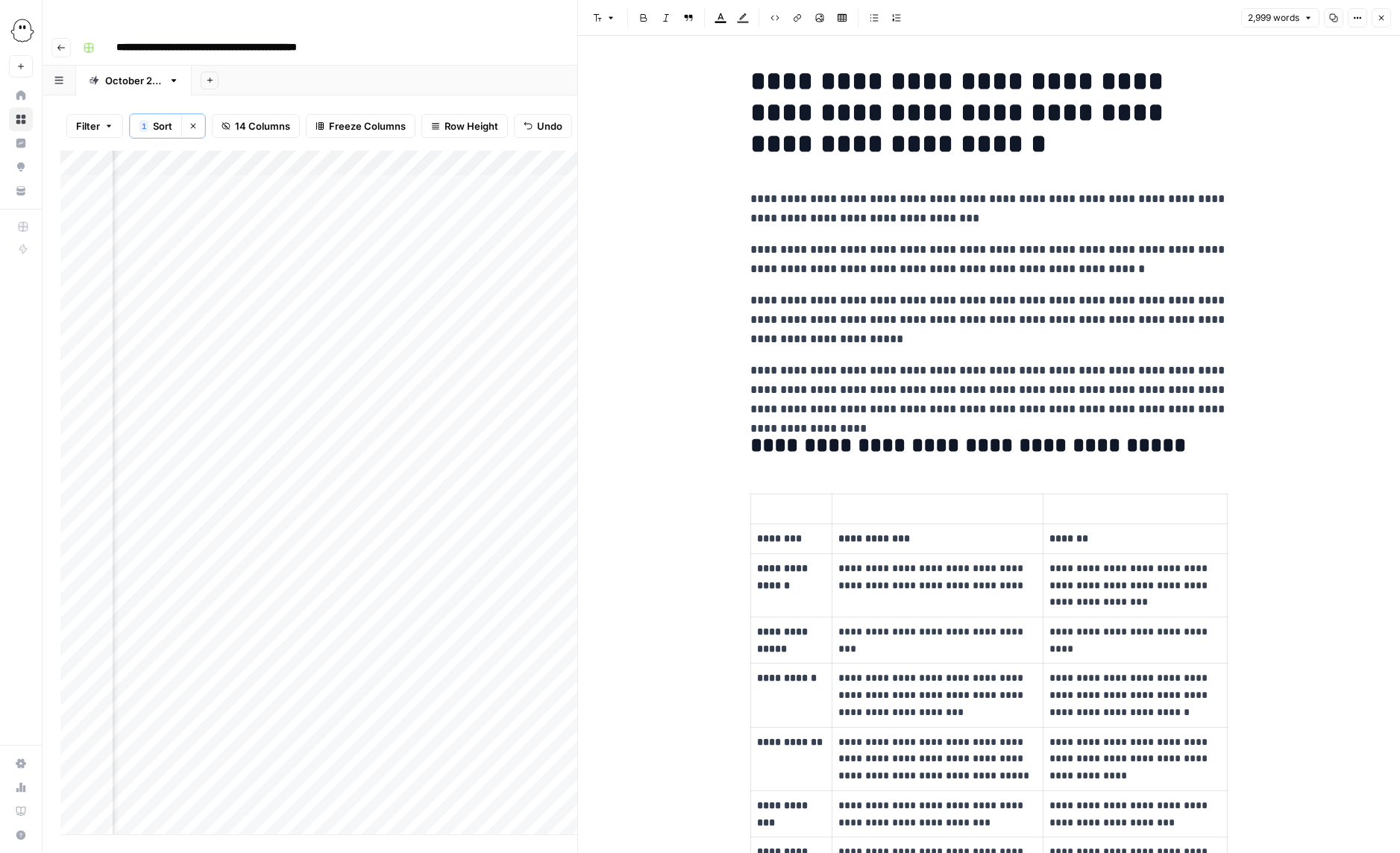
click at [769, 512] on p at bounding box center [791, 509] width 69 height 17
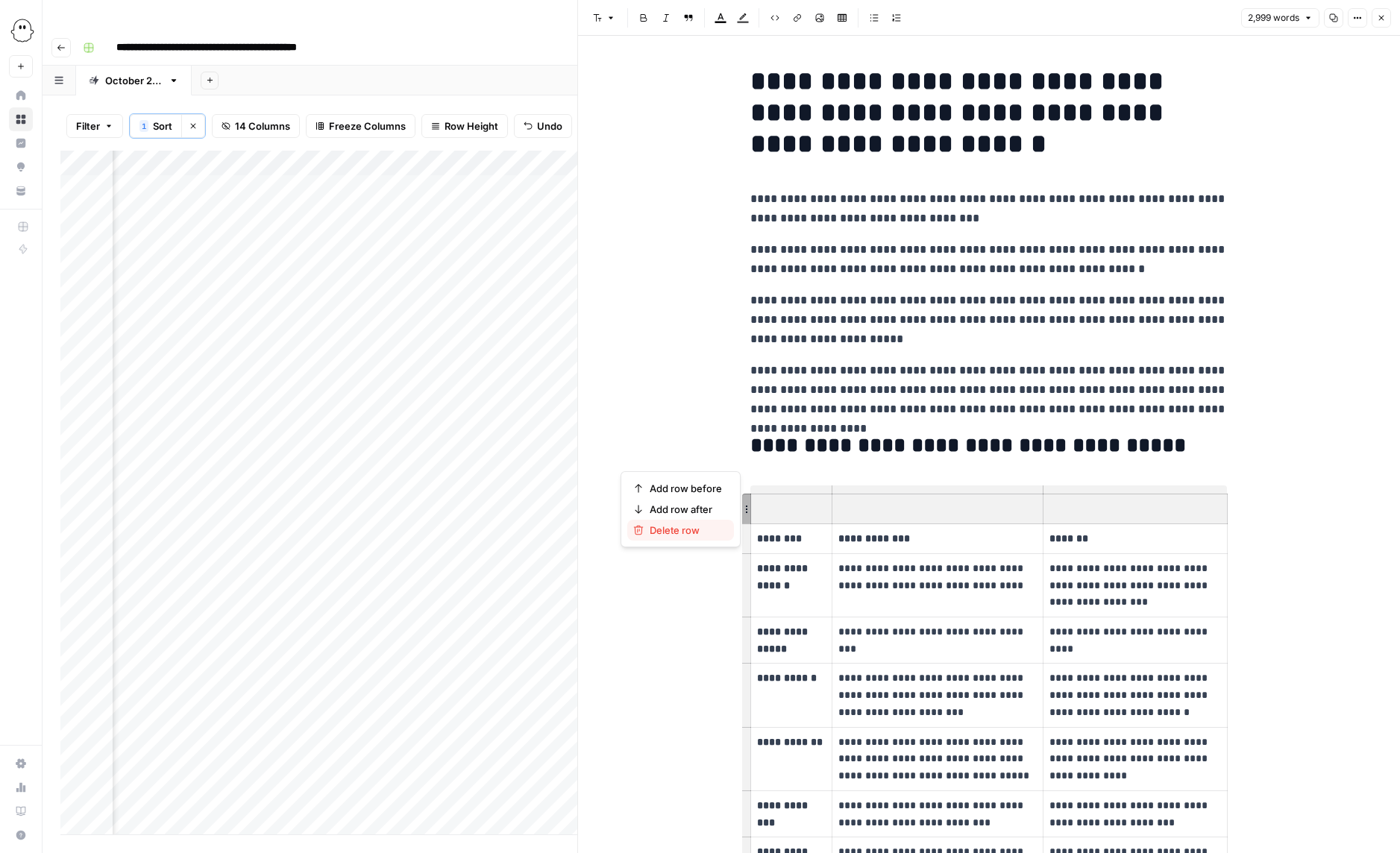
click at [686, 530] on span "Delete row" at bounding box center [686, 530] width 73 height 15
click at [682, 529] on span "Delete row" at bounding box center [686, 530] width 73 height 15
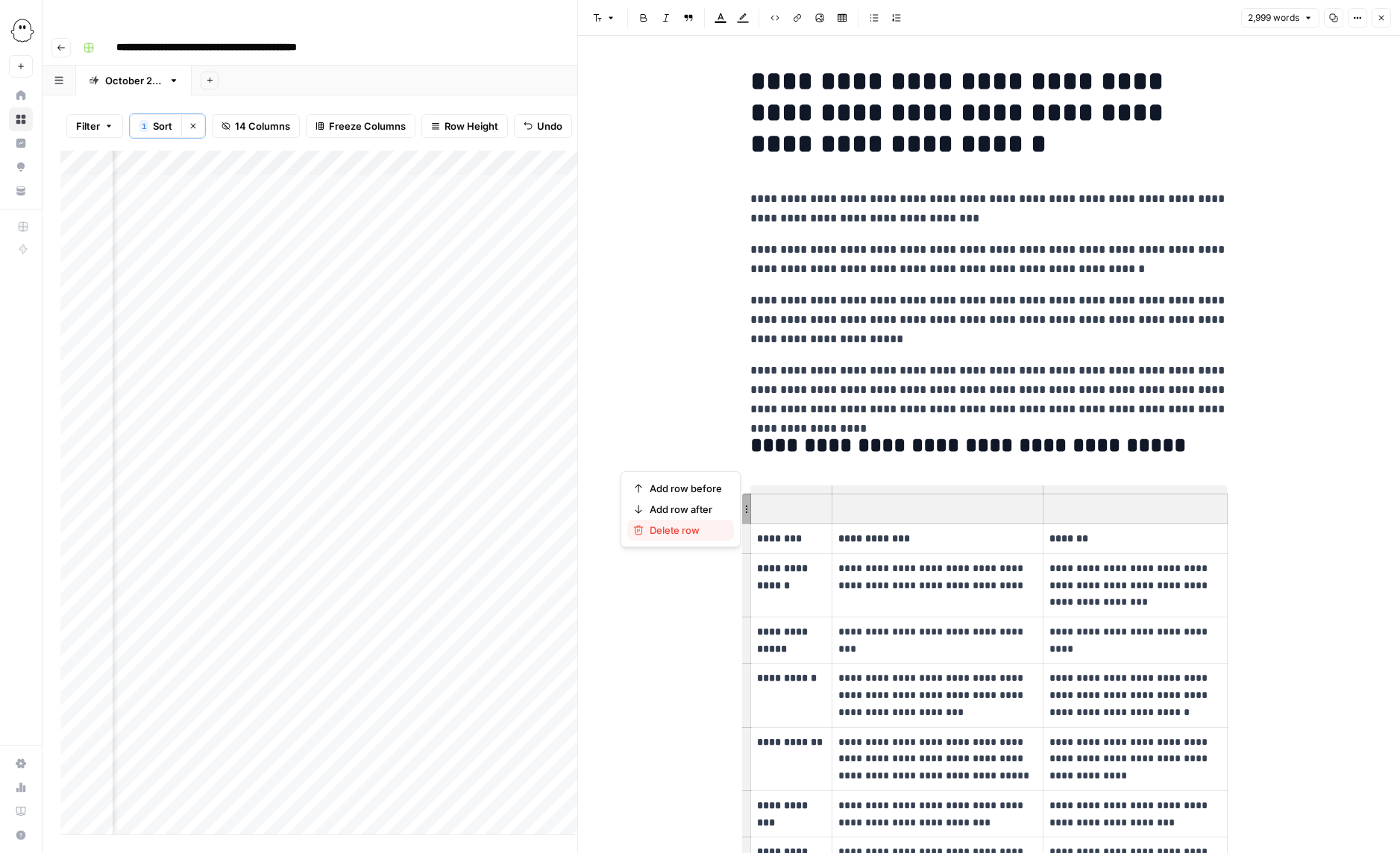
click at [682, 529] on span "Delete row" at bounding box center [686, 530] width 73 height 15
click at [757, 402] on p "**********" at bounding box center [989, 390] width 478 height 58
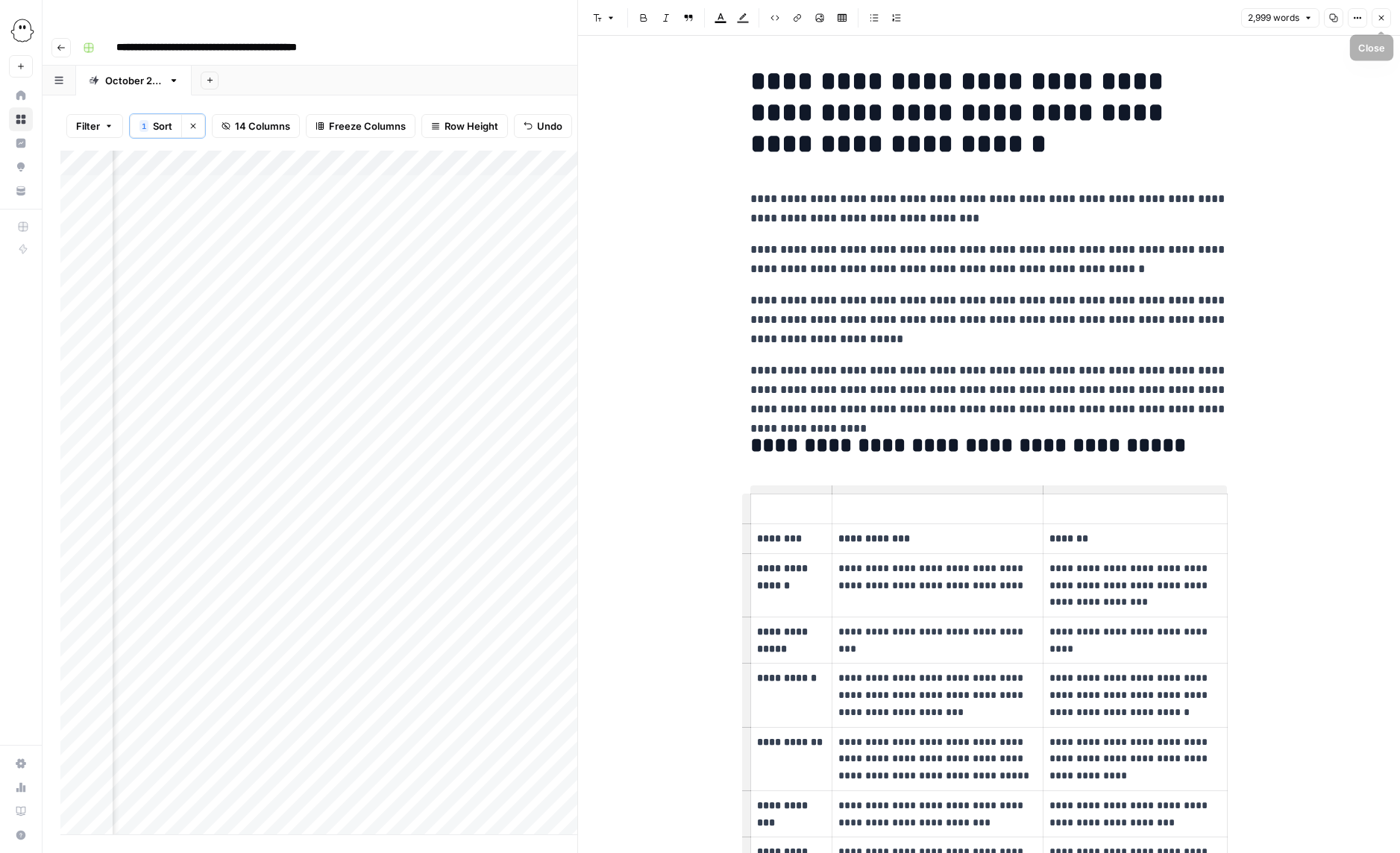
click at [1385, 16] on icon "button" at bounding box center [1382, 18] width 9 height 9
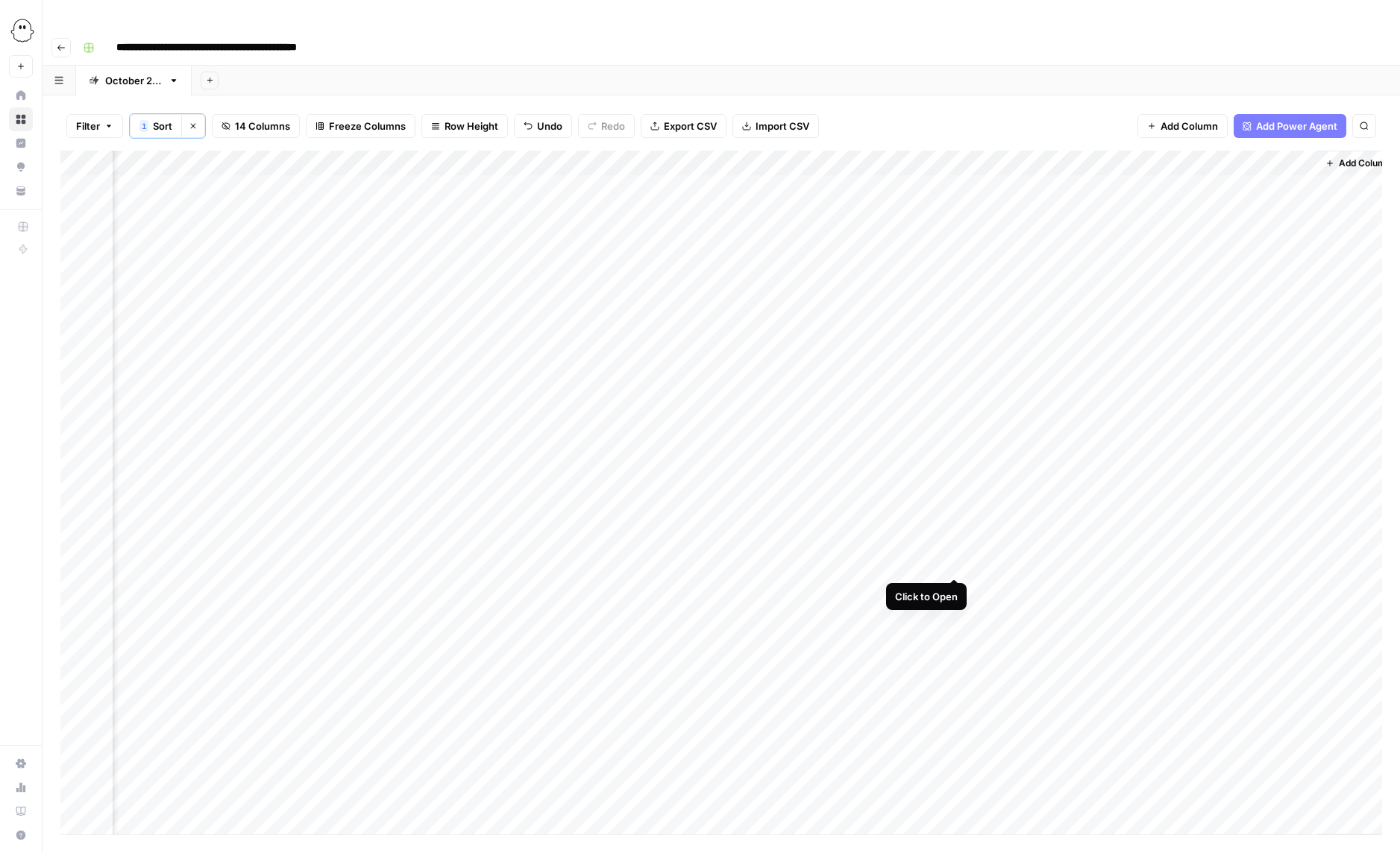
click at [956, 561] on div "Add Column" at bounding box center [721, 492] width 1322 height 684
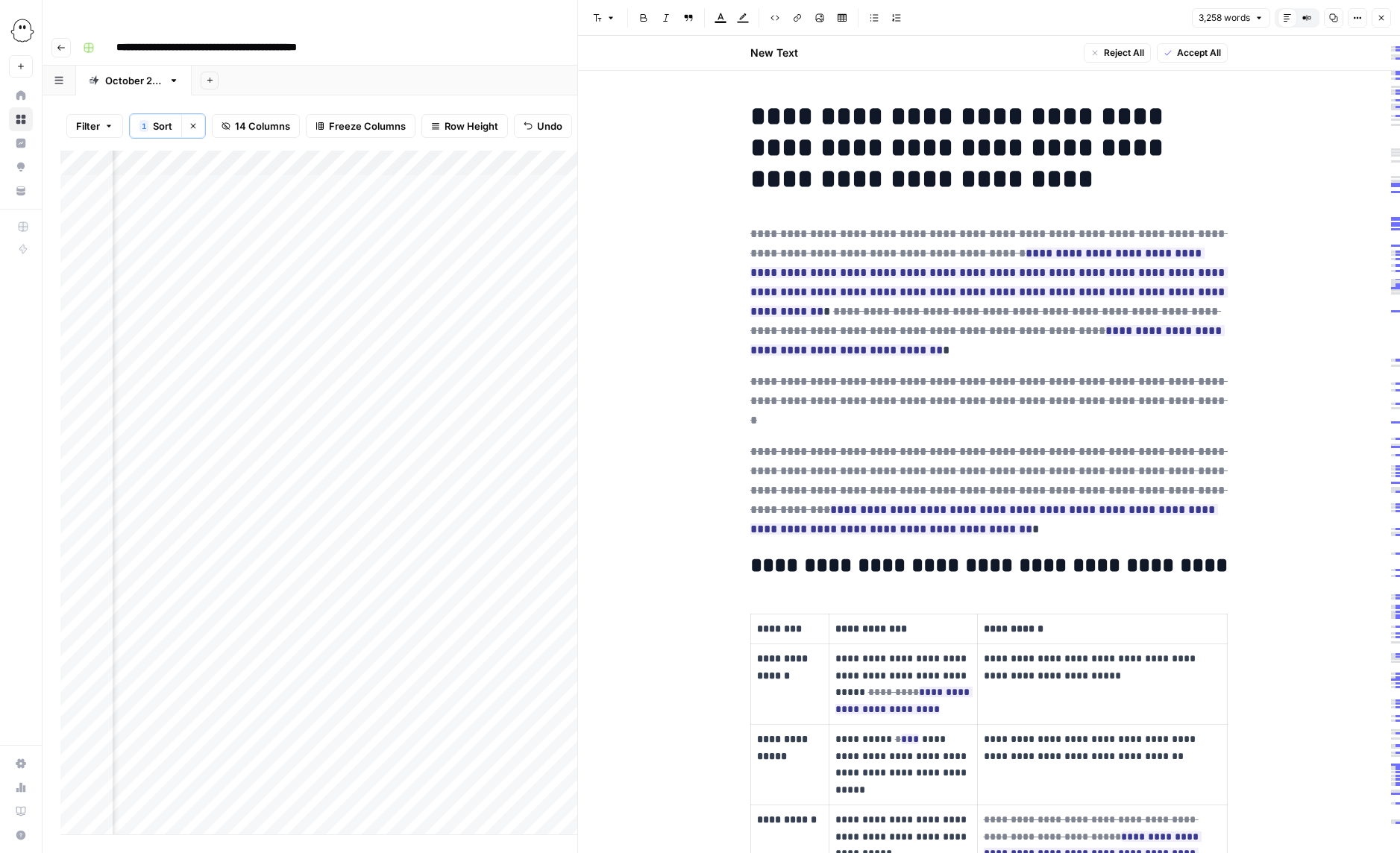
click at [1196, 51] on span "Accept All" at bounding box center [1198, 53] width 44 height 13
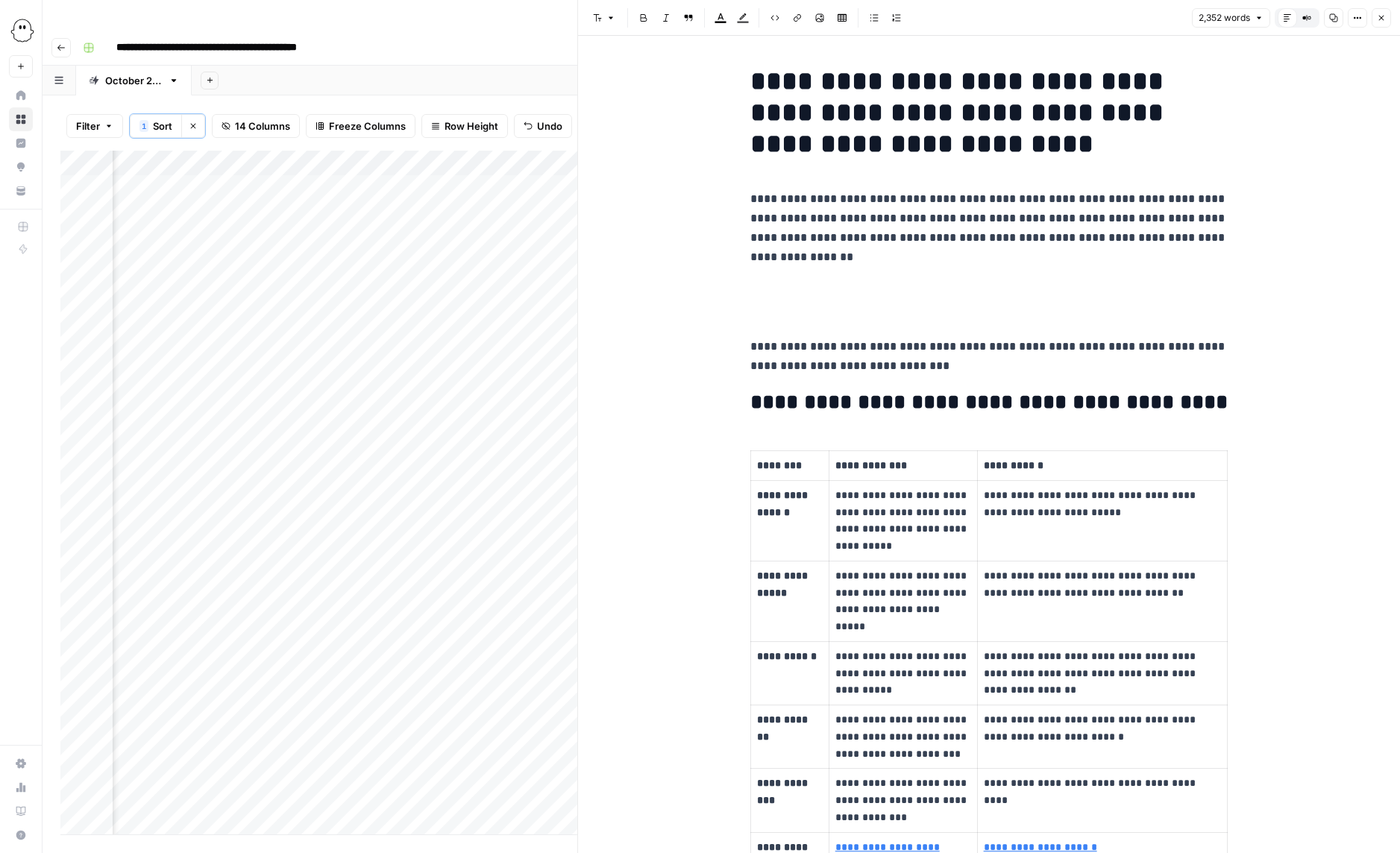
scroll to position [10420, 0]
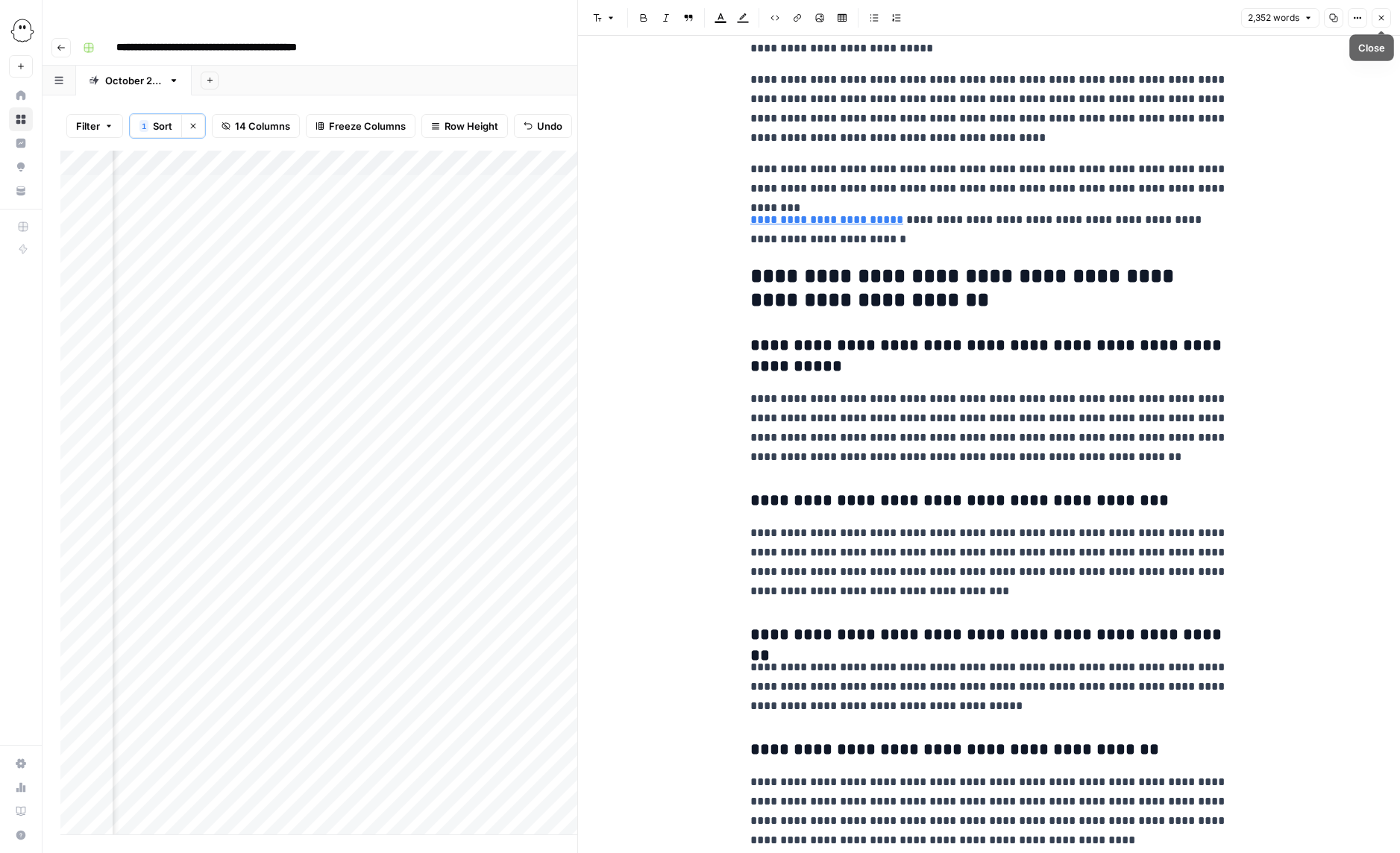
click at [1381, 18] on icon "button" at bounding box center [1382, 18] width 9 height 9
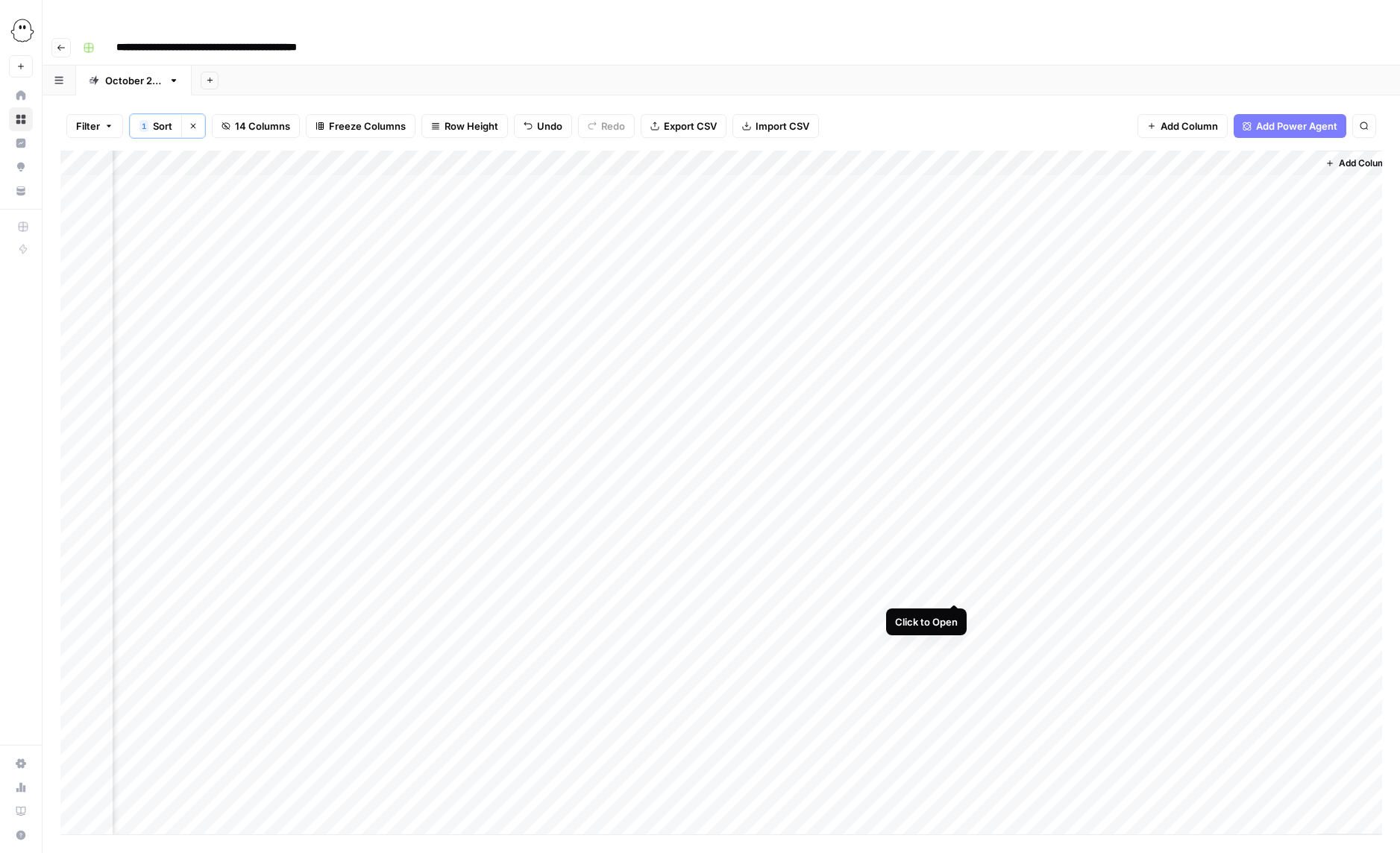
click at [954, 588] on div "Add Column" at bounding box center [721, 492] width 1322 height 684
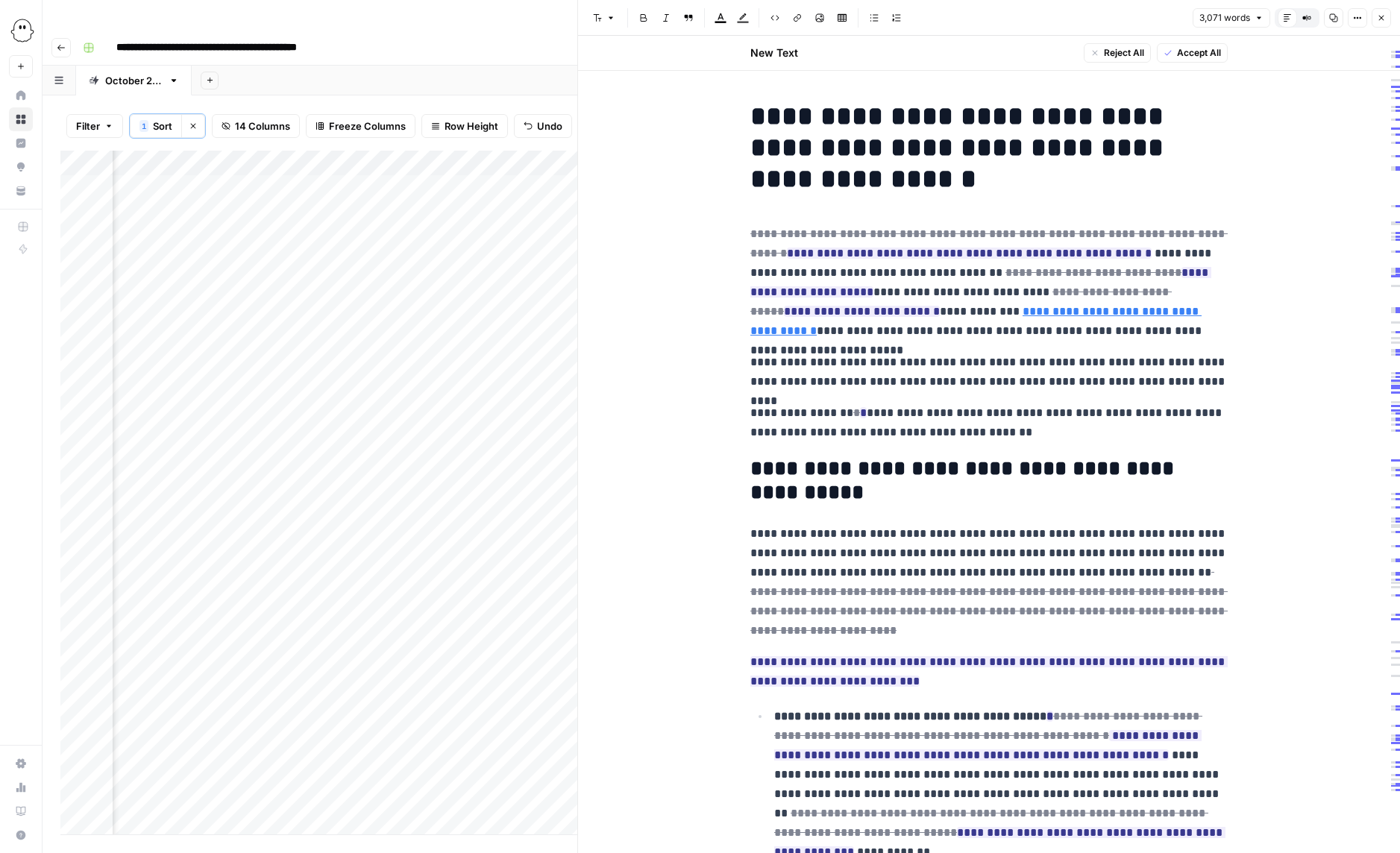
click at [1191, 51] on span "Accept All" at bounding box center [1198, 53] width 44 height 13
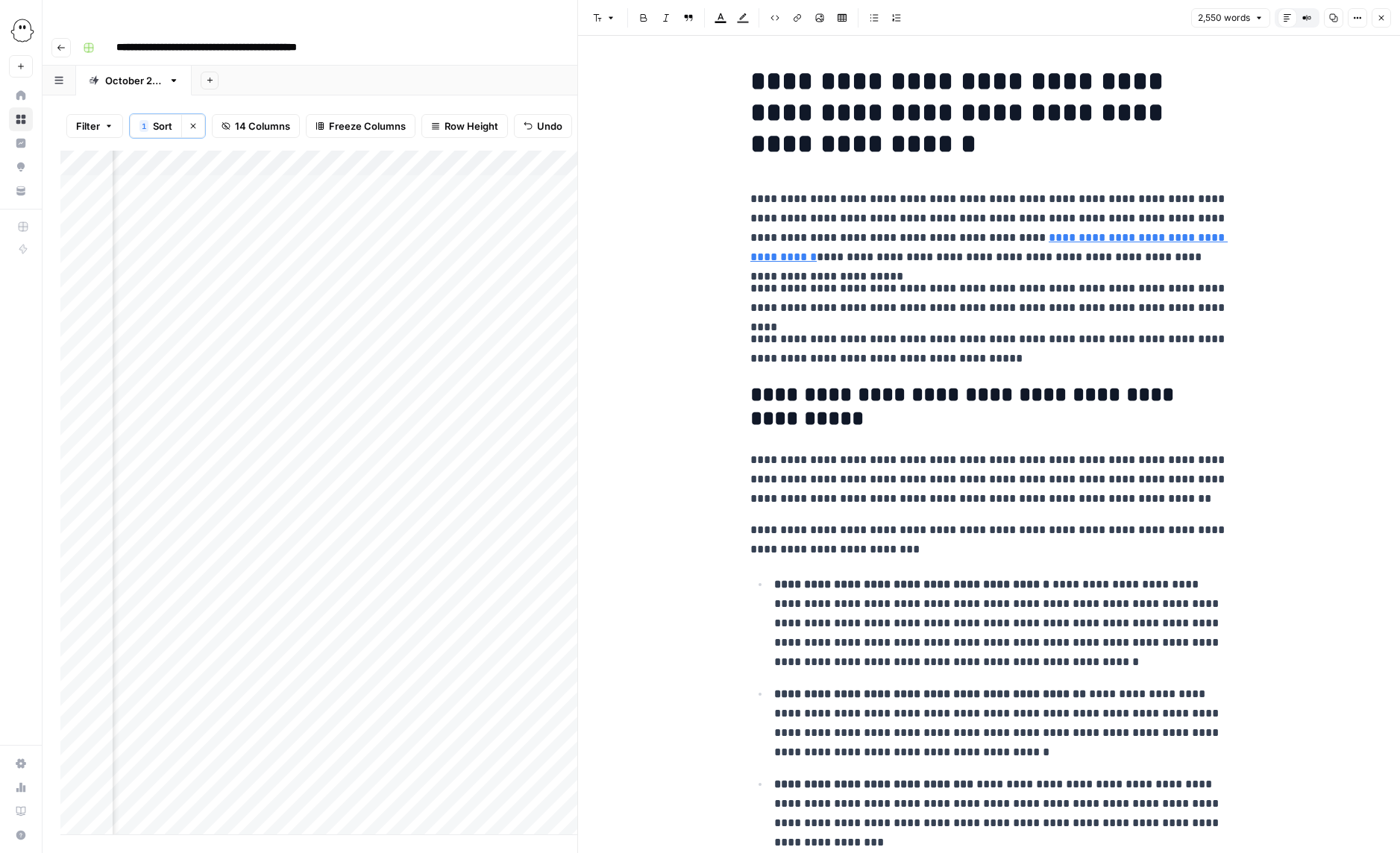
scroll to position [7866, 0]
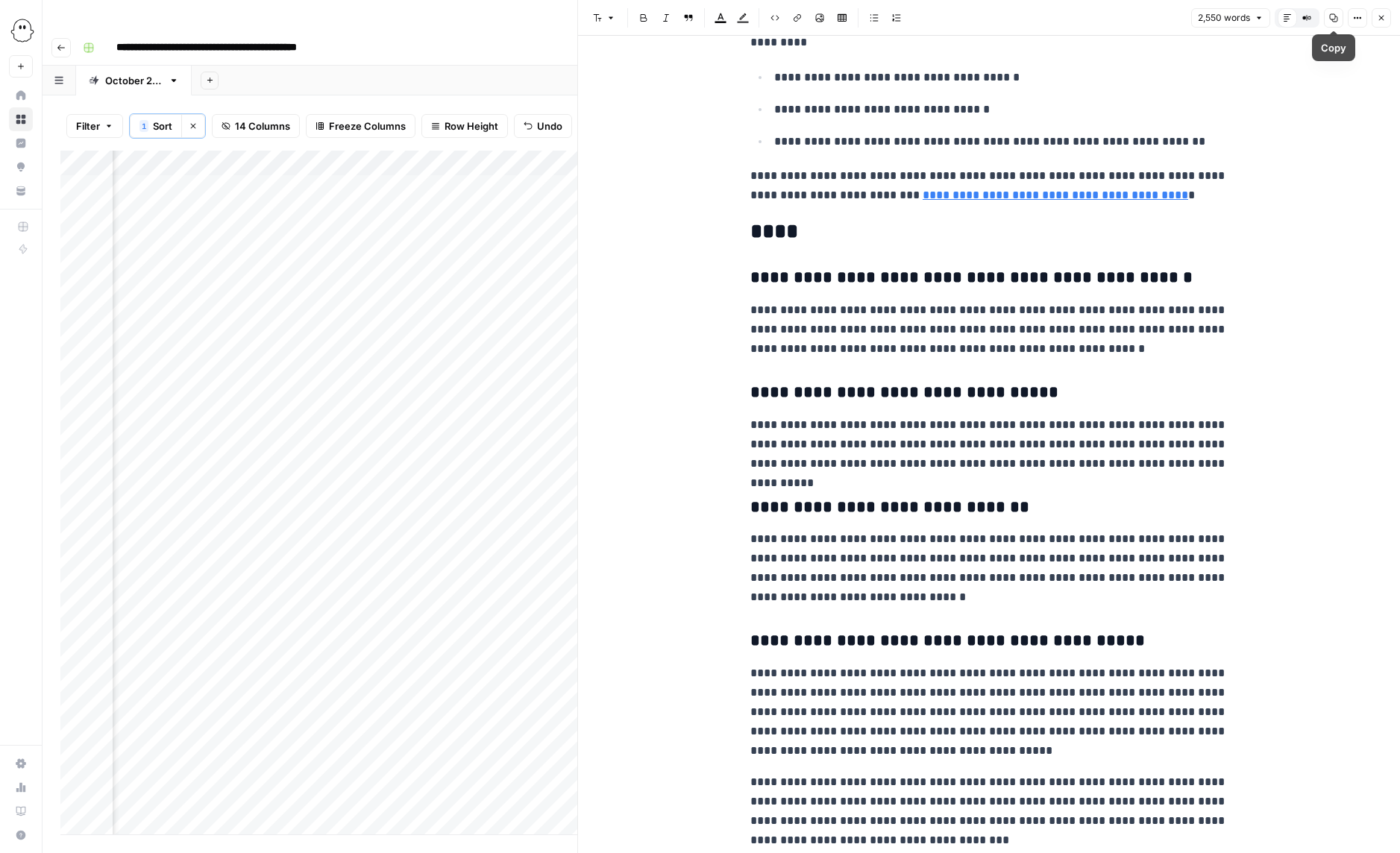
click at [1391, 15] on button "Close" at bounding box center [1381, 18] width 20 height 20
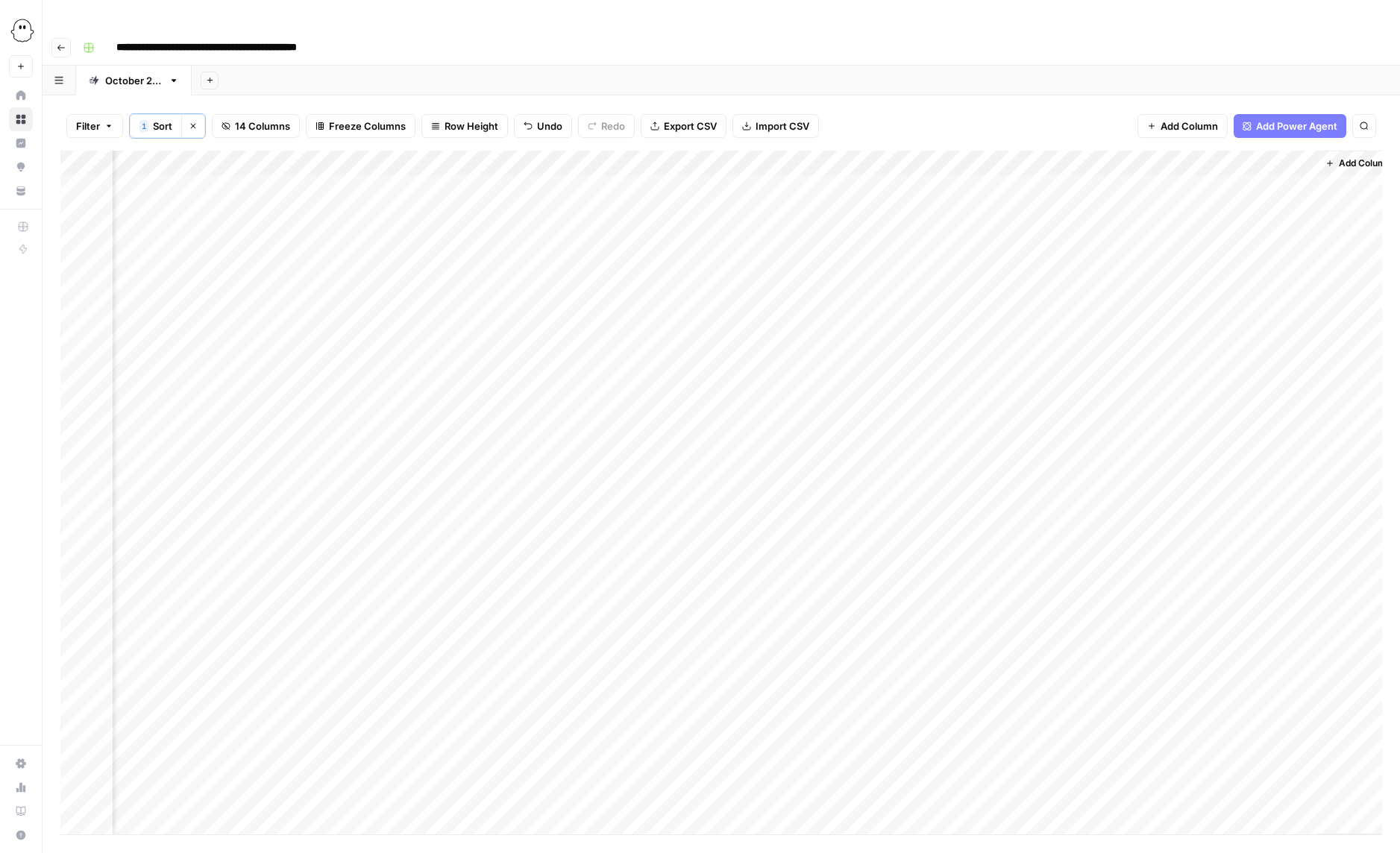
click at [1087, 536] on div "Add Column" at bounding box center [721, 492] width 1322 height 684
click at [1085, 560] on div "Add Column" at bounding box center [721, 492] width 1322 height 684
click at [1084, 587] on div "Add Column" at bounding box center [721, 492] width 1322 height 684
click at [1303, 511] on div "Add Column" at bounding box center [721, 492] width 1322 height 684
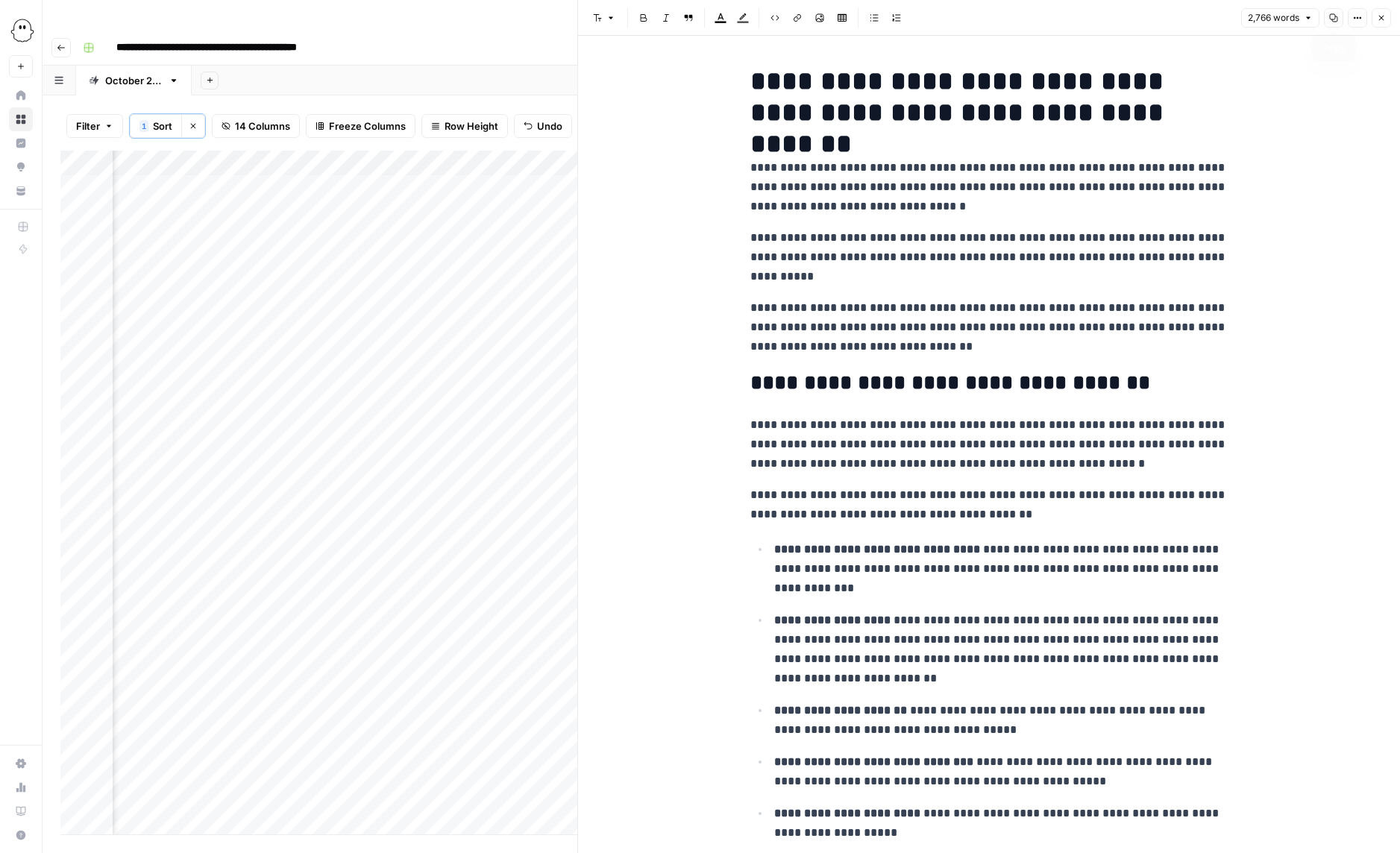
click at [1334, 17] on icon "button" at bounding box center [1334, 18] width 9 height 9
click at [1381, 18] on icon "button" at bounding box center [1382, 19] width 6 height 6
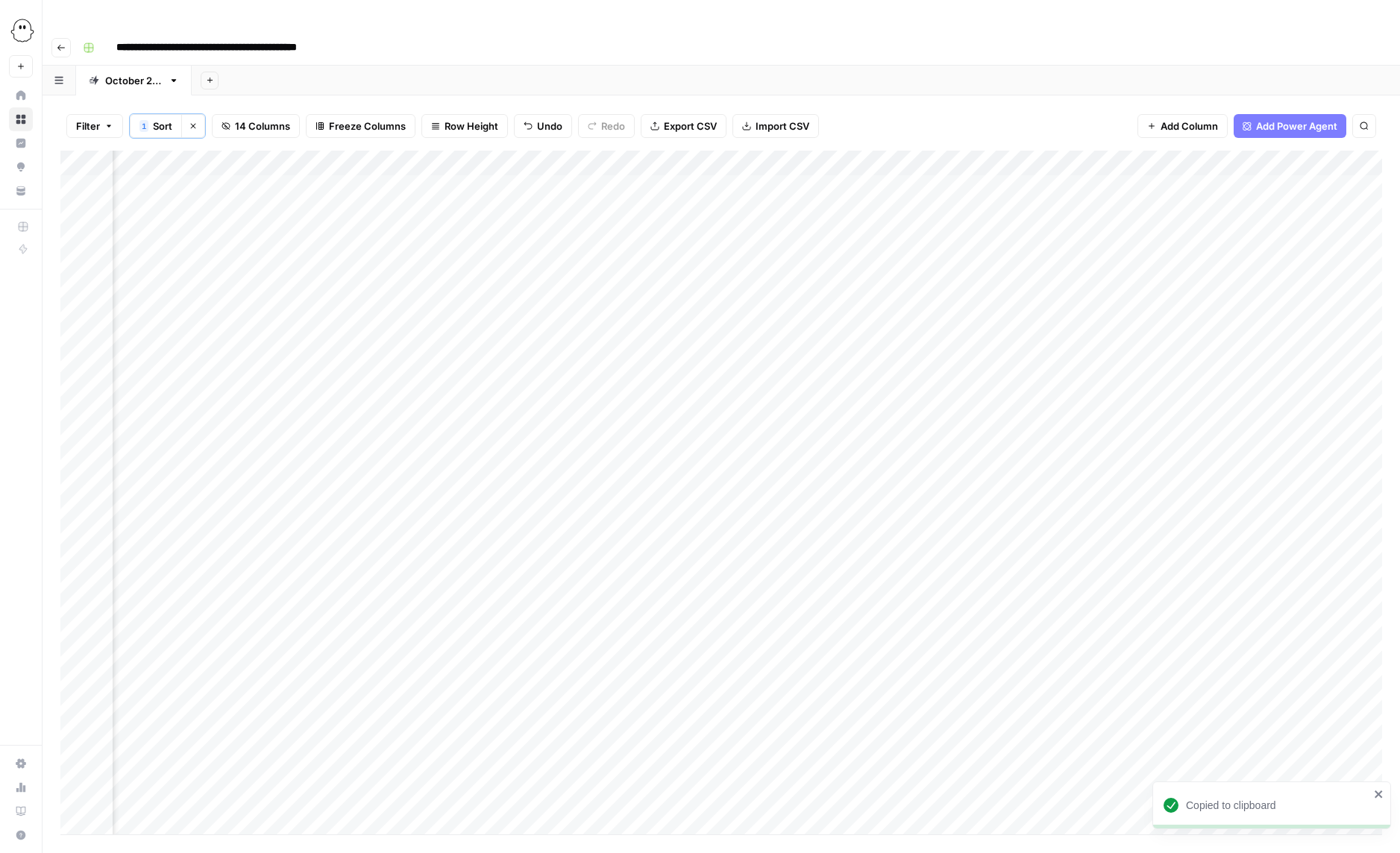
scroll to position [0, 191]
click at [334, 513] on div "Add Column" at bounding box center [721, 492] width 1322 height 684
click at [403, 511] on div "Add Column" at bounding box center [721, 492] width 1322 height 684
click at [956, 508] on div "Add Column" at bounding box center [721, 492] width 1322 height 684
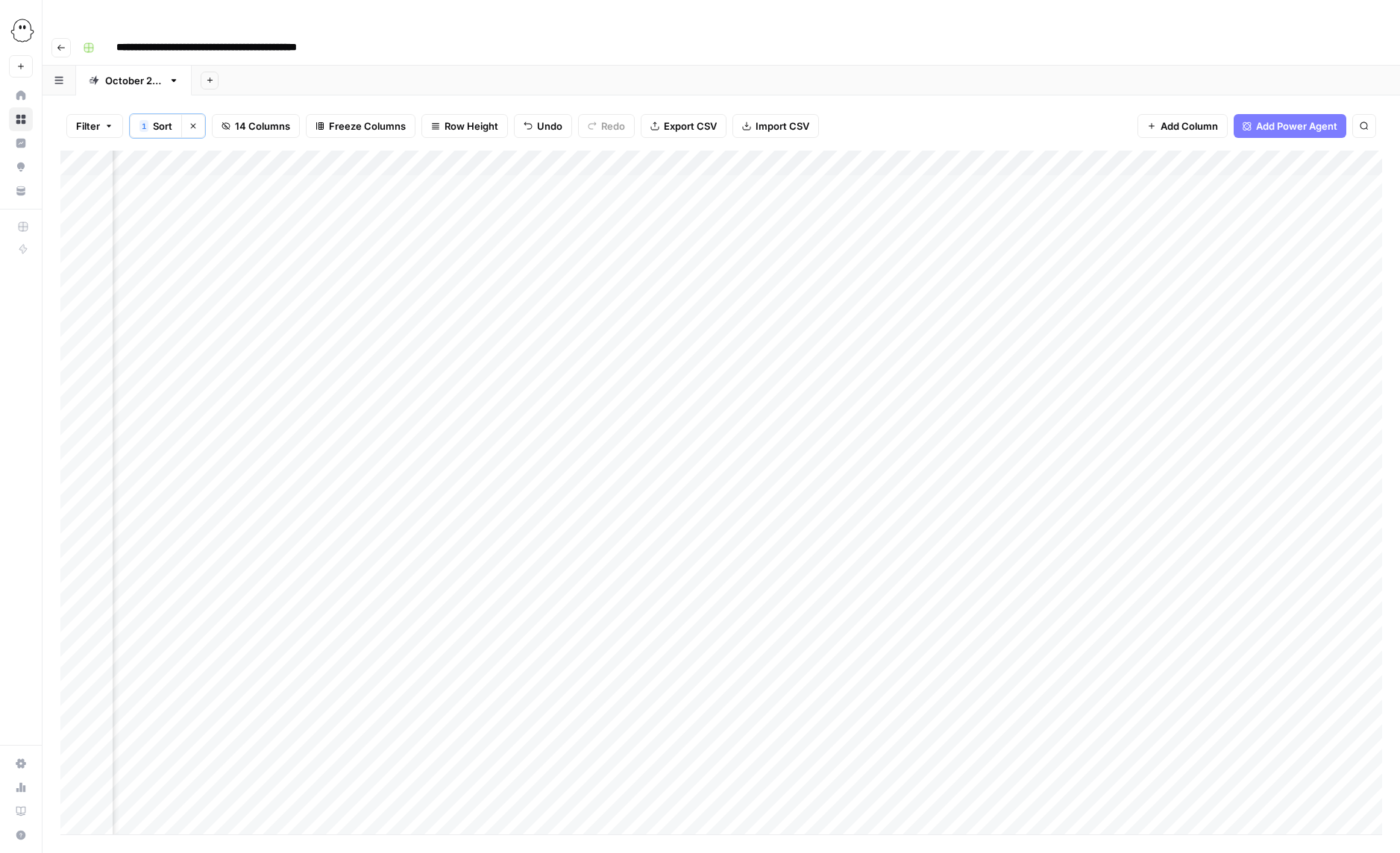
click at [958, 511] on div "Add Column" at bounding box center [721, 492] width 1322 height 684
click at [973, 678] on button "Published" at bounding box center [971, 678] width 58 height 18
click at [937, 245] on div "Add Column" at bounding box center [721, 492] width 1322 height 684
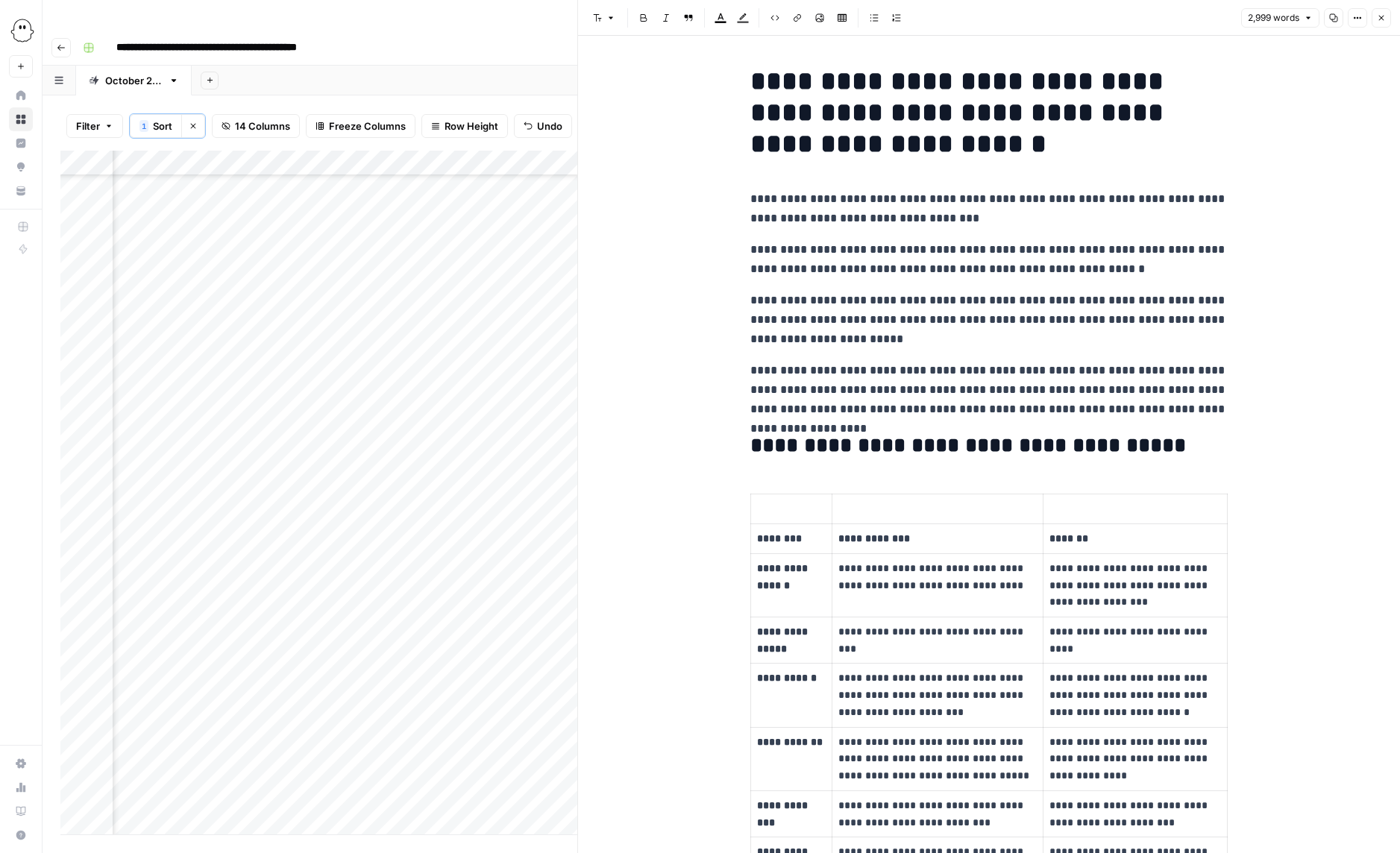
click at [1386, 20] on button "Close" at bounding box center [1381, 18] width 20 height 20
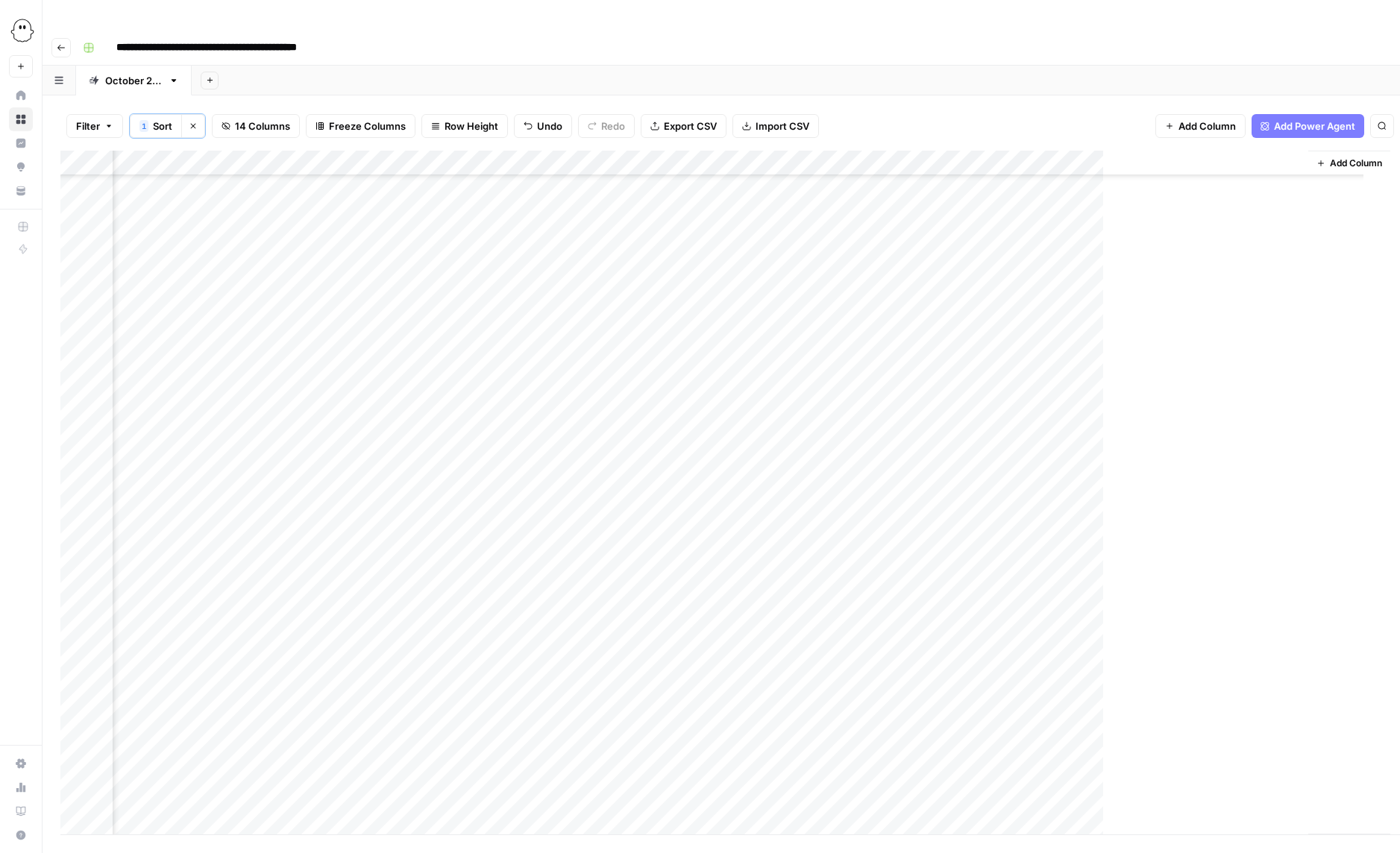
scroll to position [291, 649]
click at [630, 247] on div "Add Column" at bounding box center [721, 492] width 1322 height 684
click at [650, 358] on button "Ready for WP" at bounding box center [666, 358] width 74 height 18
click at [633, 273] on div "Add Column" at bounding box center [721, 492] width 1322 height 684
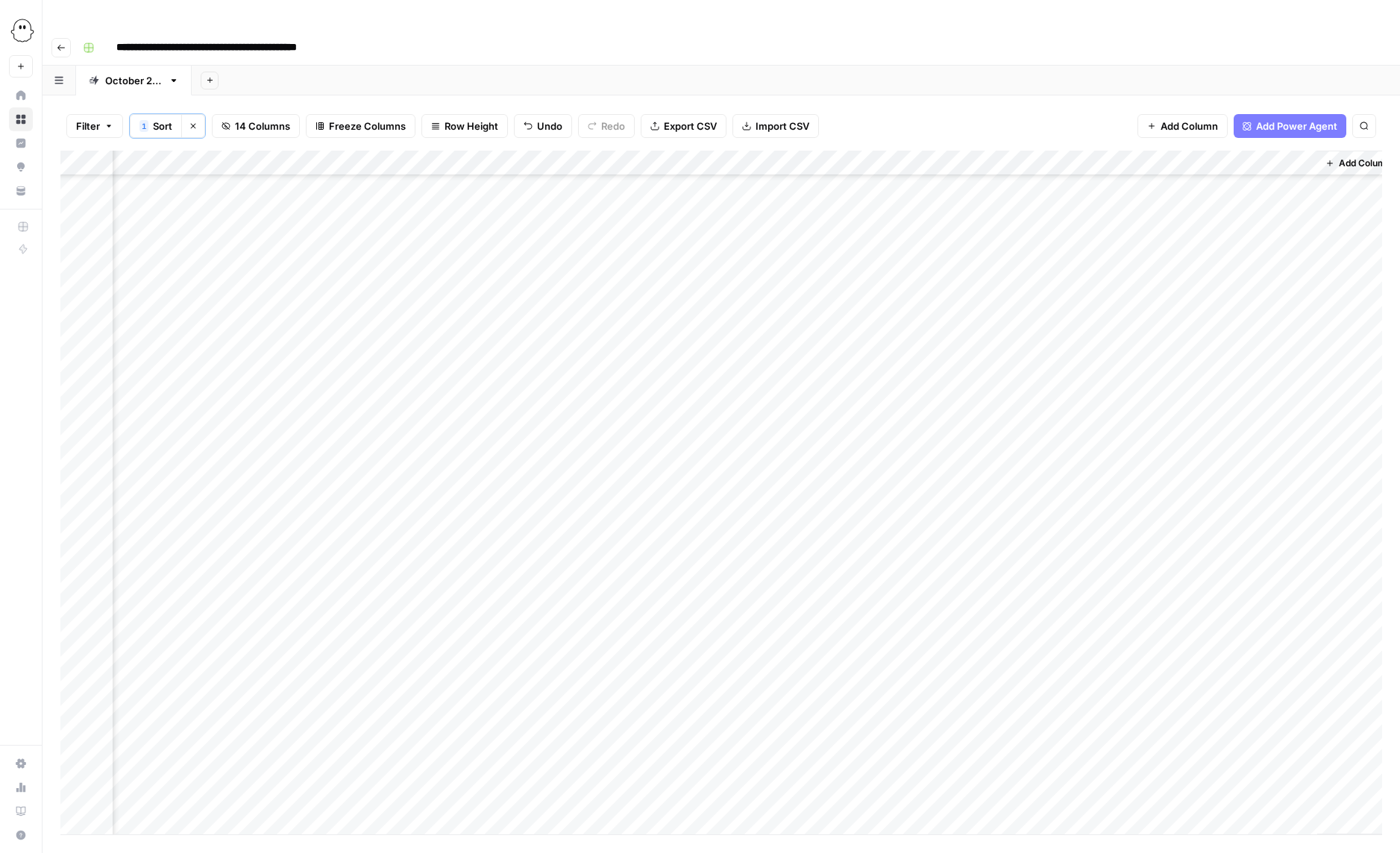
click at [633, 273] on div "Add Column" at bounding box center [721, 492] width 1322 height 684
click at [651, 386] on button "Ready for WP" at bounding box center [666, 384] width 74 height 18
click at [634, 296] on div "Add Column" at bounding box center [721, 492] width 1322 height 684
click at [651, 413] on button "Ready for WP" at bounding box center [666, 409] width 74 height 18
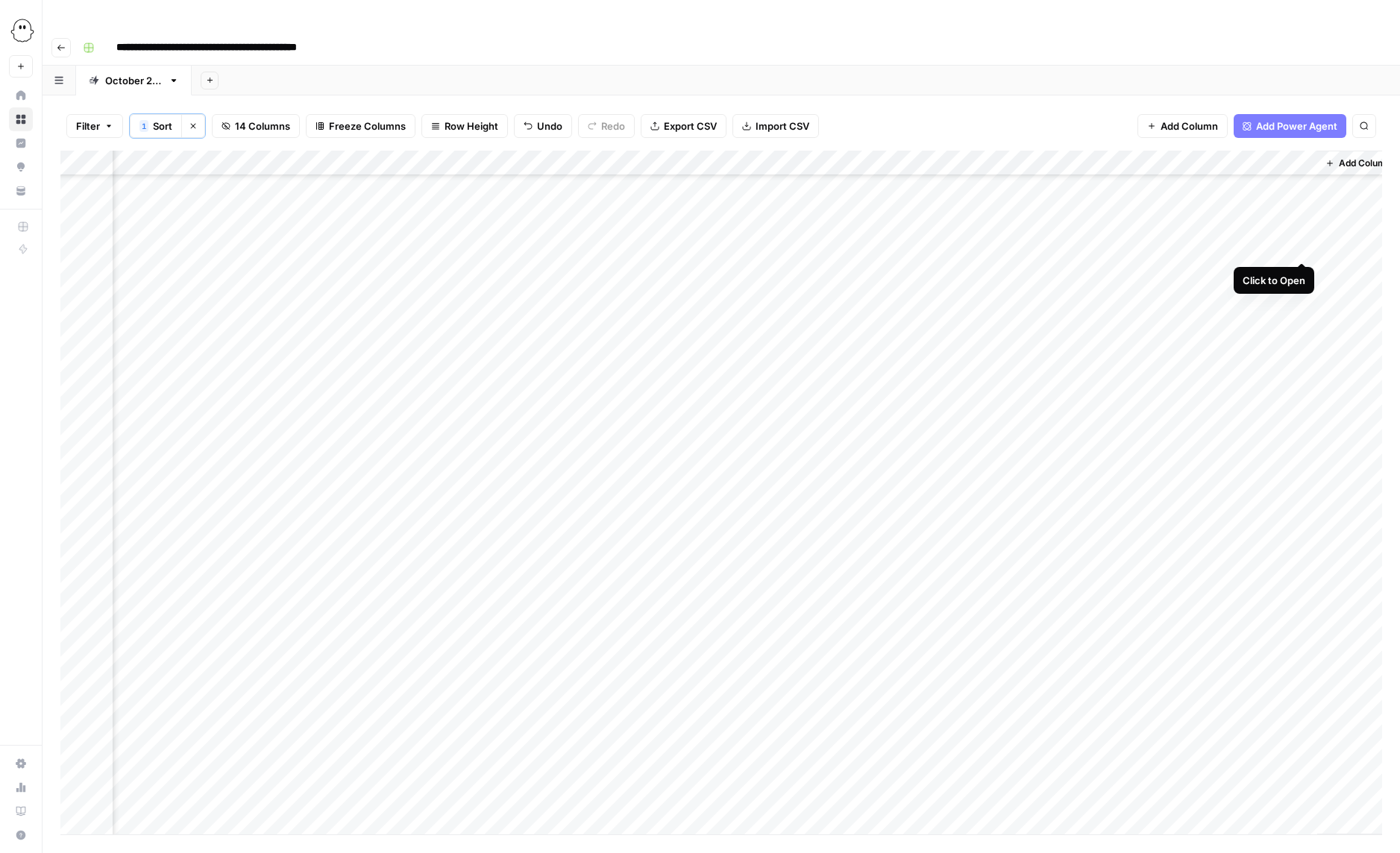
click at [1302, 245] on div "Add Column" at bounding box center [721, 492] width 1322 height 684
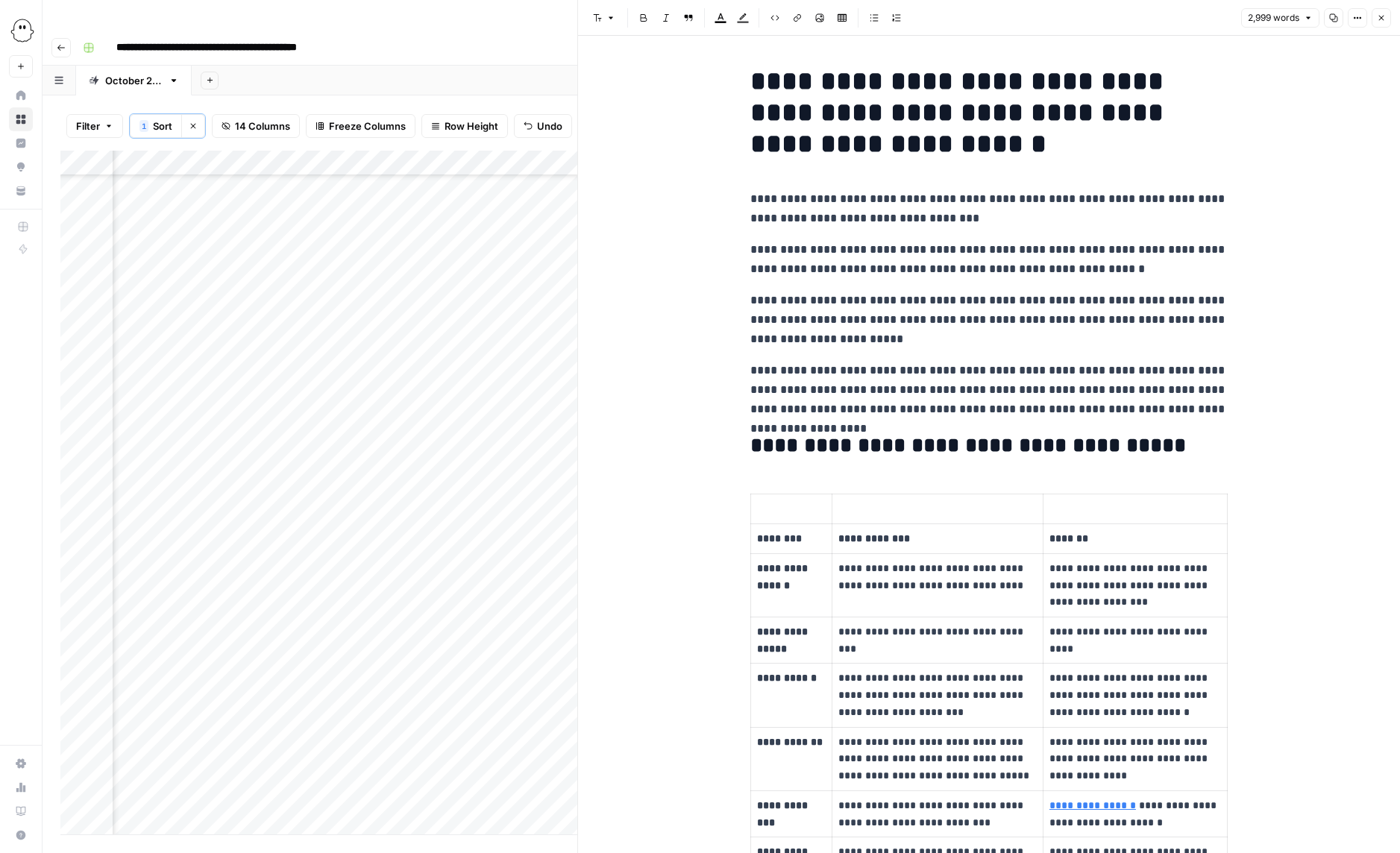
click at [1332, 19] on icon "button" at bounding box center [1334, 18] width 9 height 9
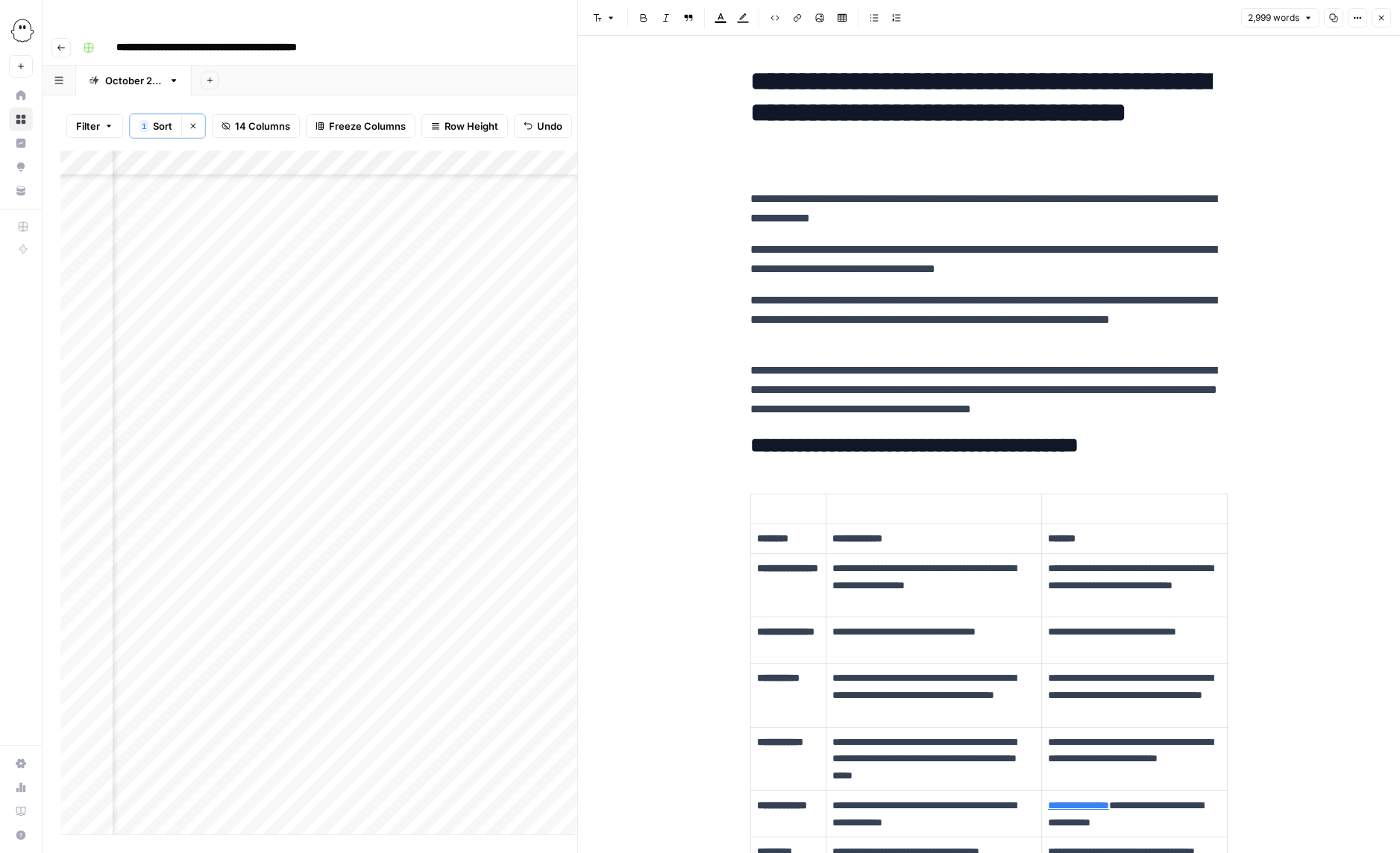
scroll to position [124, 292]
click at [303, 413] on div "Add Column" at bounding box center [319, 492] width 517 height 684
click at [422, 414] on div "Add Column" at bounding box center [319, 492] width 517 height 684
click at [407, 413] on div "Add Column" at bounding box center [319, 492] width 517 height 684
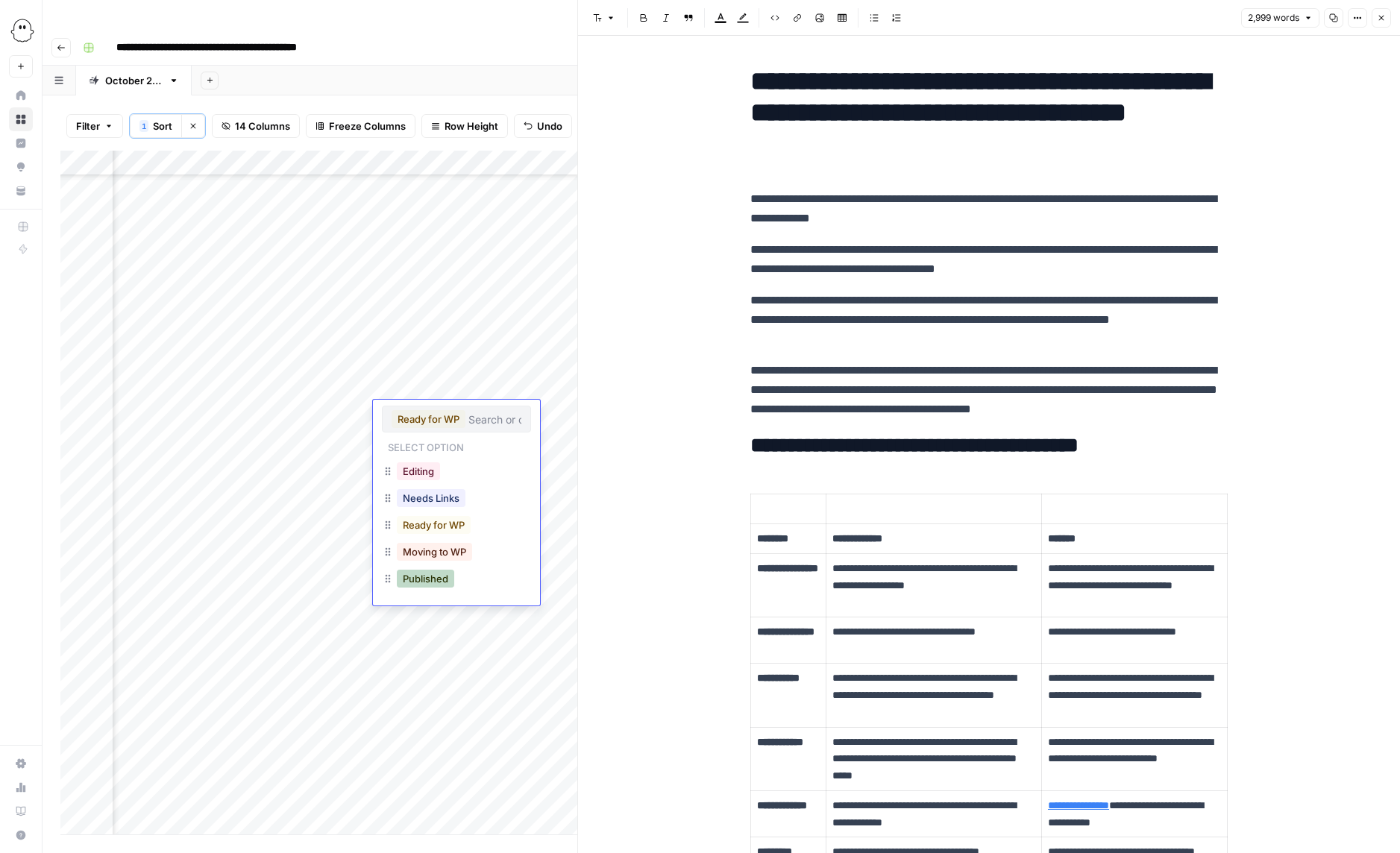
click at [431, 580] on button "Published" at bounding box center [426, 579] width 58 height 18
click at [1379, 19] on icon "button" at bounding box center [1382, 18] width 9 height 9
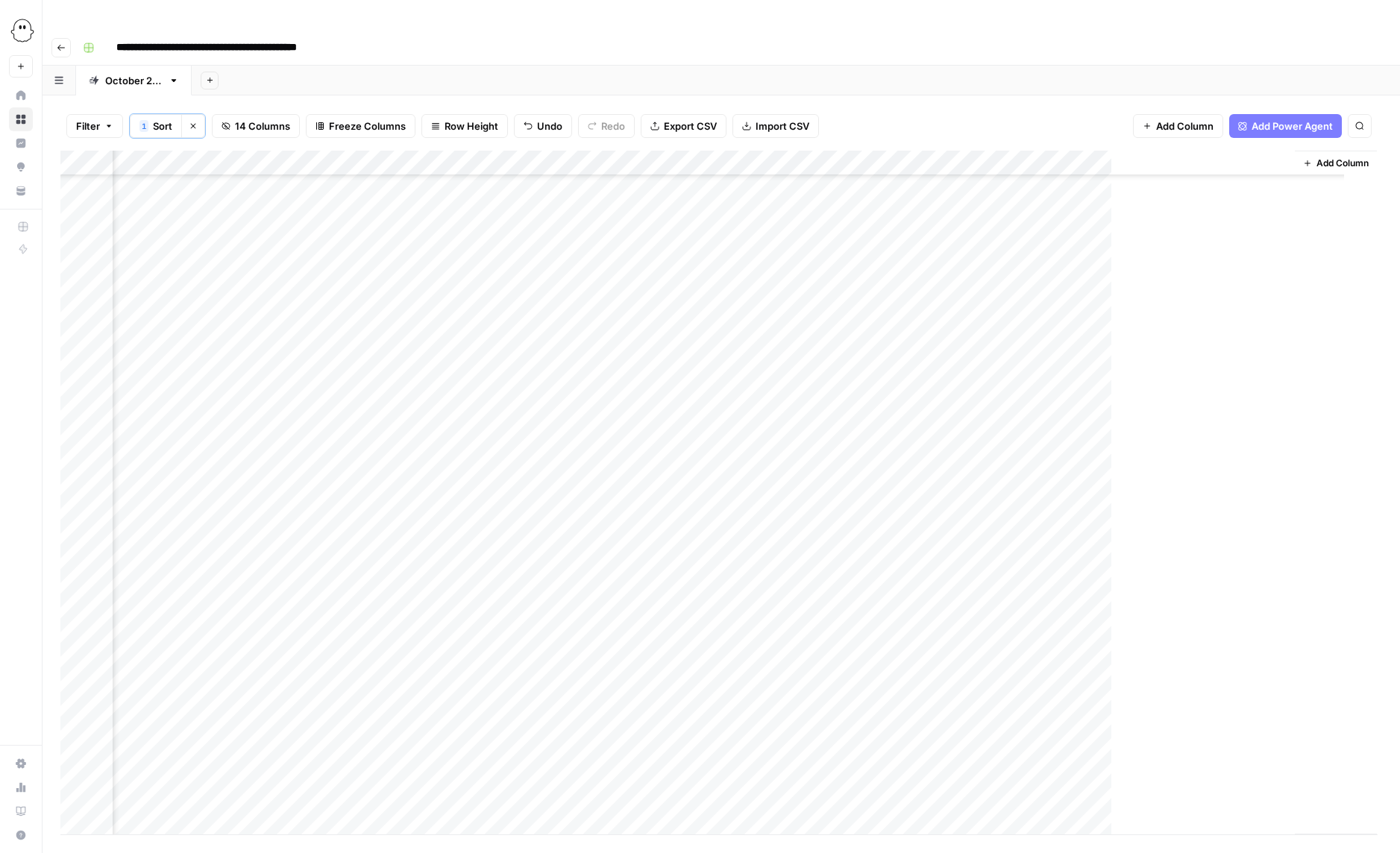
scroll to position [124, 649]
click at [1303, 439] on div "Add Column" at bounding box center [721, 492] width 1322 height 684
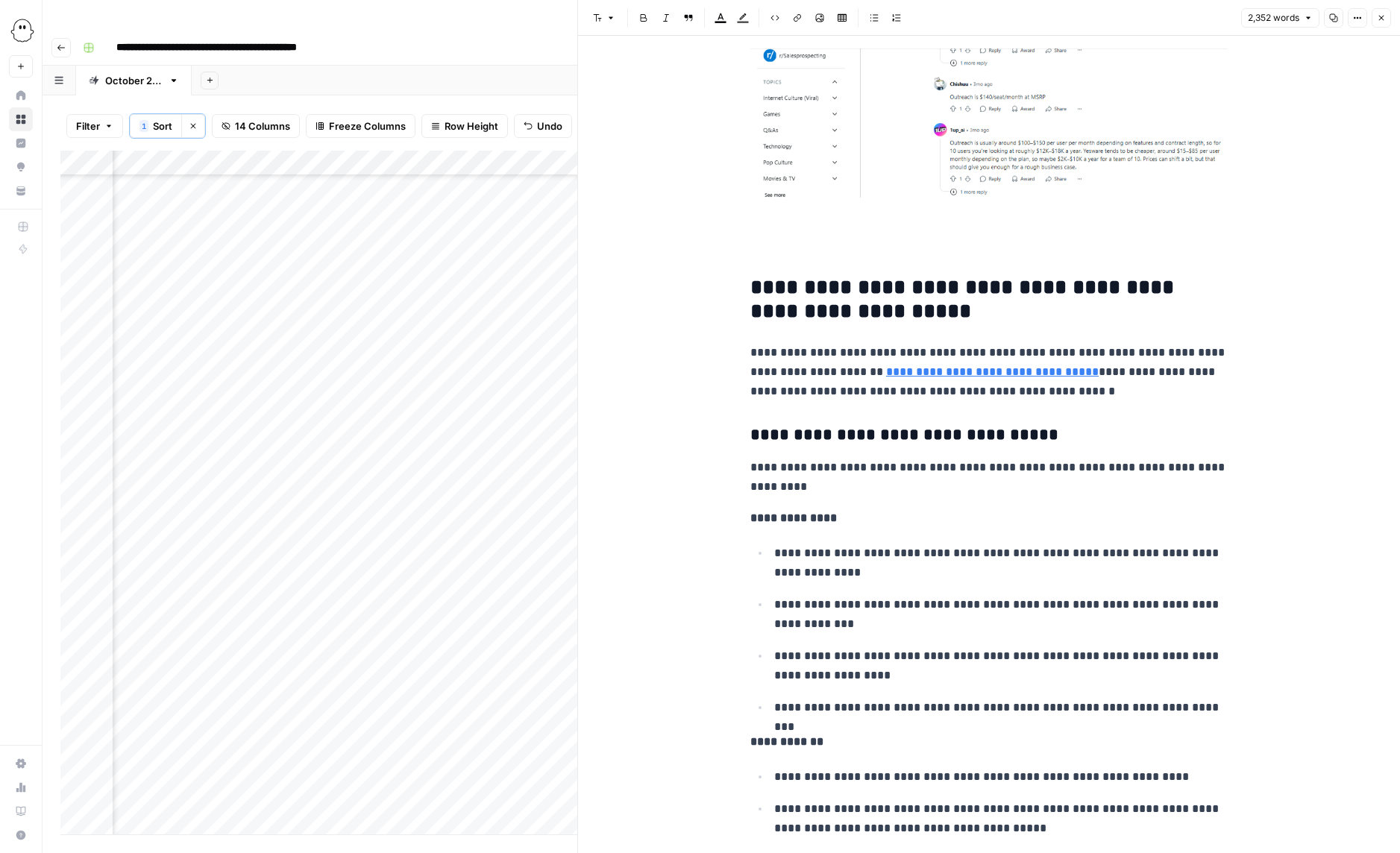
scroll to position [5013, 0]
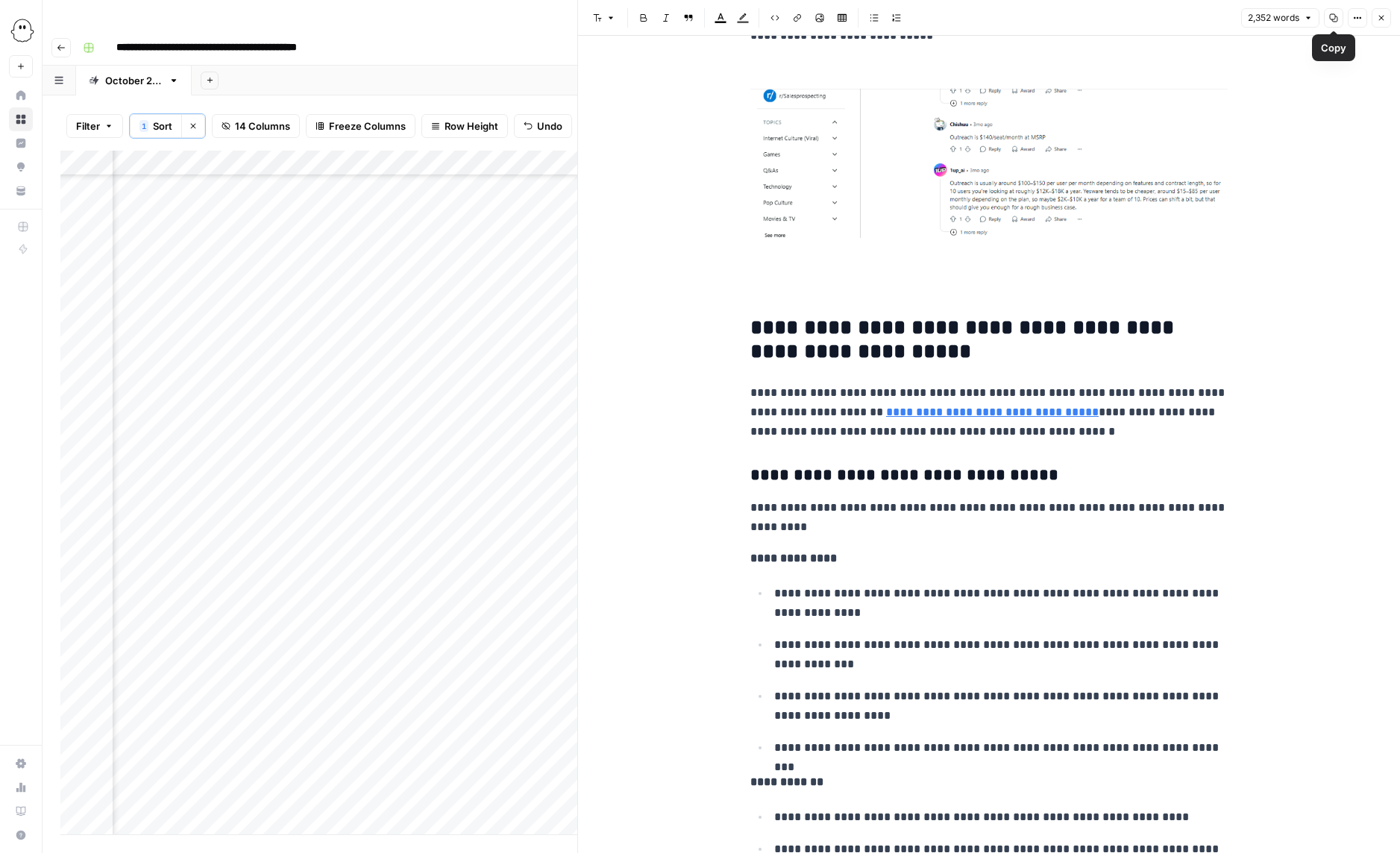
click at [1334, 18] on icon "button" at bounding box center [1334, 18] width 9 height 9
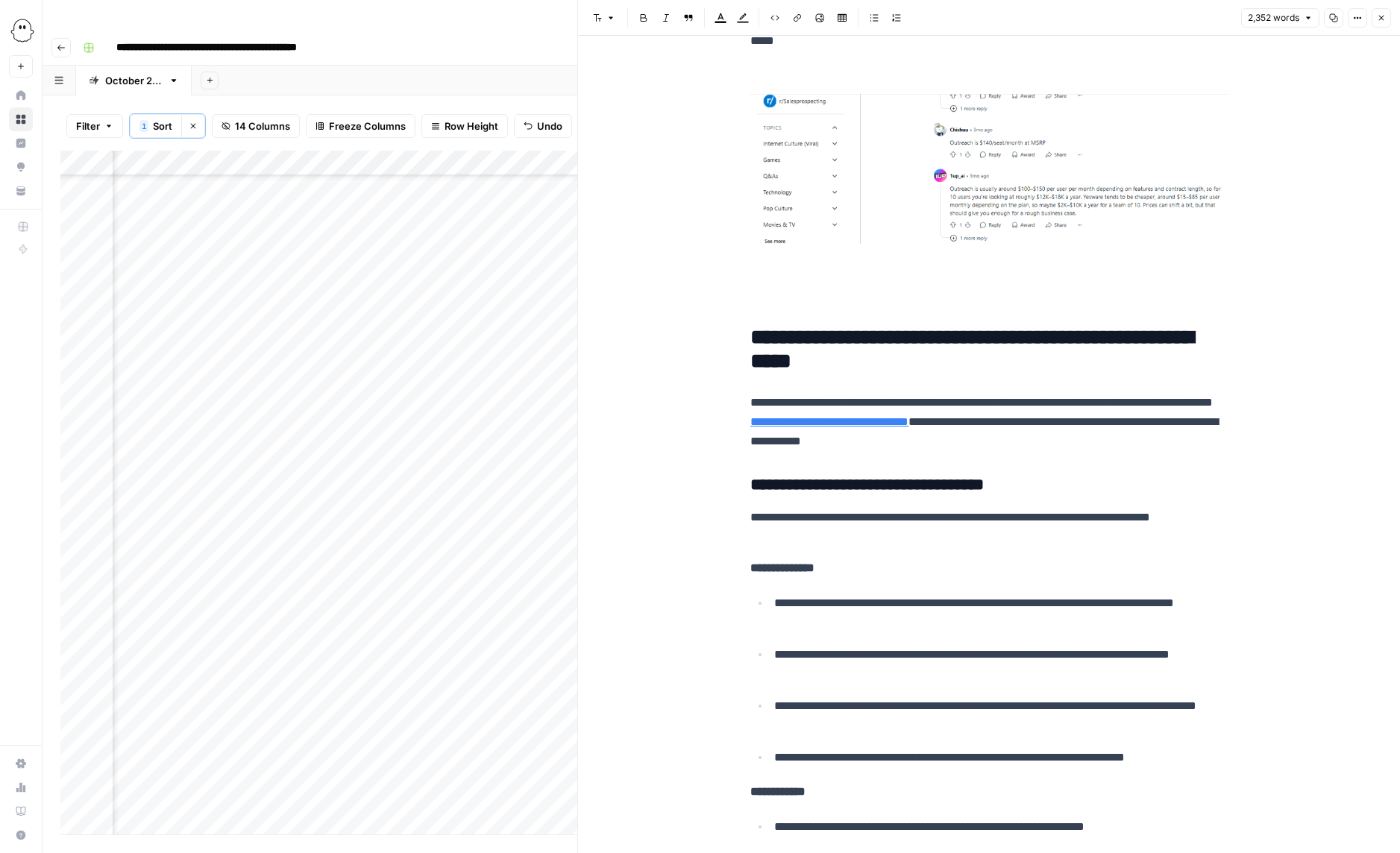
scroll to position [124, 291]
click at [303, 440] on div "Add Column" at bounding box center [319, 492] width 517 height 684
click at [434, 436] on div "Add Column" at bounding box center [319, 492] width 517 height 684
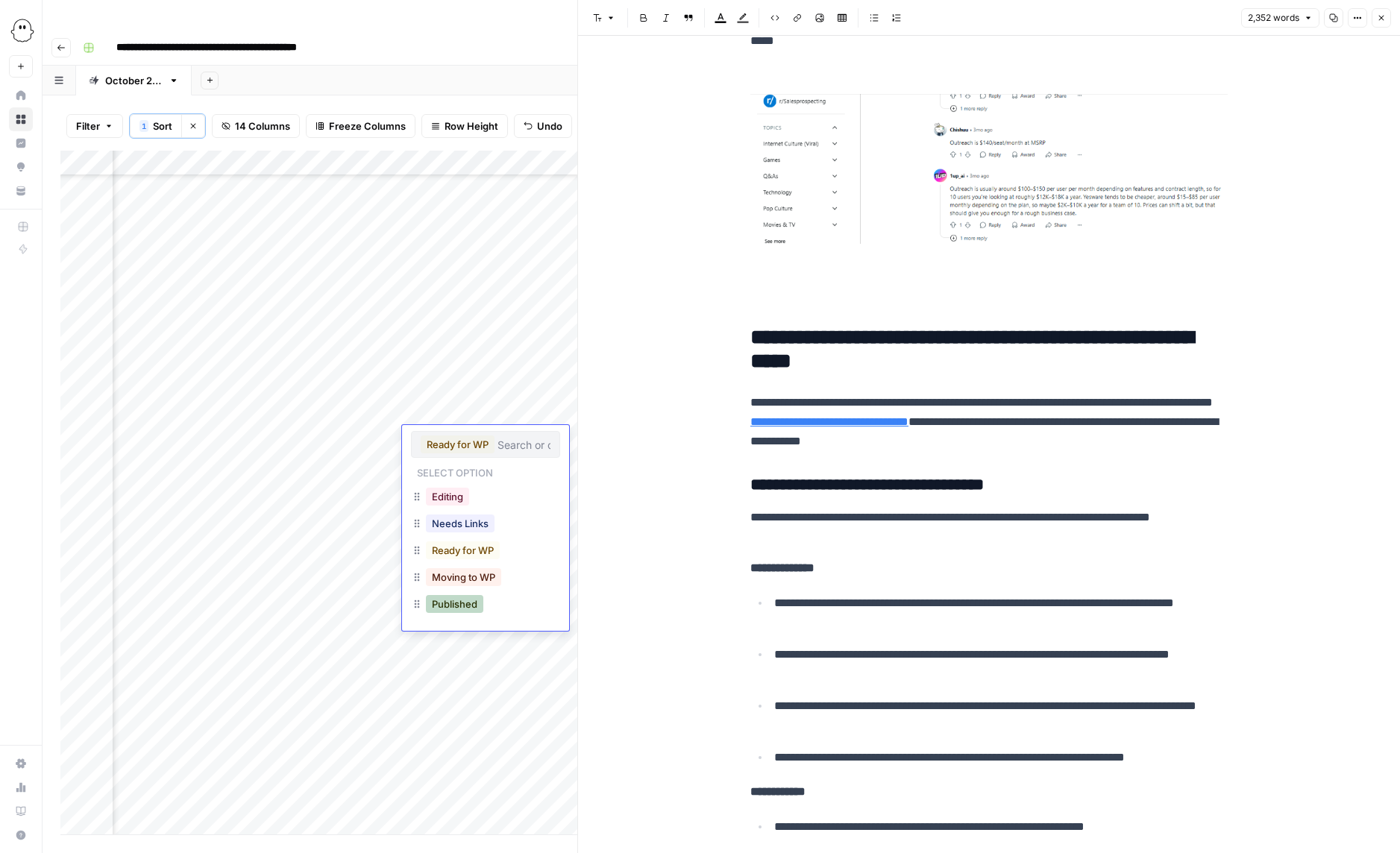
click at [454, 602] on button "Published" at bounding box center [455, 604] width 58 height 18
click at [1376, 21] on button "Close" at bounding box center [1381, 18] width 20 height 20
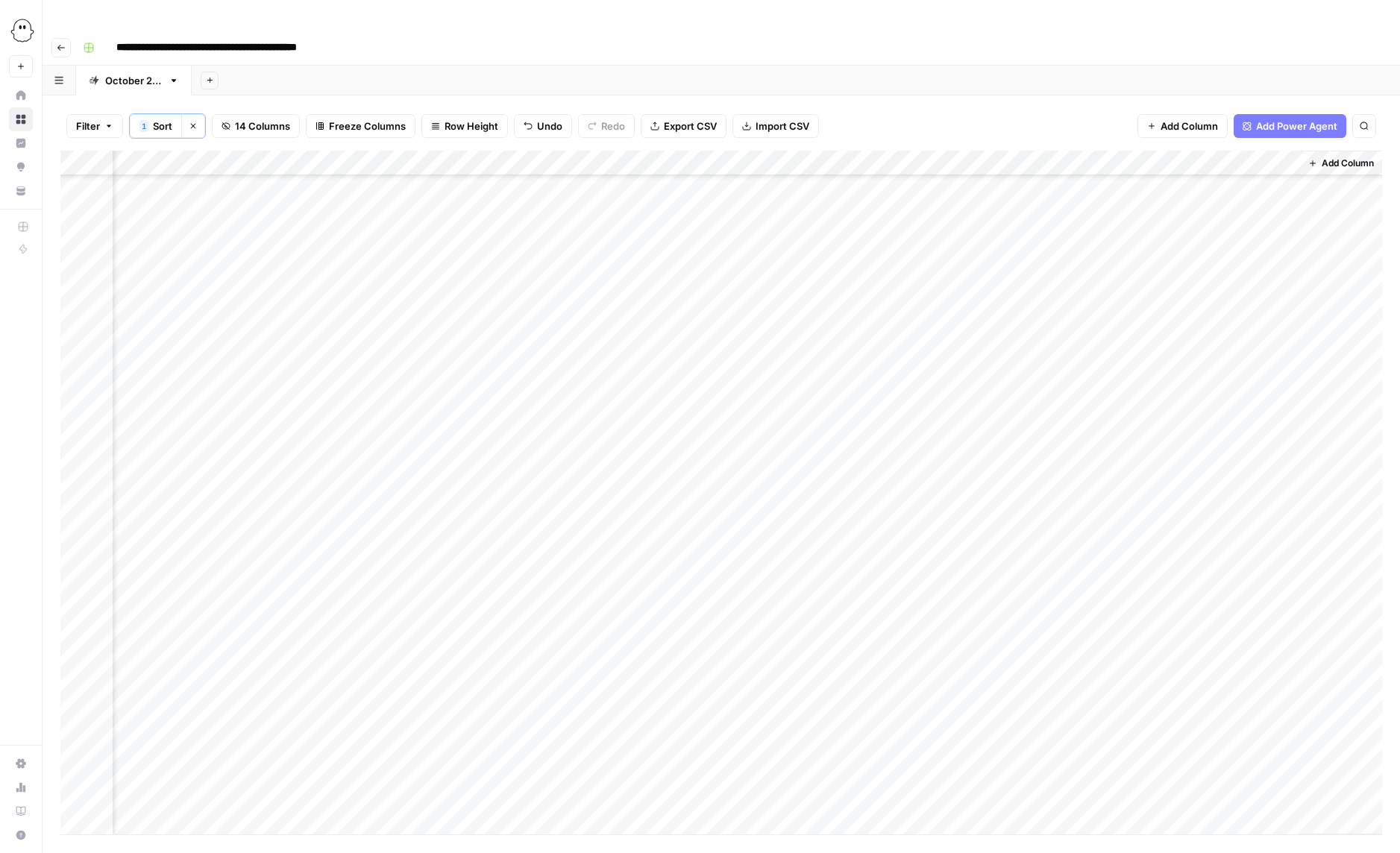
scroll to position [1293, 667]
click at [1282, 411] on div "Add Column" at bounding box center [721, 492] width 1322 height 684
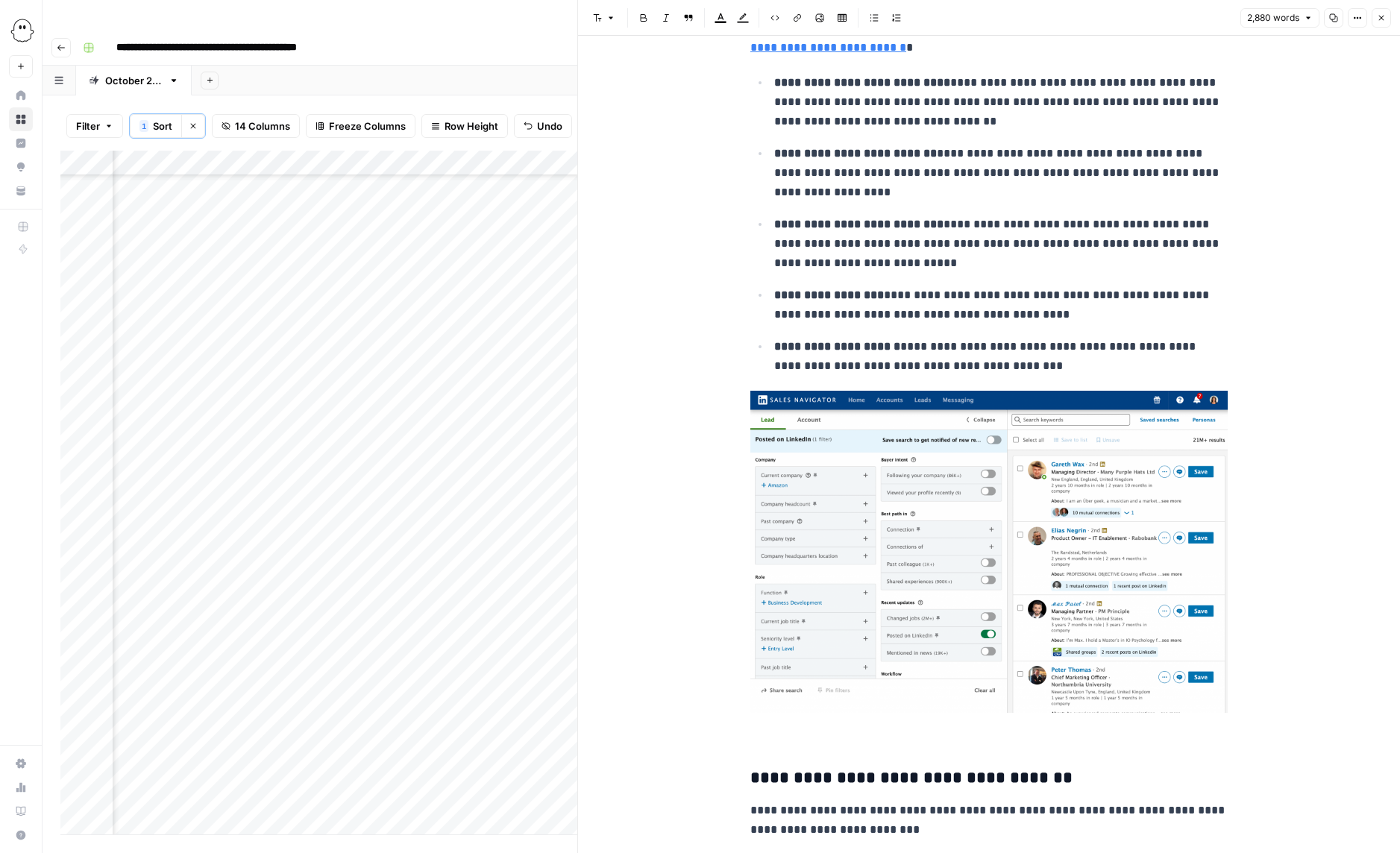
scroll to position [2805, 0]
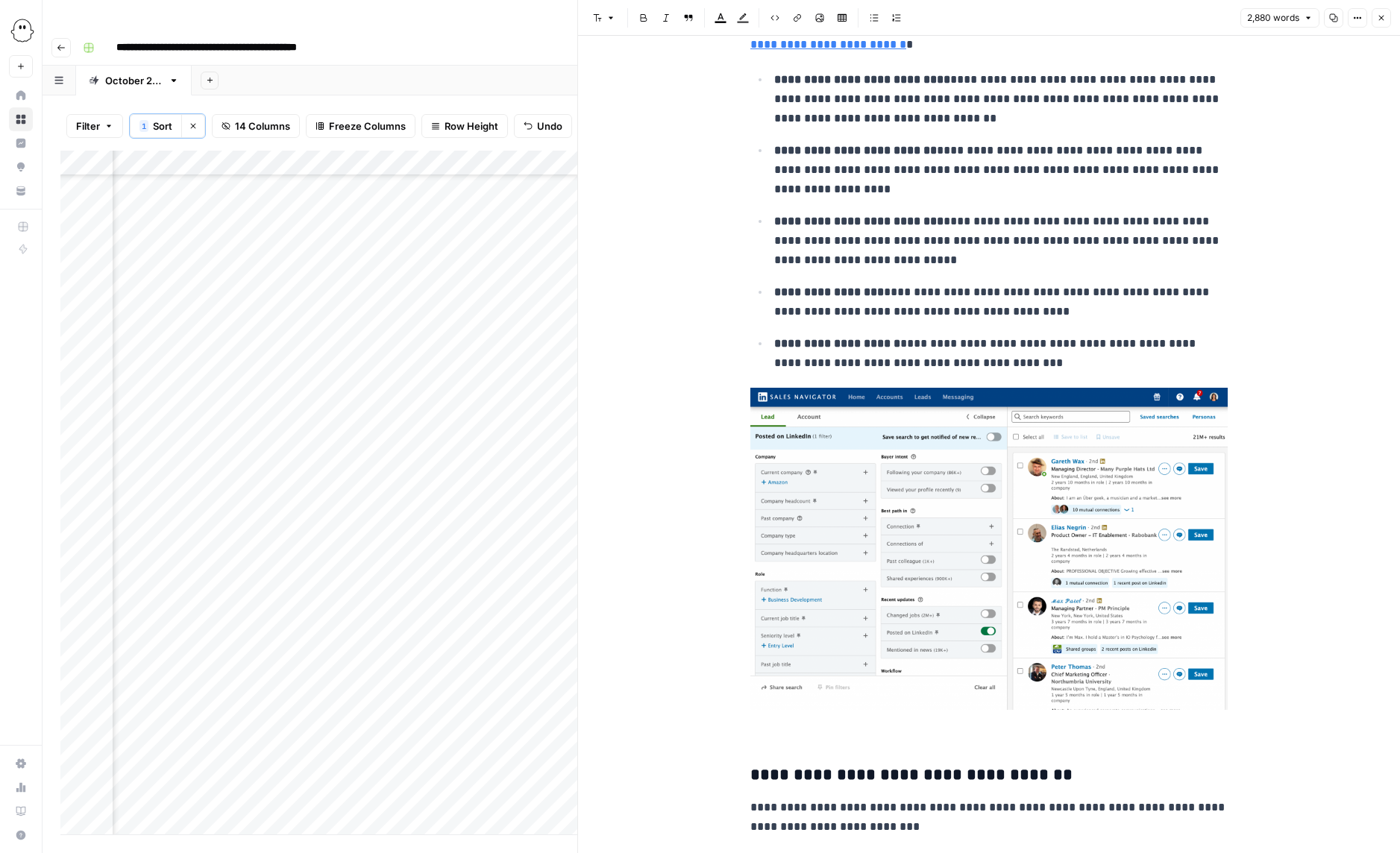
click at [1373, 17] on button "Close" at bounding box center [1381, 18] width 20 height 20
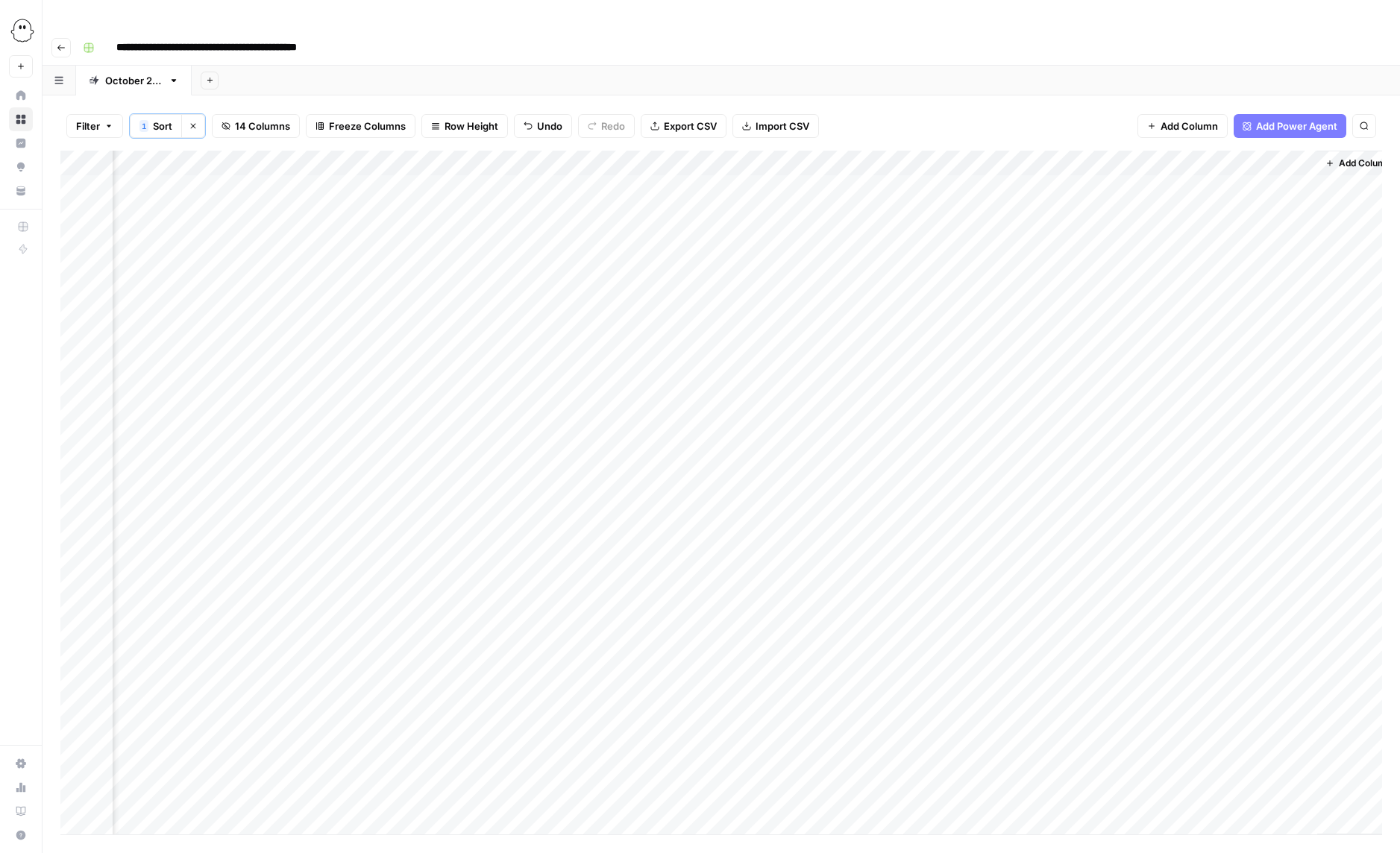
scroll to position [7, 649]
